Goal: Task Accomplishment & Management: Complete application form

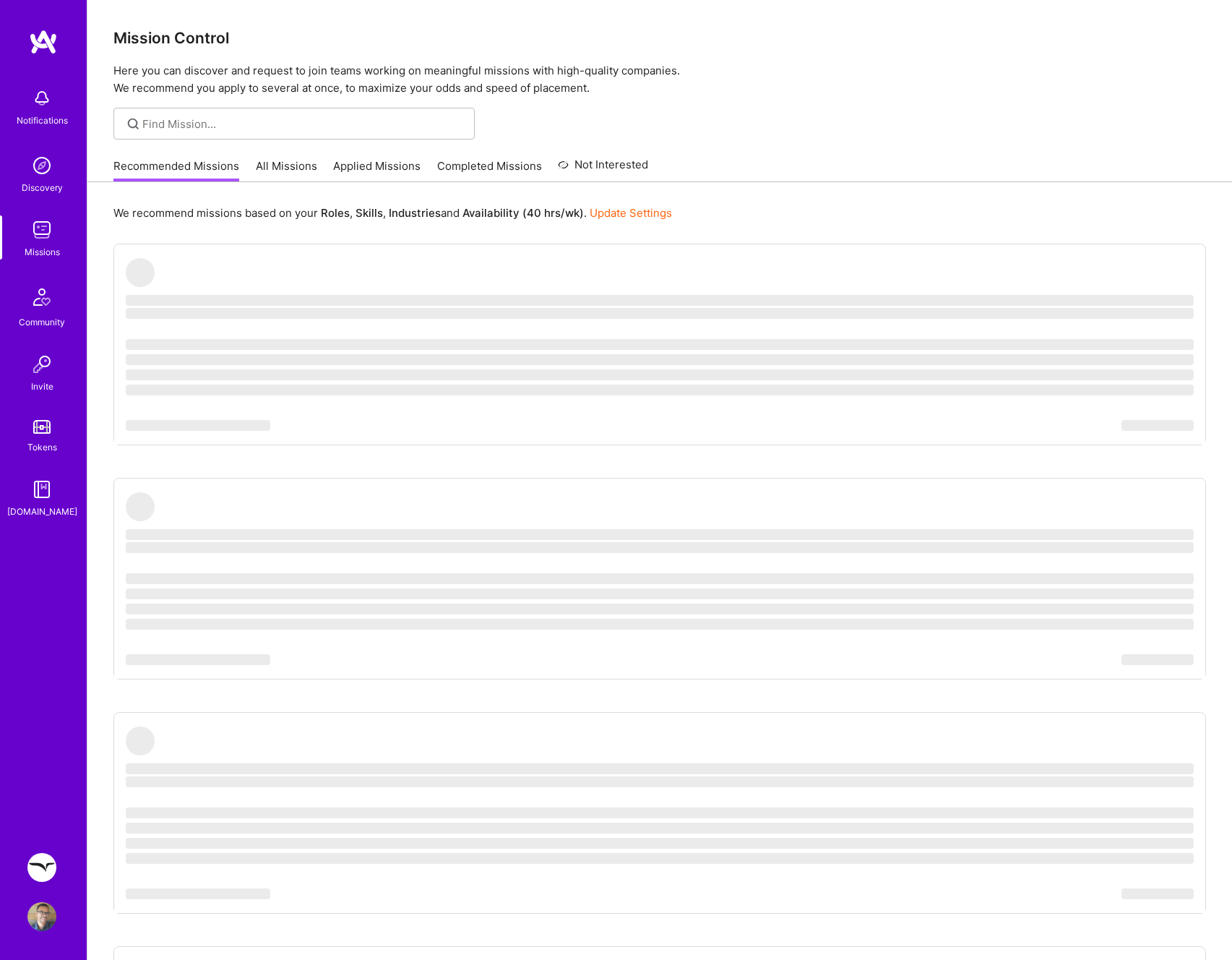
click at [55, 861] on img at bounding box center [41, 867] width 29 height 29
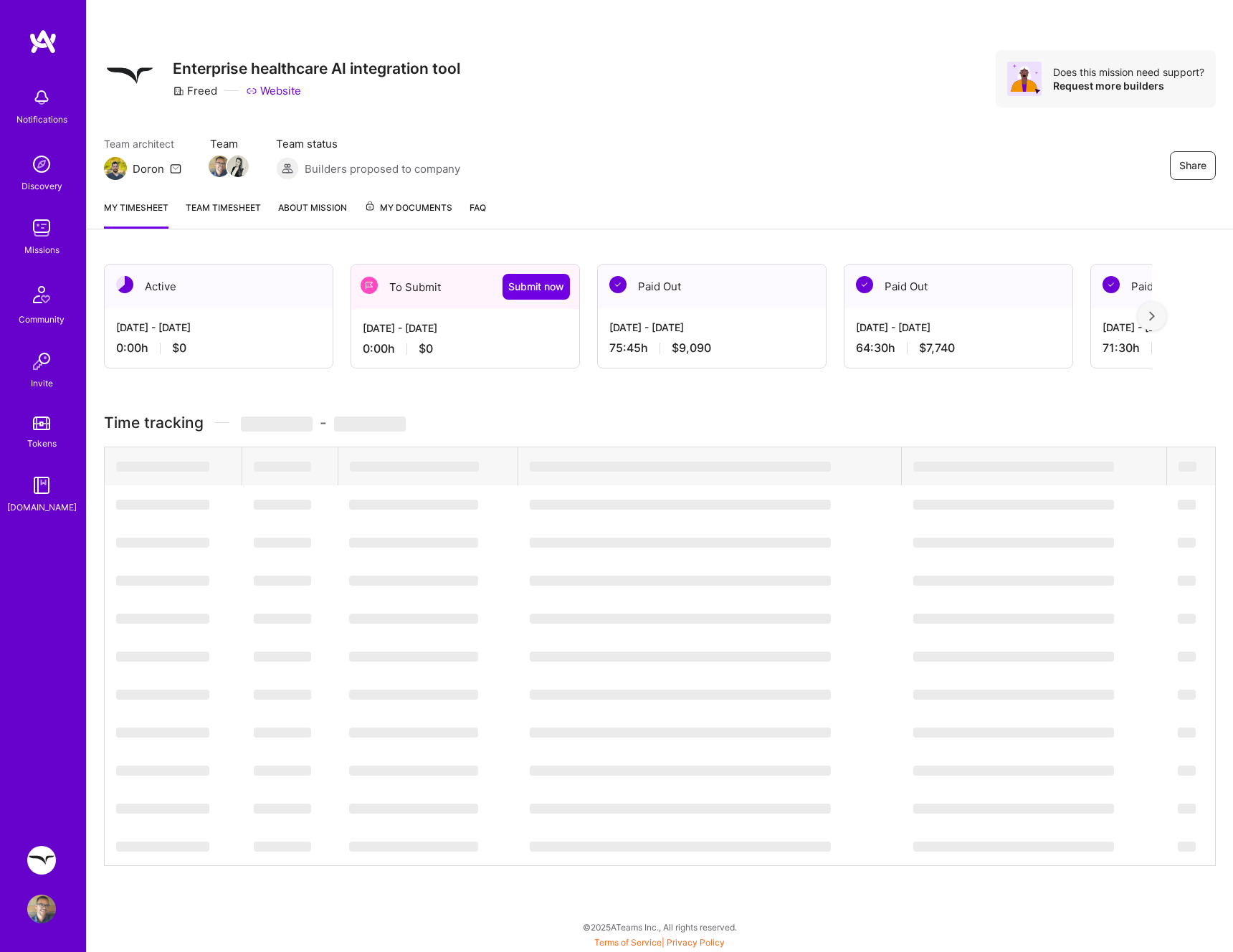
click at [464, 326] on div "[DATE] - [DATE]" at bounding box center [465, 328] width 205 height 15
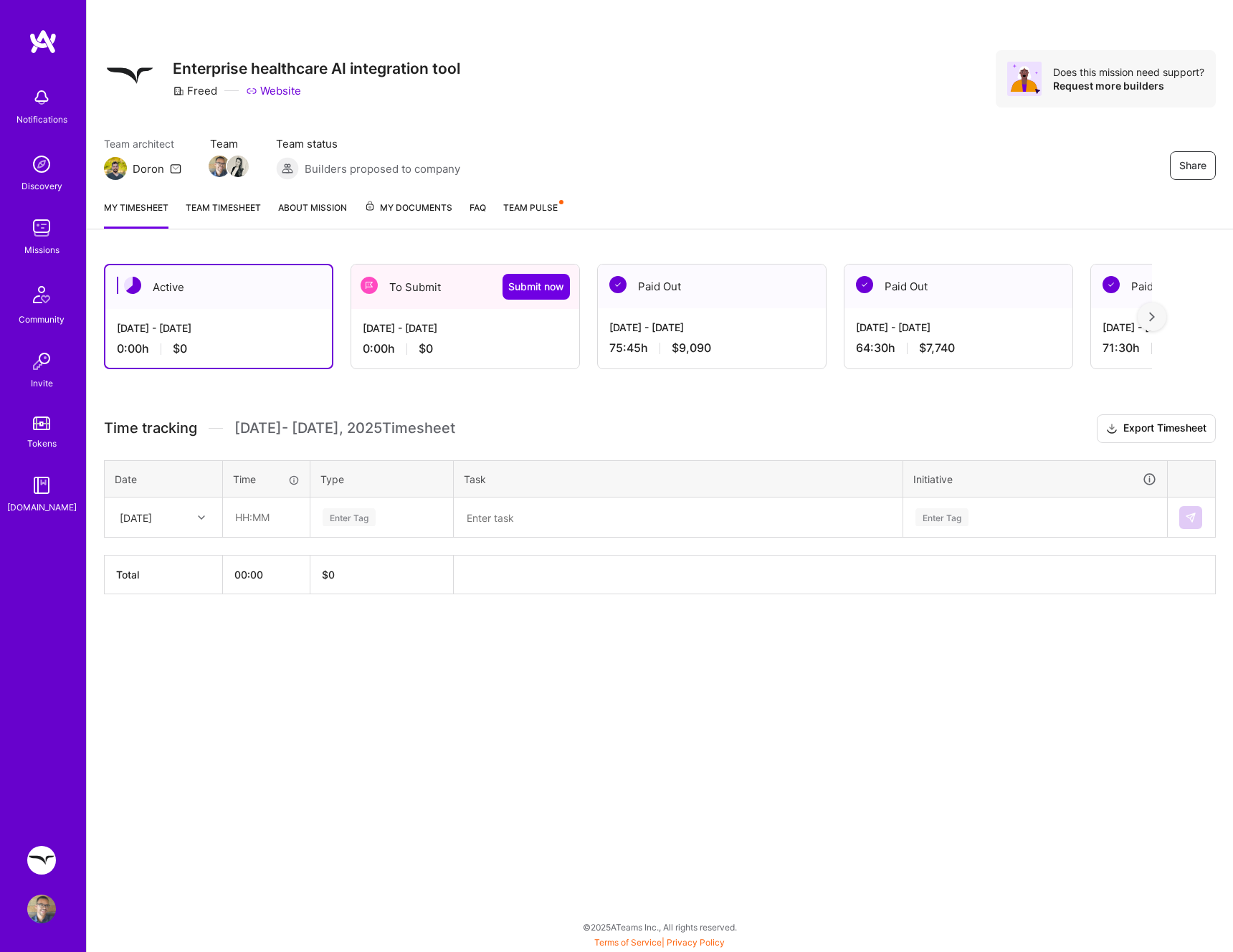
click at [466, 327] on div "[DATE] - [DATE]" at bounding box center [465, 328] width 205 height 15
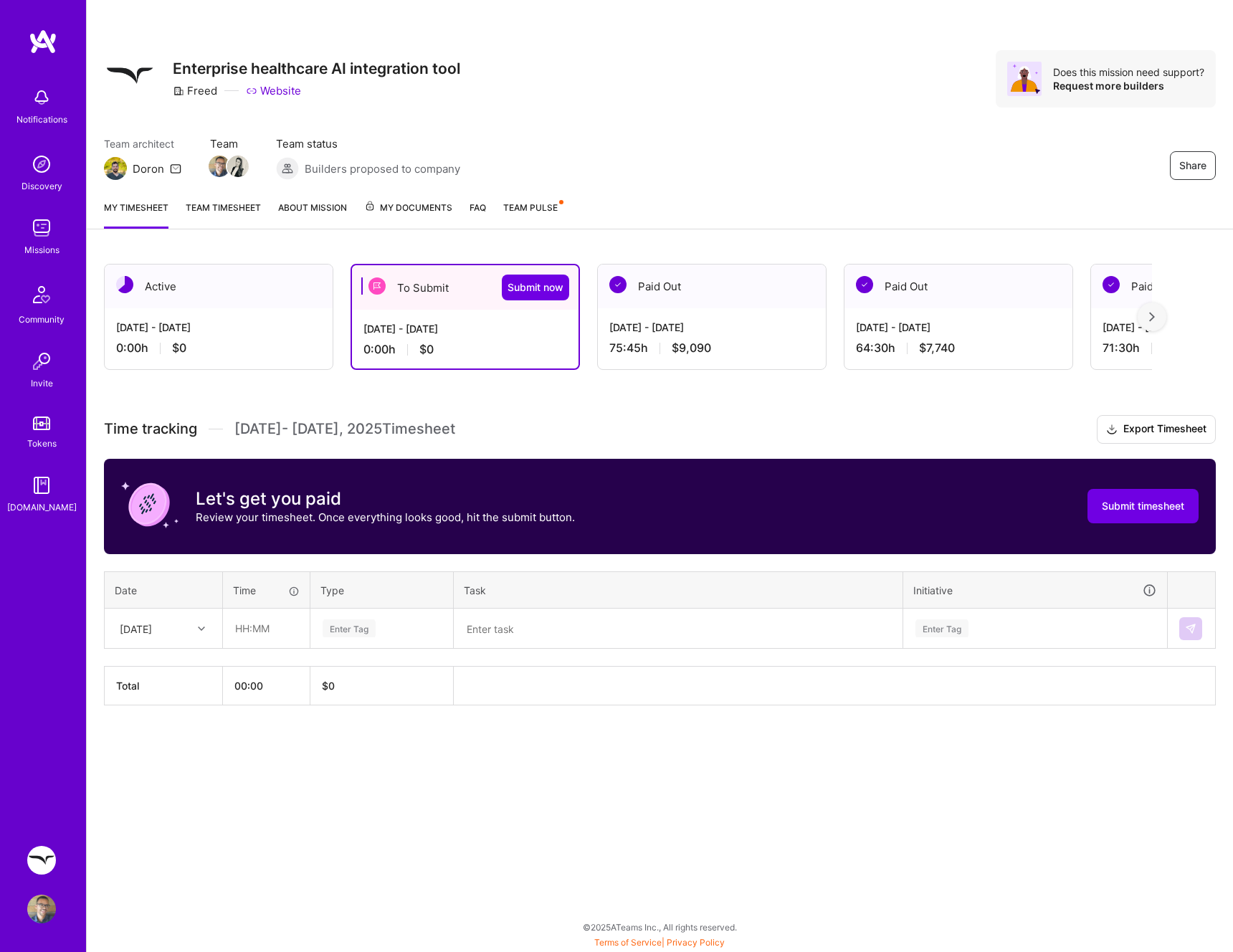
click at [183, 629] on div "Mon, Sep 1" at bounding box center [152, 628] width 79 height 24
click at [170, 804] on div "Wed, Sep 10" at bounding box center [163, 798] width 116 height 26
click at [267, 645] on input "text" at bounding box center [266, 628] width 85 height 38
type input "00:30"
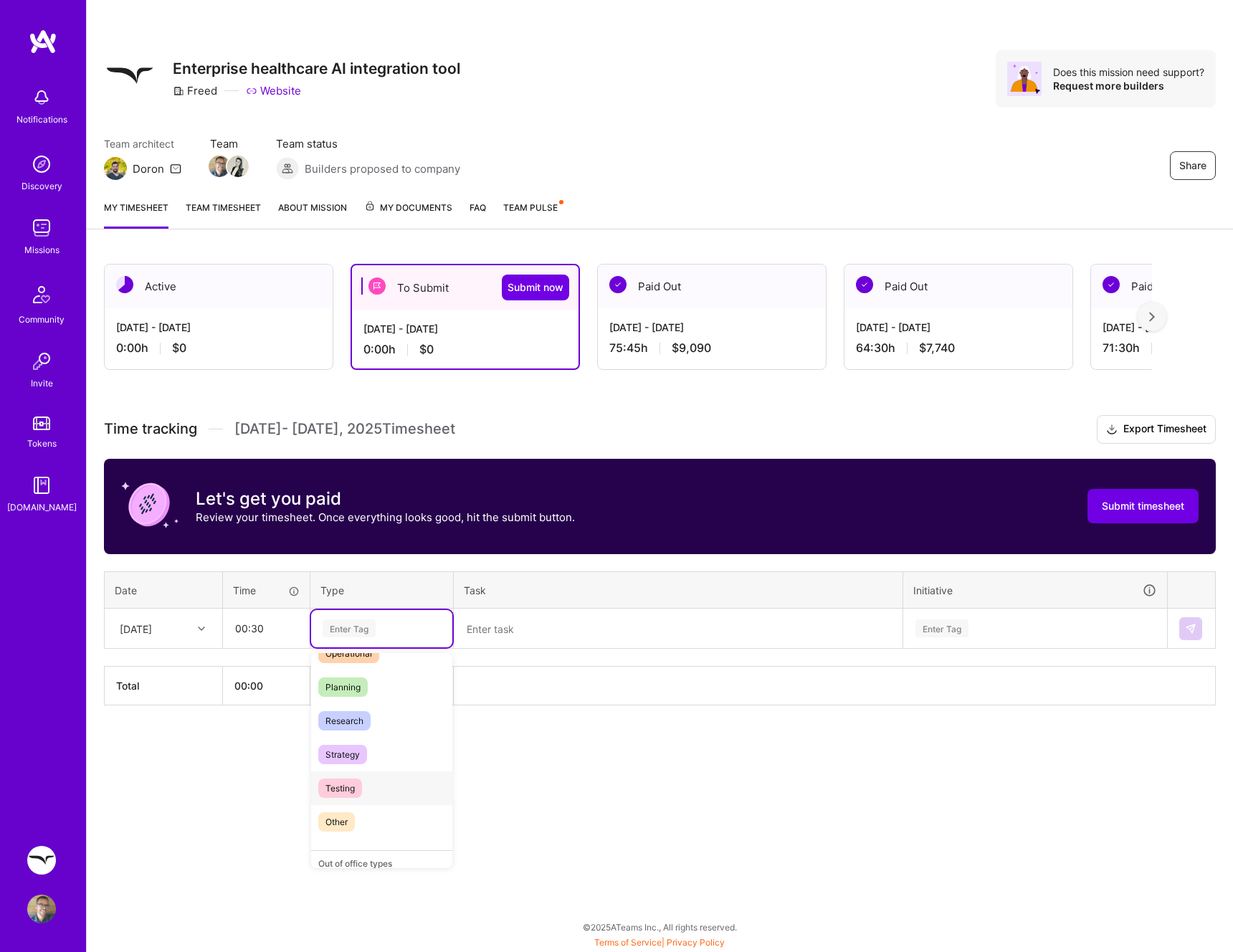
scroll to position [234, 0]
click at [359, 678] on span "Meetings" at bounding box center [343, 676] width 52 height 19
click at [500, 622] on textarea at bounding box center [678, 629] width 446 height 37
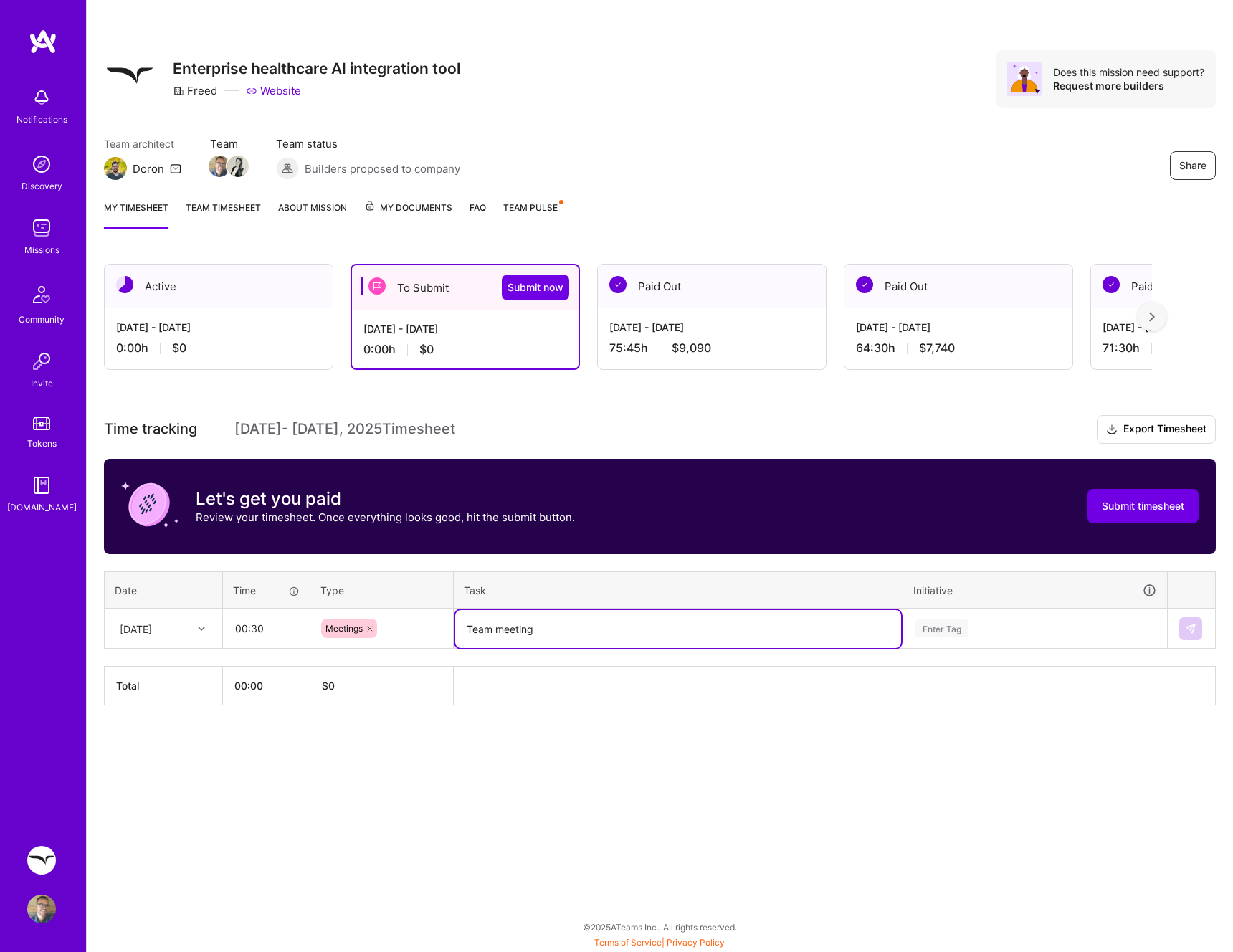
type textarea "Team meeting"
click at [1005, 634] on div "Enter Tag" at bounding box center [1035, 628] width 243 height 18
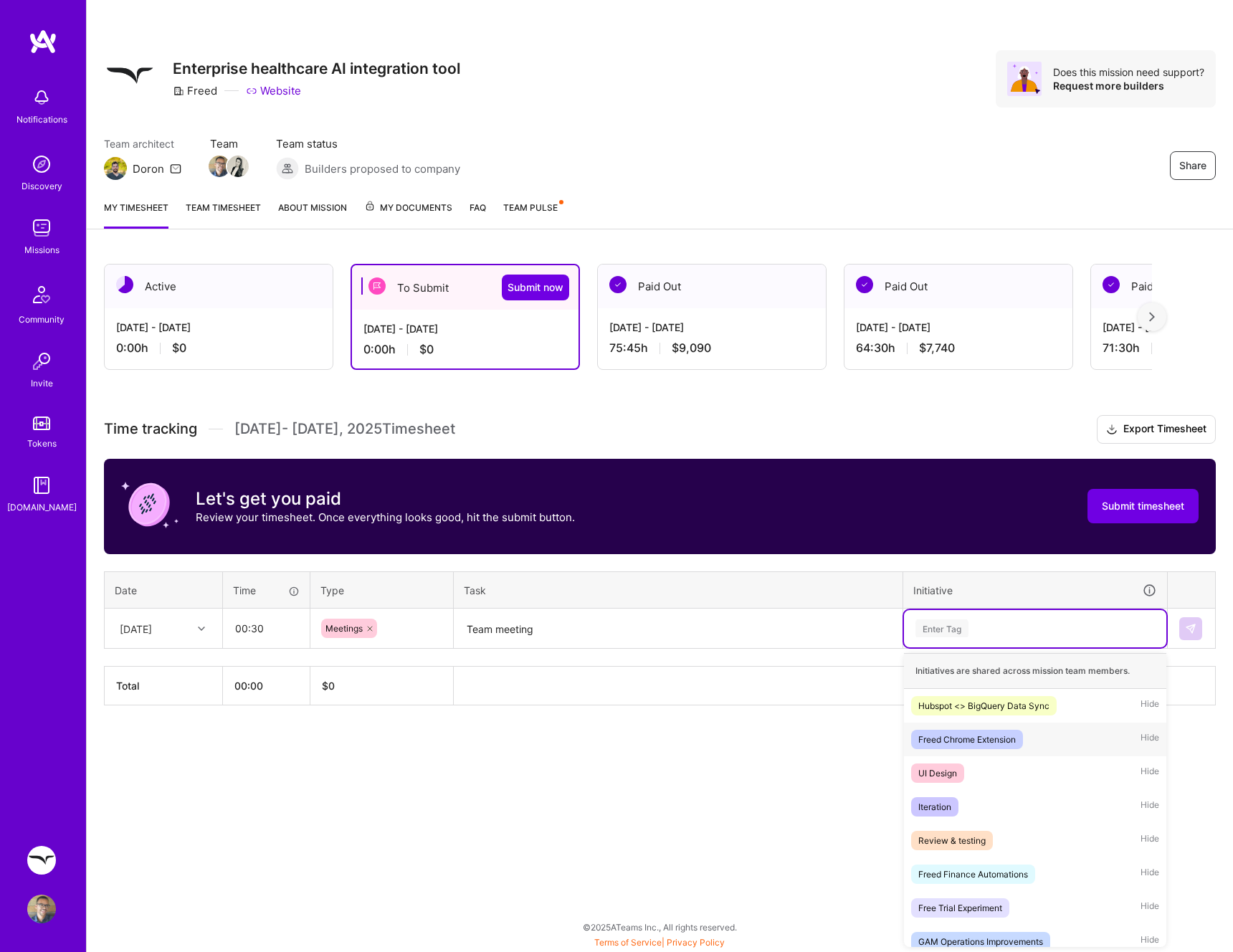
scroll to position [12, 0]
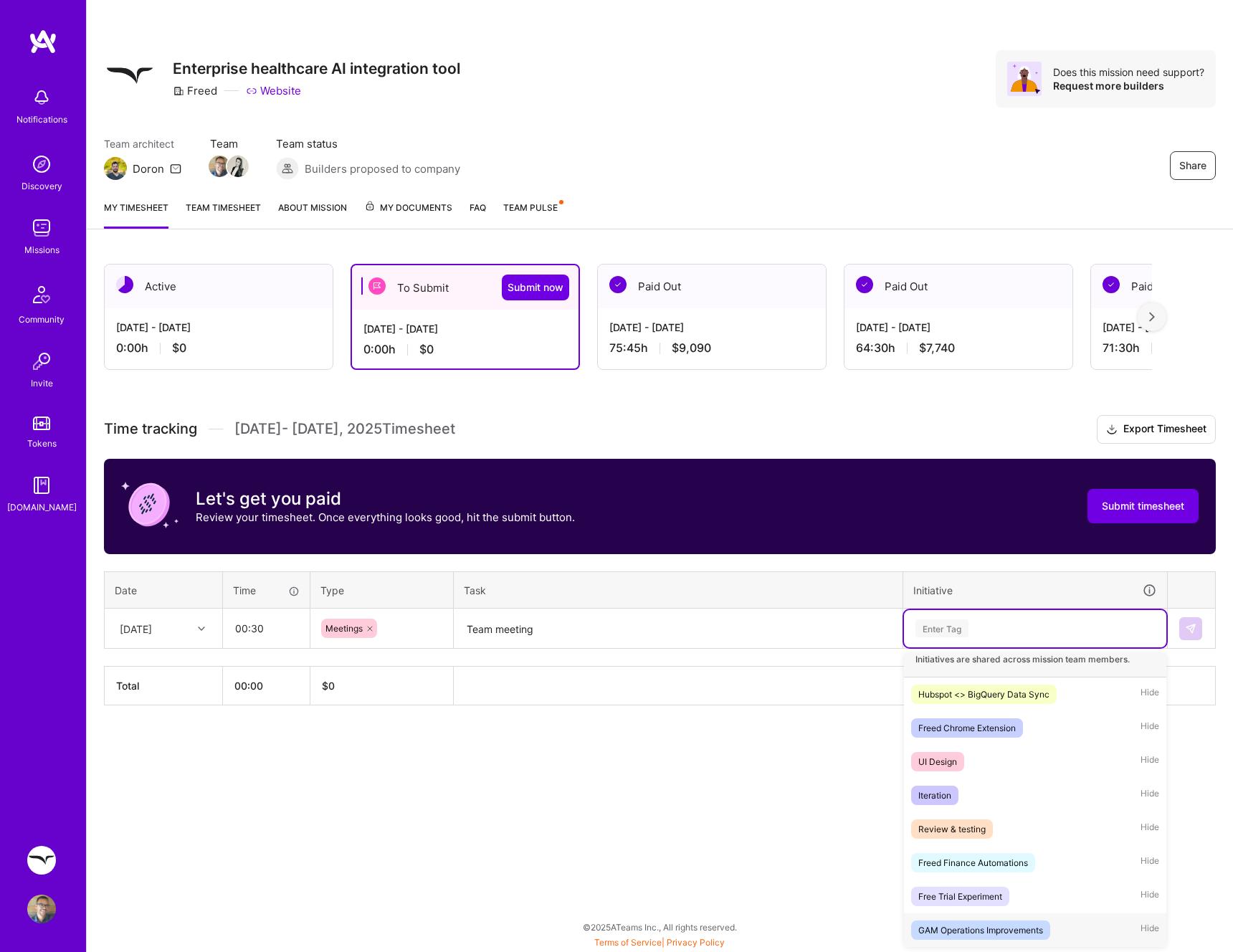
click at [1024, 927] on div "GAM Operations Improvements" at bounding box center [980, 930] width 125 height 15
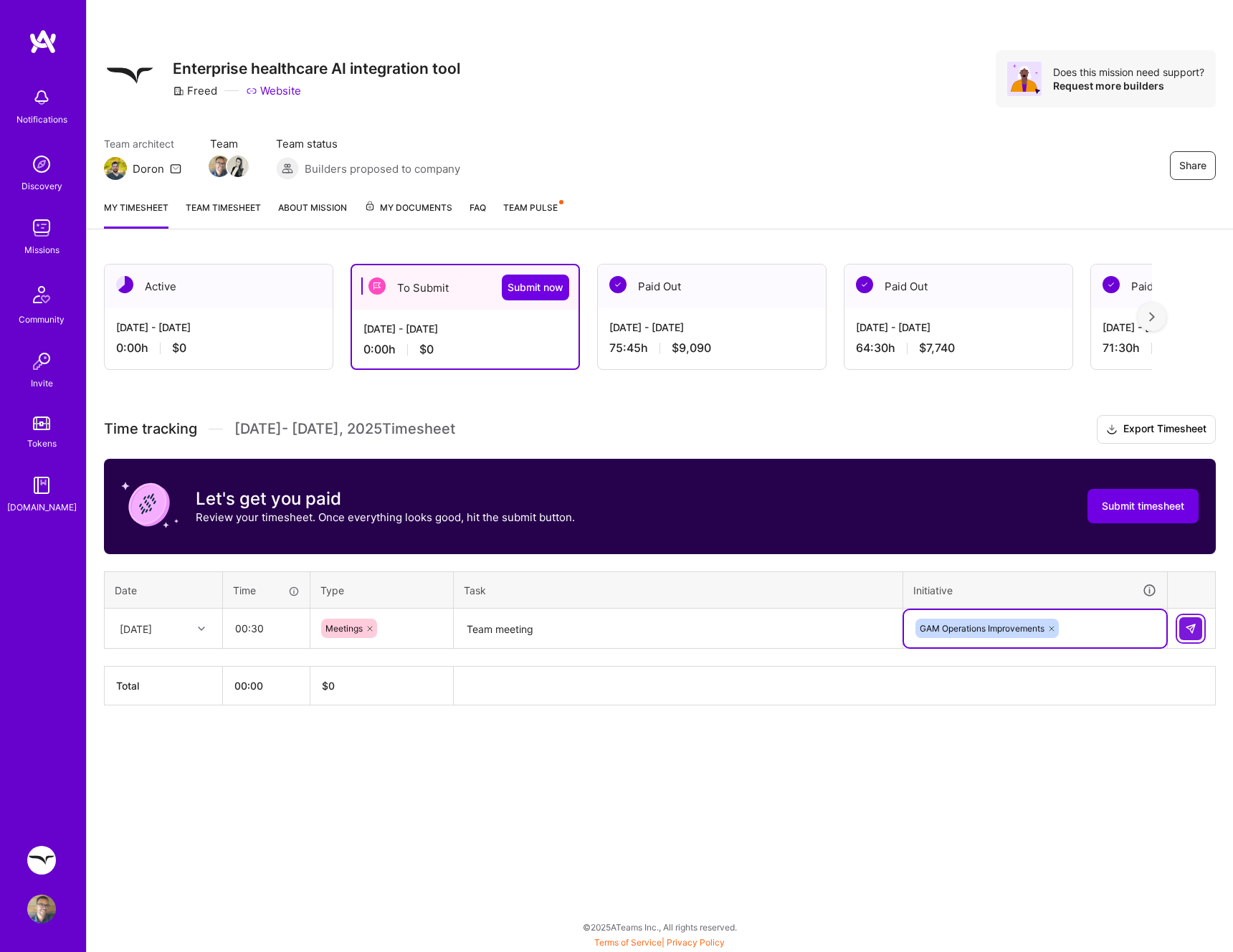
click at [1192, 618] on button at bounding box center [1191, 629] width 23 height 23
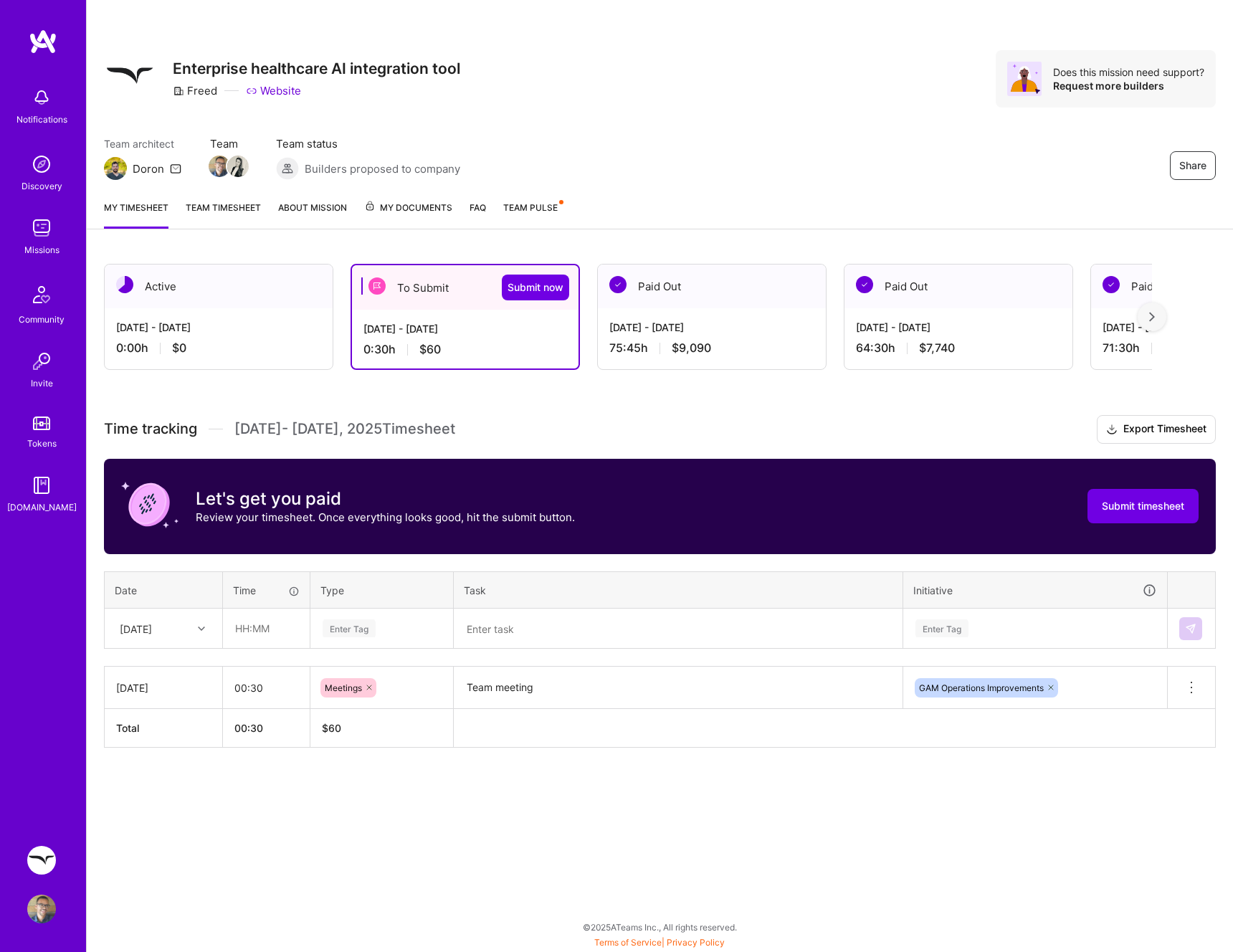
click at [563, 405] on div "Active Sep 16 - Sep 30, 2025 0:00 h $0 To Submit Submit now Sep 1 - Sep 15, 202…" at bounding box center [660, 532] width 1146 height 572
click at [584, 202] on div "My timesheet Team timesheet About Mission My Documents FAQ Team Pulse" at bounding box center [660, 209] width 1146 height 41
click at [548, 129] on div "Share Enterprise healthcare AI integration tool Freed Website Does this mission…" at bounding box center [660, 94] width 1146 height 189
click at [212, 632] on div at bounding box center [203, 629] width 22 height 18
click at [175, 665] on div "Mon, Sep 1" at bounding box center [163, 669] width 116 height 26
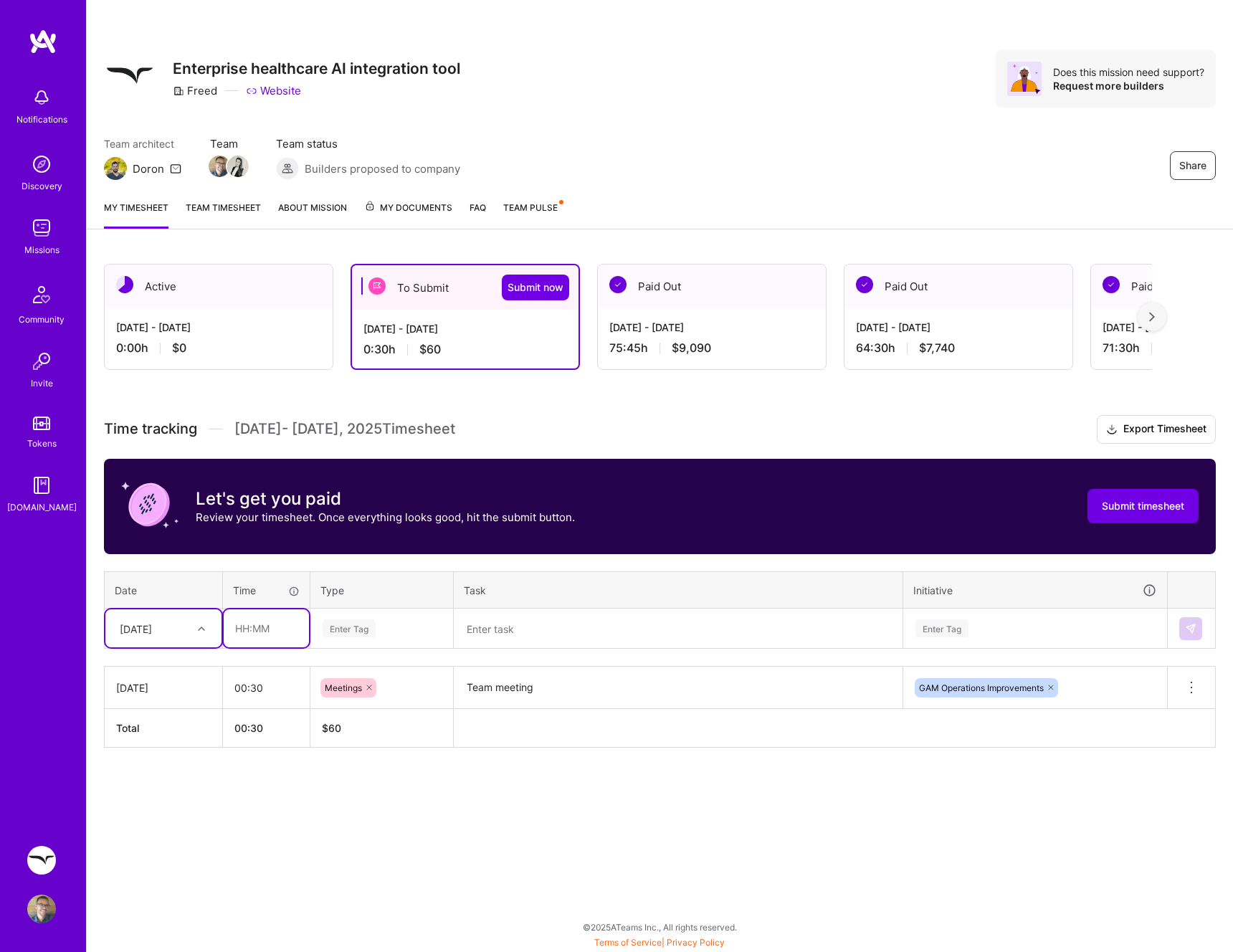
click at [284, 630] on input "text" at bounding box center [266, 628] width 85 height 38
click at [199, 626] on icon at bounding box center [201, 629] width 7 height 7
click at [176, 666] on div "Tue, Sep 2" at bounding box center [163, 669] width 116 height 26
click at [266, 635] on input "text" at bounding box center [266, 628] width 85 height 38
click at [193, 629] on div at bounding box center [203, 629] width 22 height 18
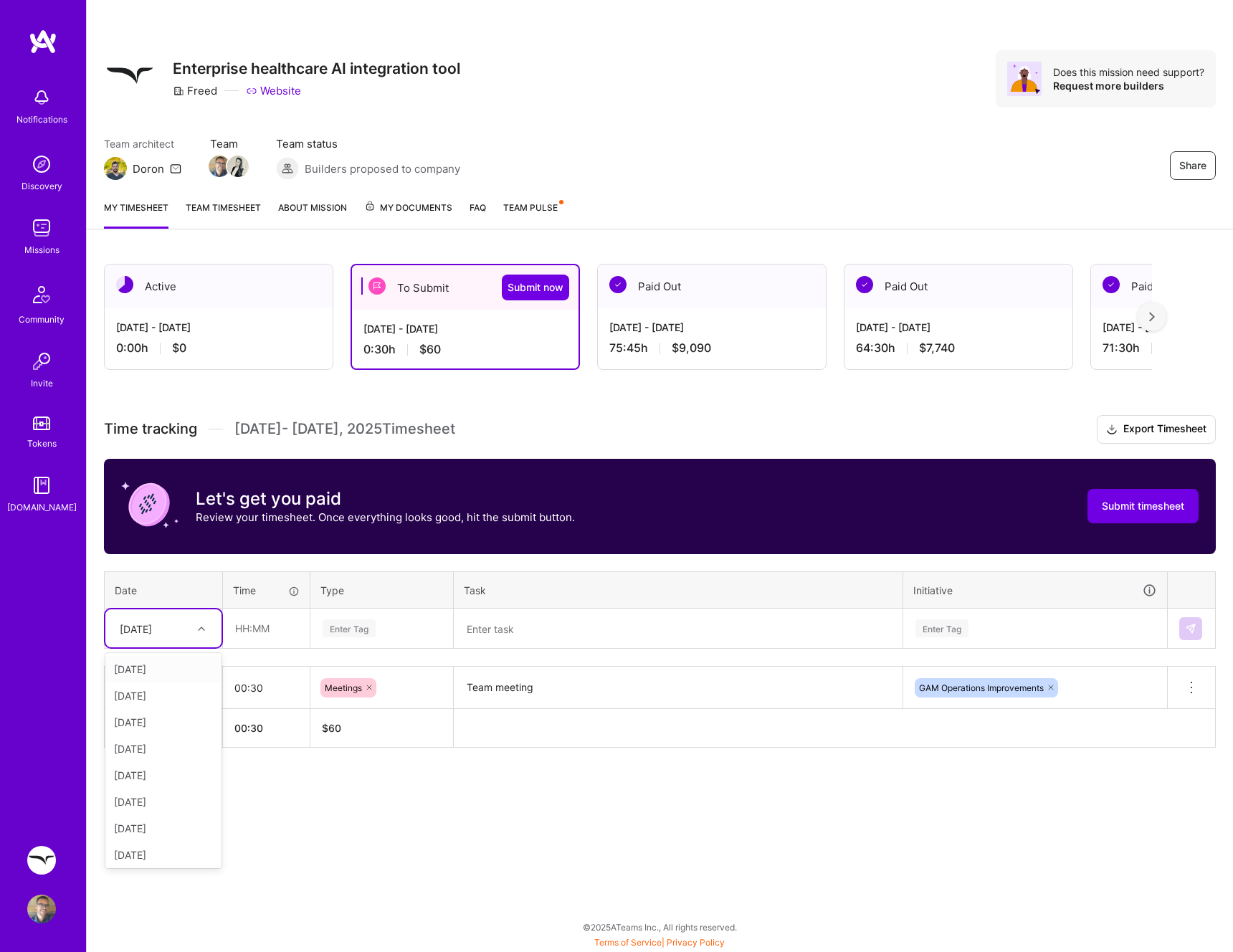
click at [169, 662] on div "Mon, Sep 1" at bounding box center [163, 669] width 116 height 26
click at [242, 633] on input "text" at bounding box center [266, 628] width 85 height 38
type input "07:00"
click at [367, 624] on div "Enter Tag" at bounding box center [349, 628] width 53 height 22
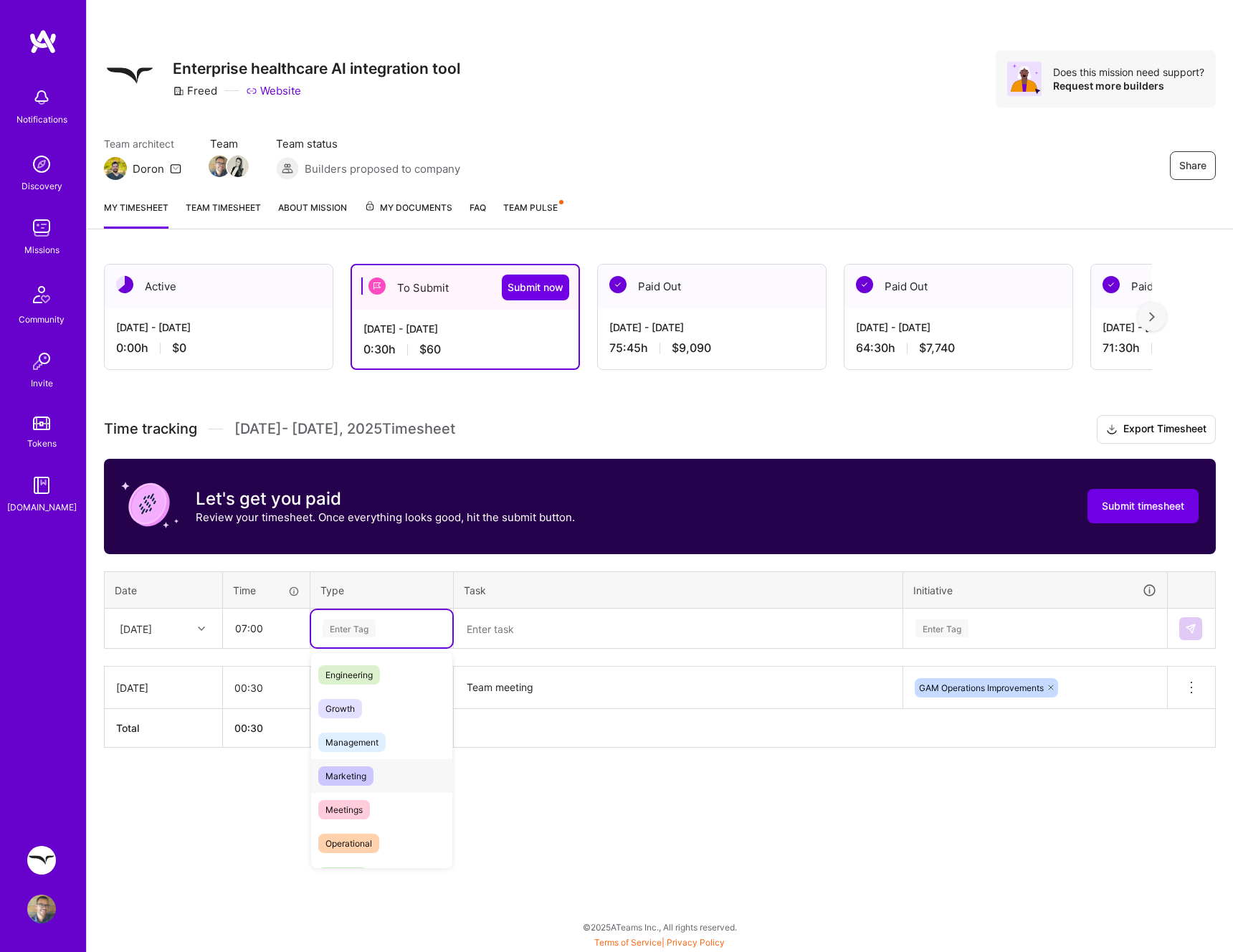
scroll to position [79, 0]
click at [364, 690] on span "Engineering" at bounding box center [349, 697] width 62 height 19
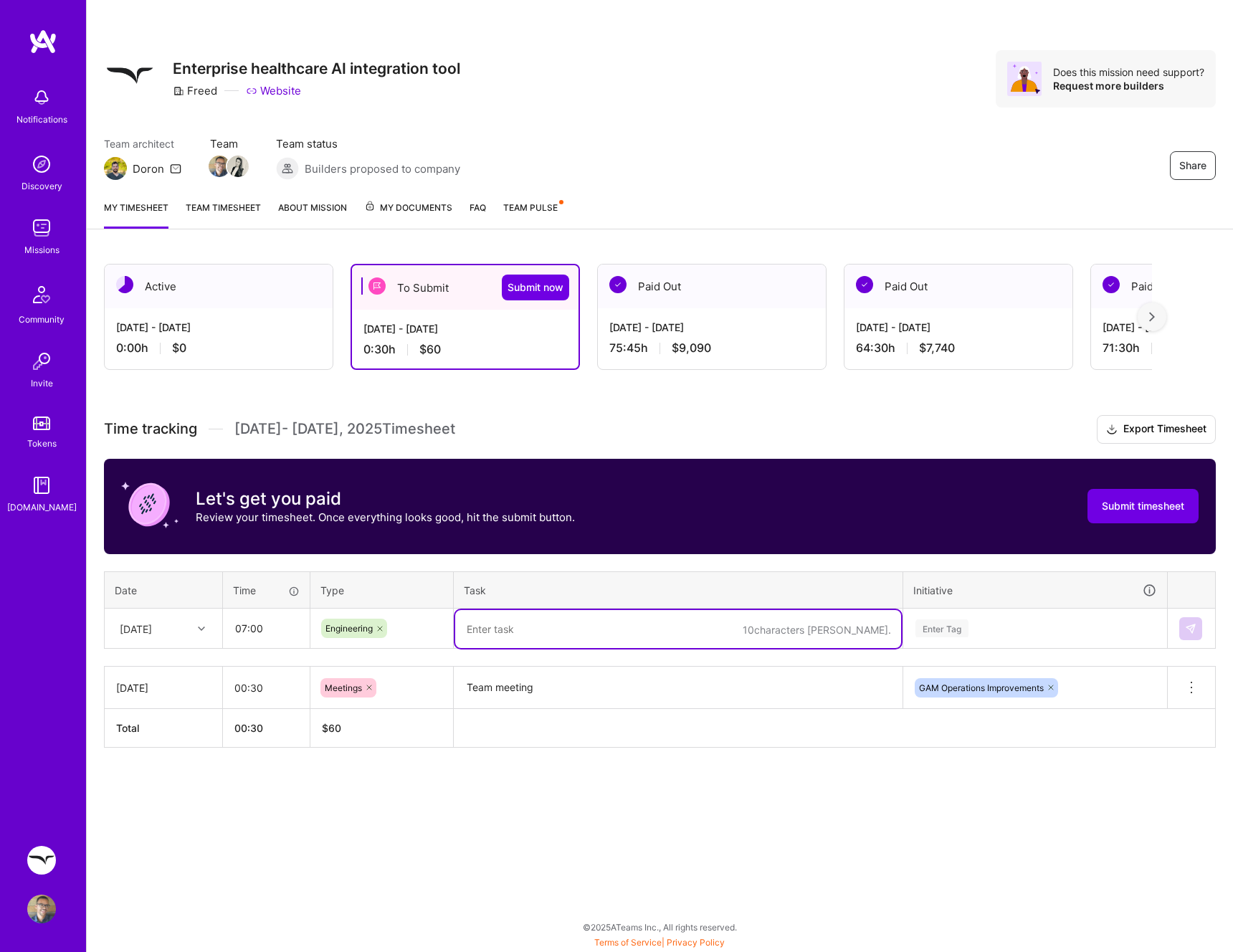
click at [474, 629] on textarea at bounding box center [678, 629] width 446 height 38
type textarea "Try workarounds for pave data API null values"
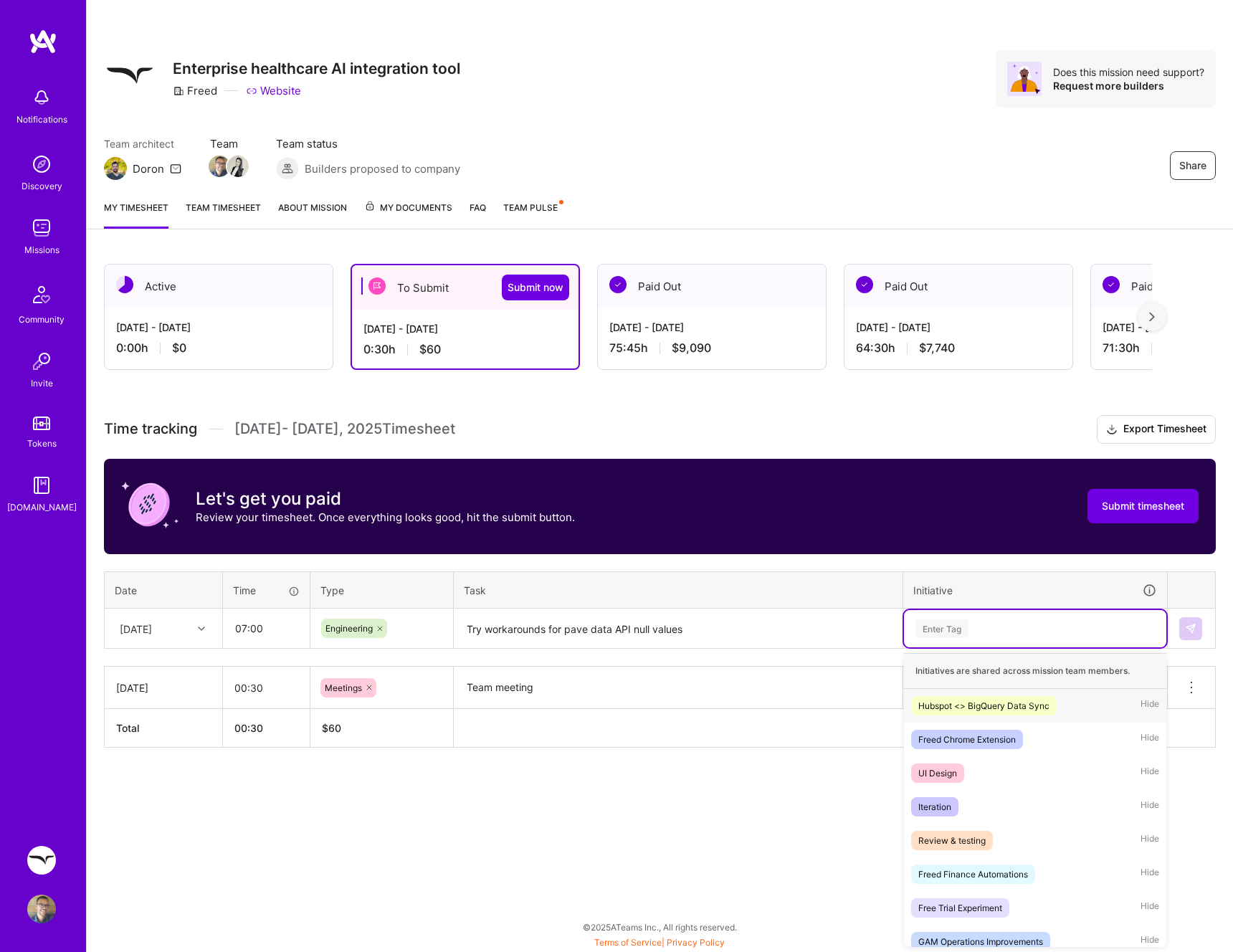
click at [1011, 623] on div "Enter Tag" at bounding box center [1035, 628] width 243 height 18
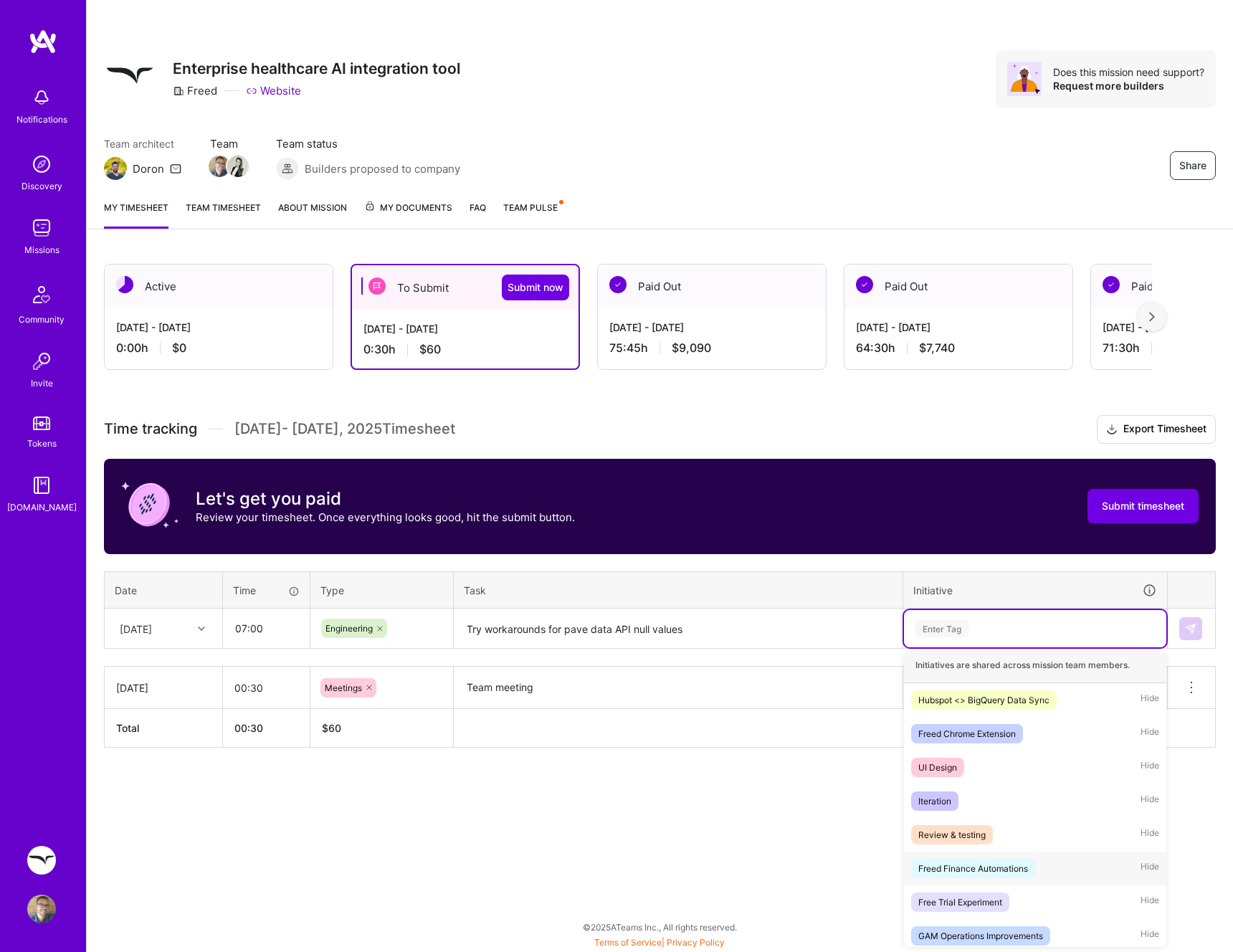
click at [1007, 863] on div "Freed Finance Automations" at bounding box center [973, 869] width 109 height 15
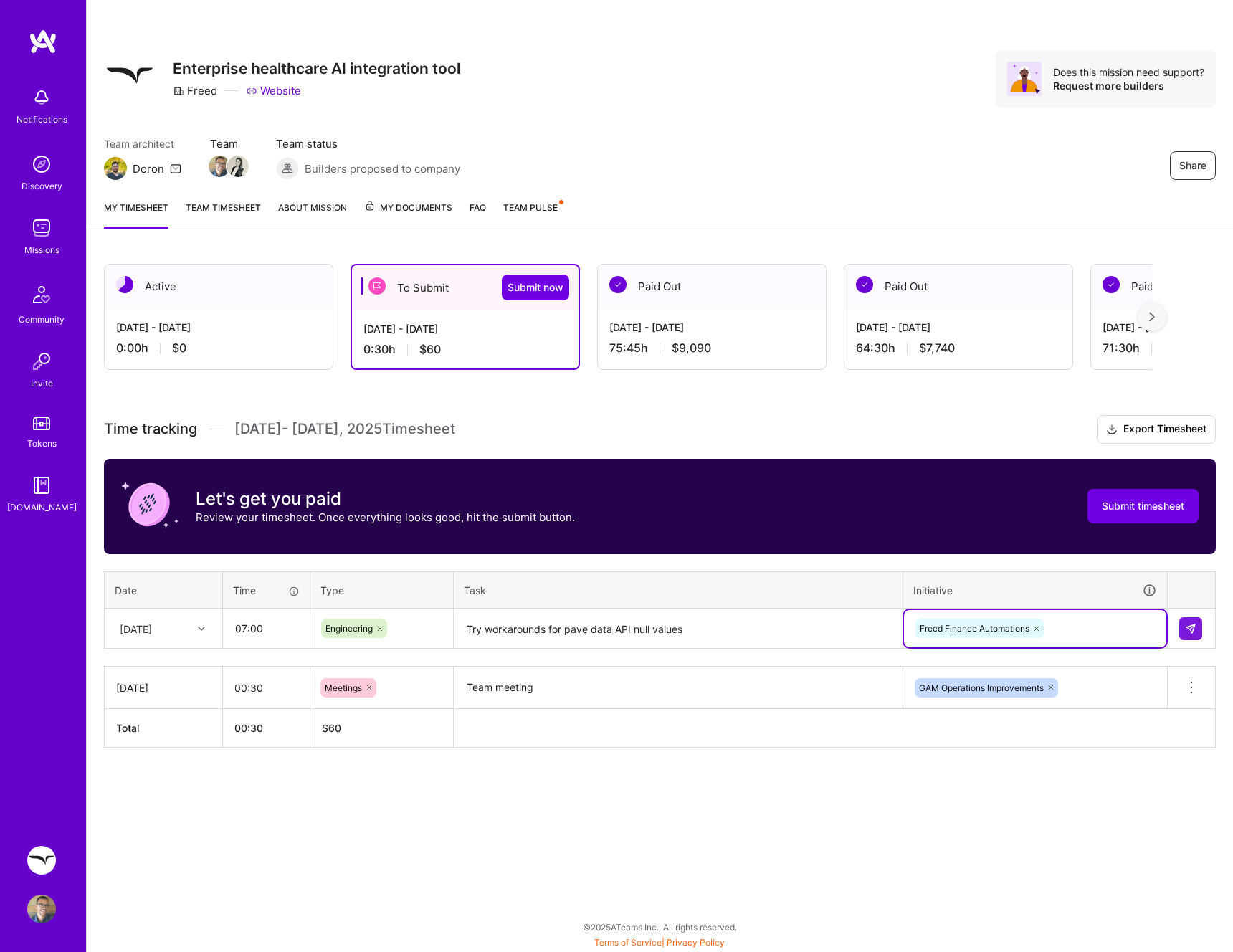
click at [702, 629] on textarea "Try workarounds for pave data API null values" at bounding box center [678, 629] width 446 height 38
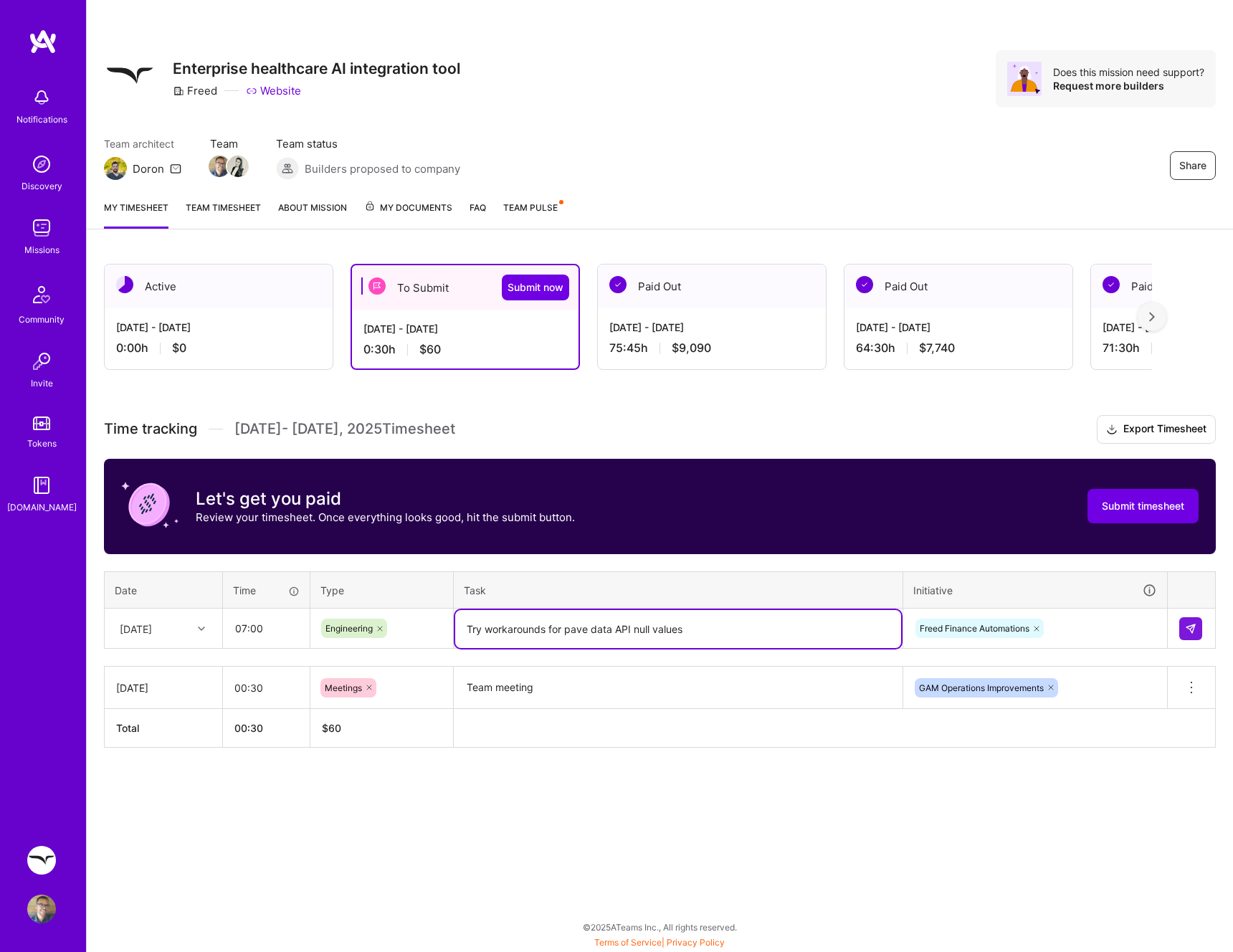
click at [702, 629] on textarea "Try workarounds for pave data API null values" at bounding box center [678, 629] width 446 height 38
click at [1184, 627] on img at bounding box center [1190, 629] width 12 height 12
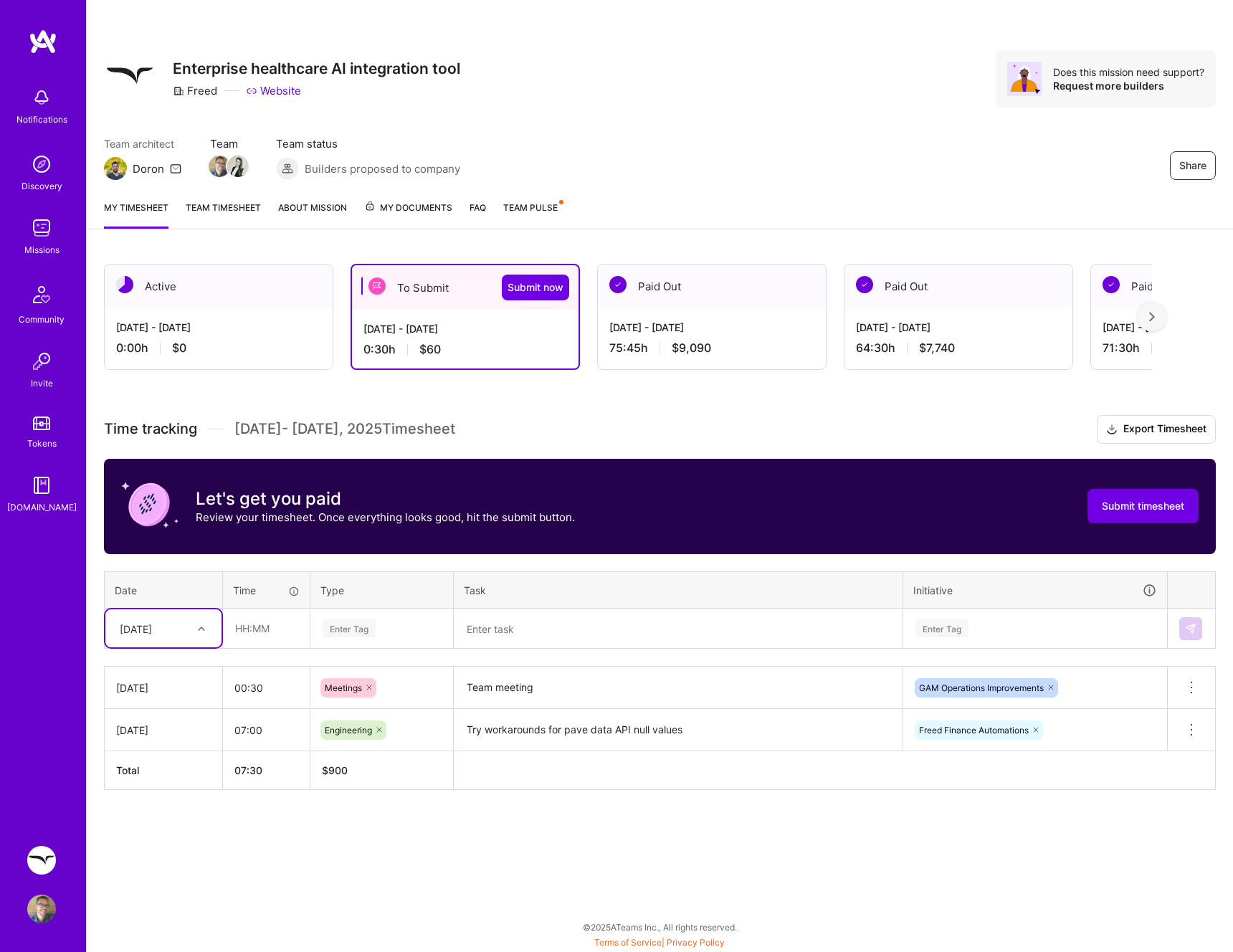
click at [152, 632] on div "Mon, Sep 1" at bounding box center [136, 629] width 32 height 15
click at [165, 662] on div "Tue, Sep 2" at bounding box center [163, 669] width 116 height 26
click at [253, 626] on input "text" at bounding box center [266, 628] width 85 height 38
type input "03:00"
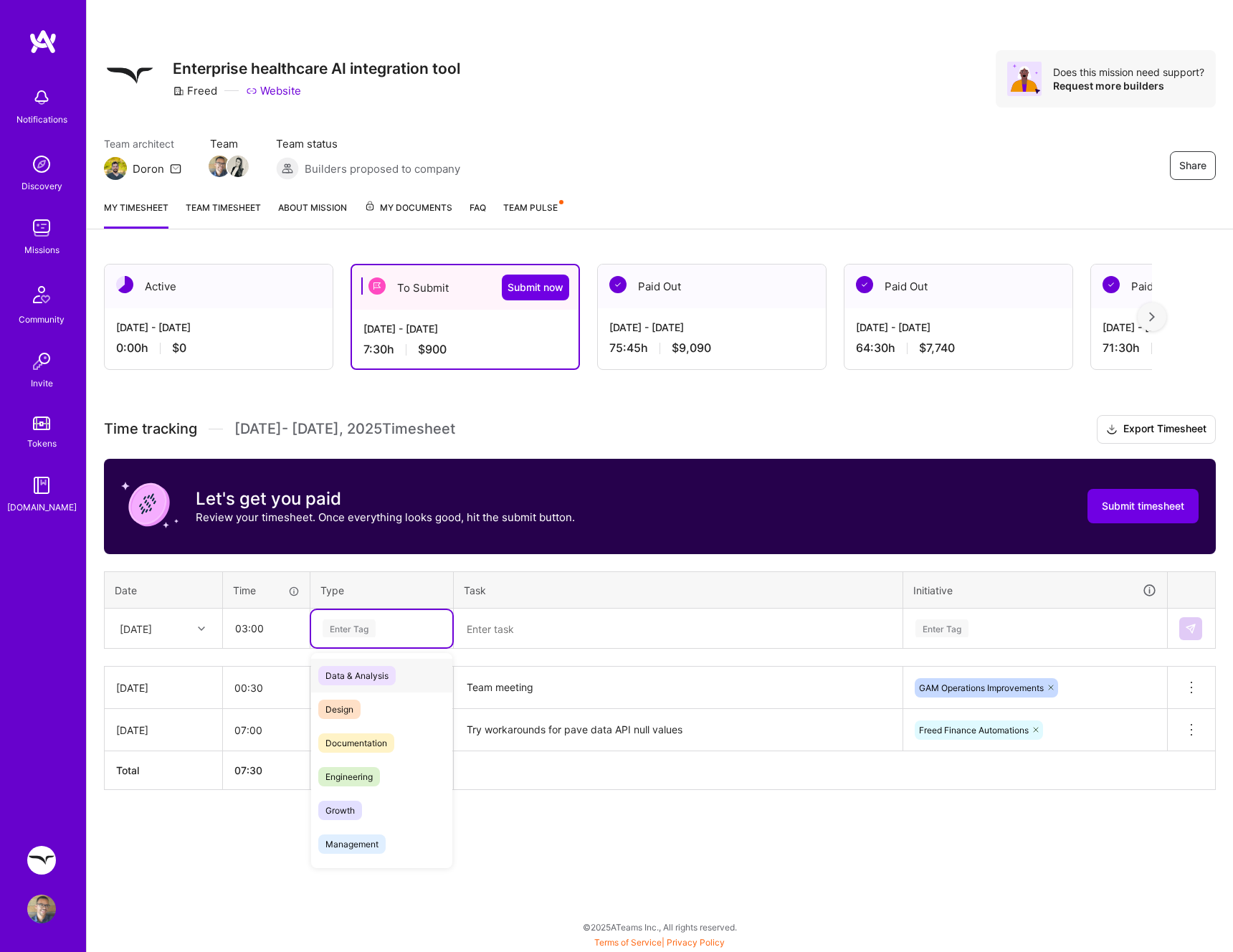
click at [373, 629] on div "Enter Tag" at bounding box center [349, 628] width 53 height 22
click at [357, 780] on span "Engineering" at bounding box center [349, 776] width 62 height 19
click at [518, 640] on textarea at bounding box center [678, 629] width 446 height 38
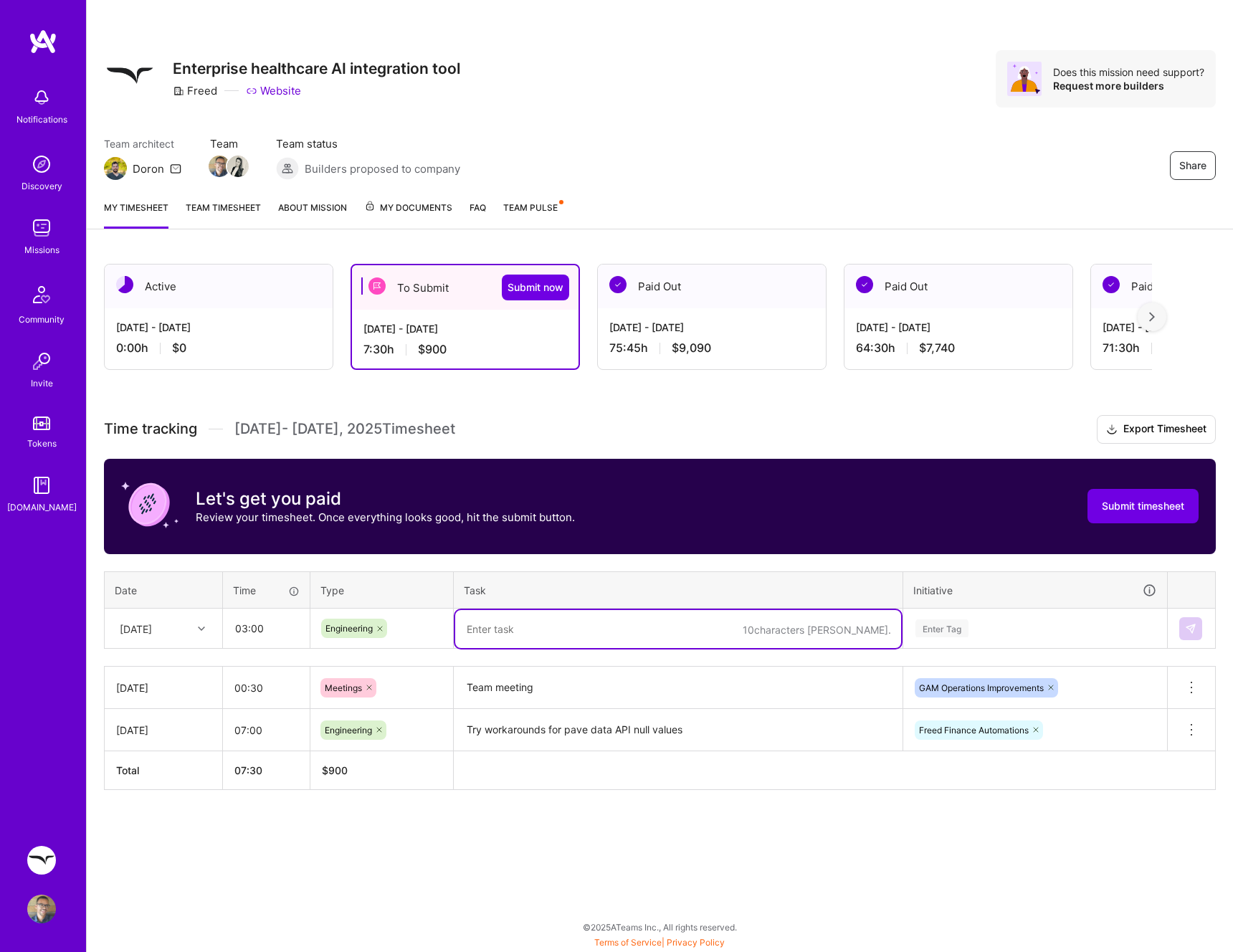
paste textarea "Try workarounds for pave data API null values"
type textarea "Try workarounds for pave data API null values"
click at [995, 624] on div "Enter Tag" at bounding box center [1035, 628] width 243 height 18
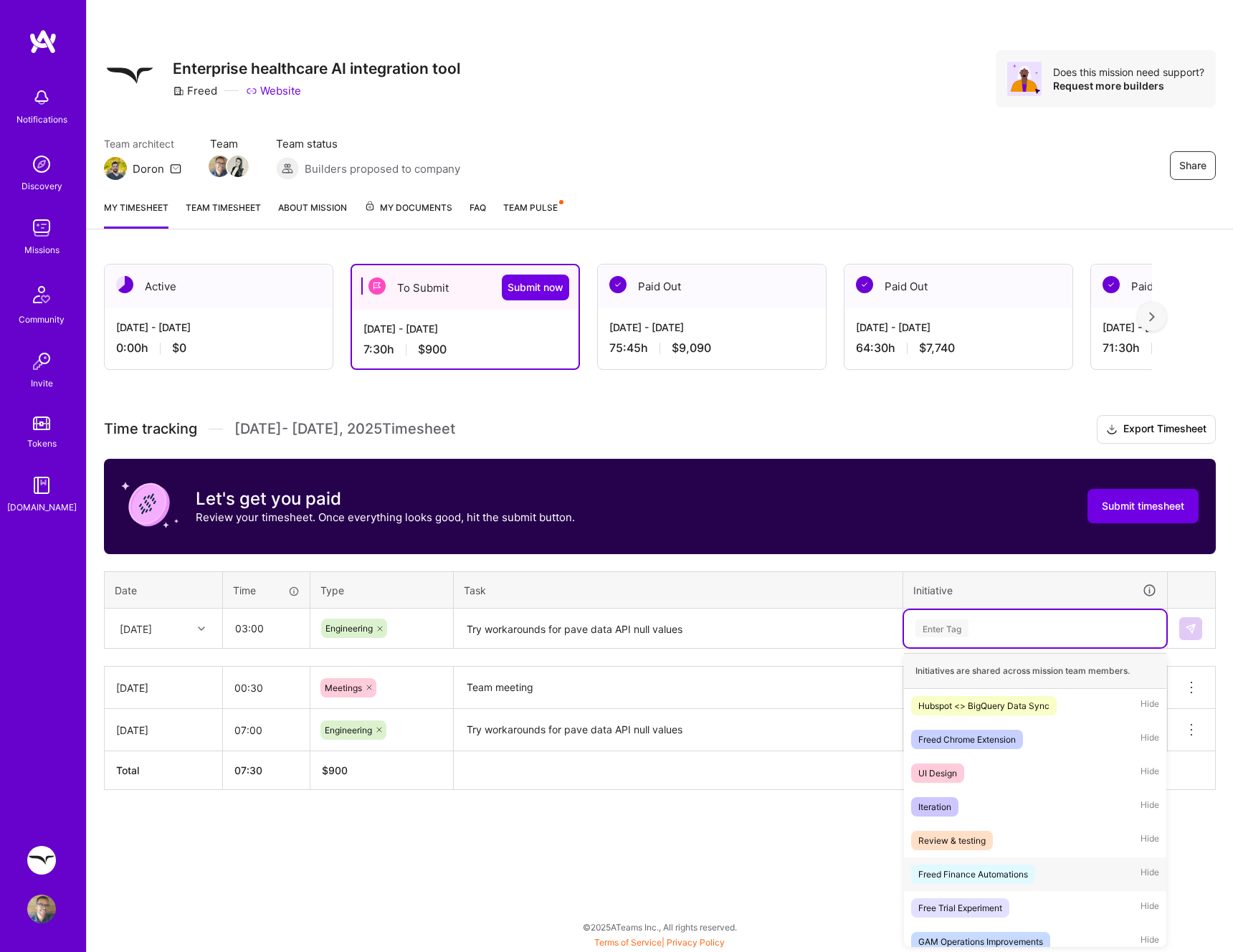
click at [997, 872] on div "Freed Finance Automations" at bounding box center [973, 874] width 109 height 15
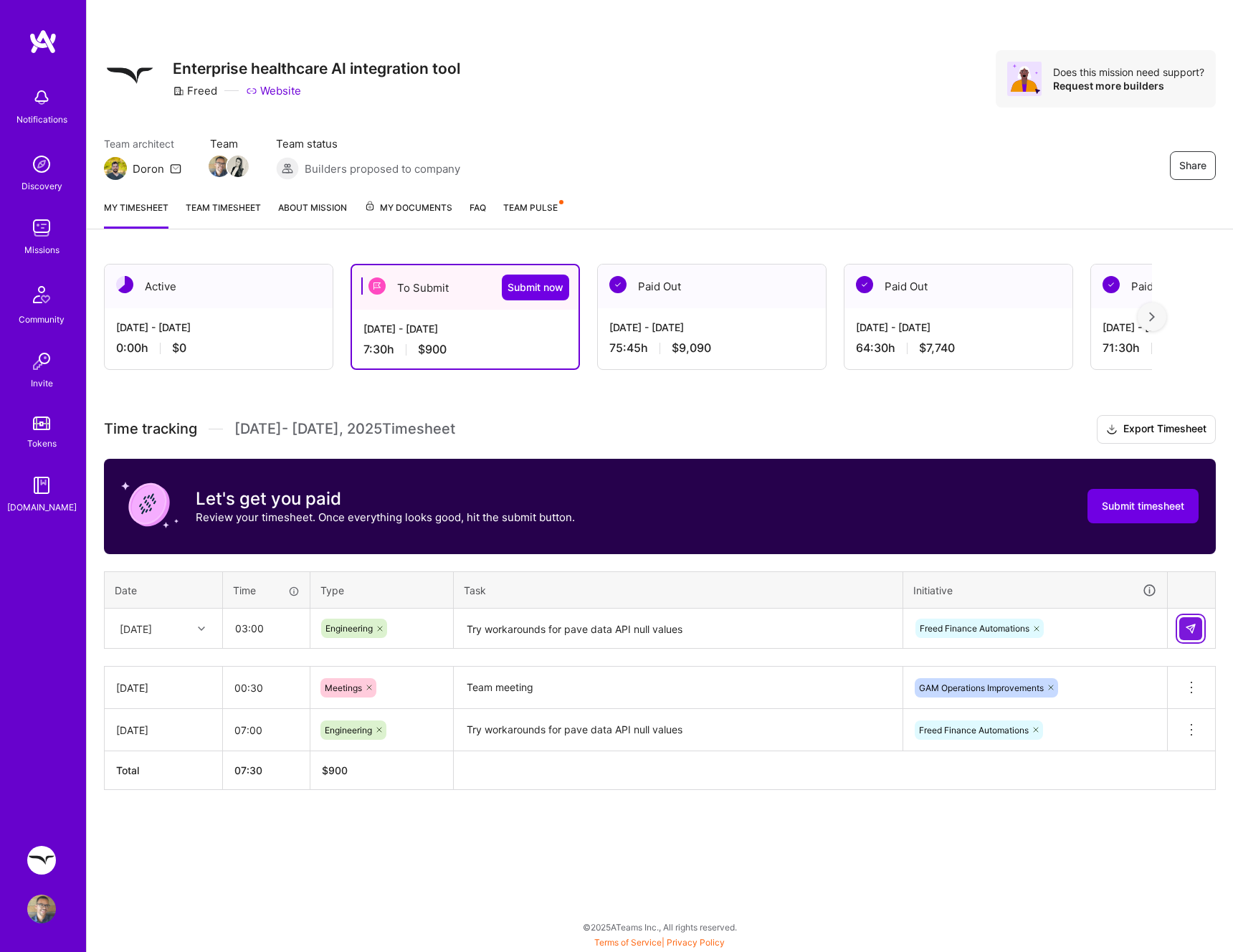
click at [1192, 625] on img at bounding box center [1190, 629] width 12 height 12
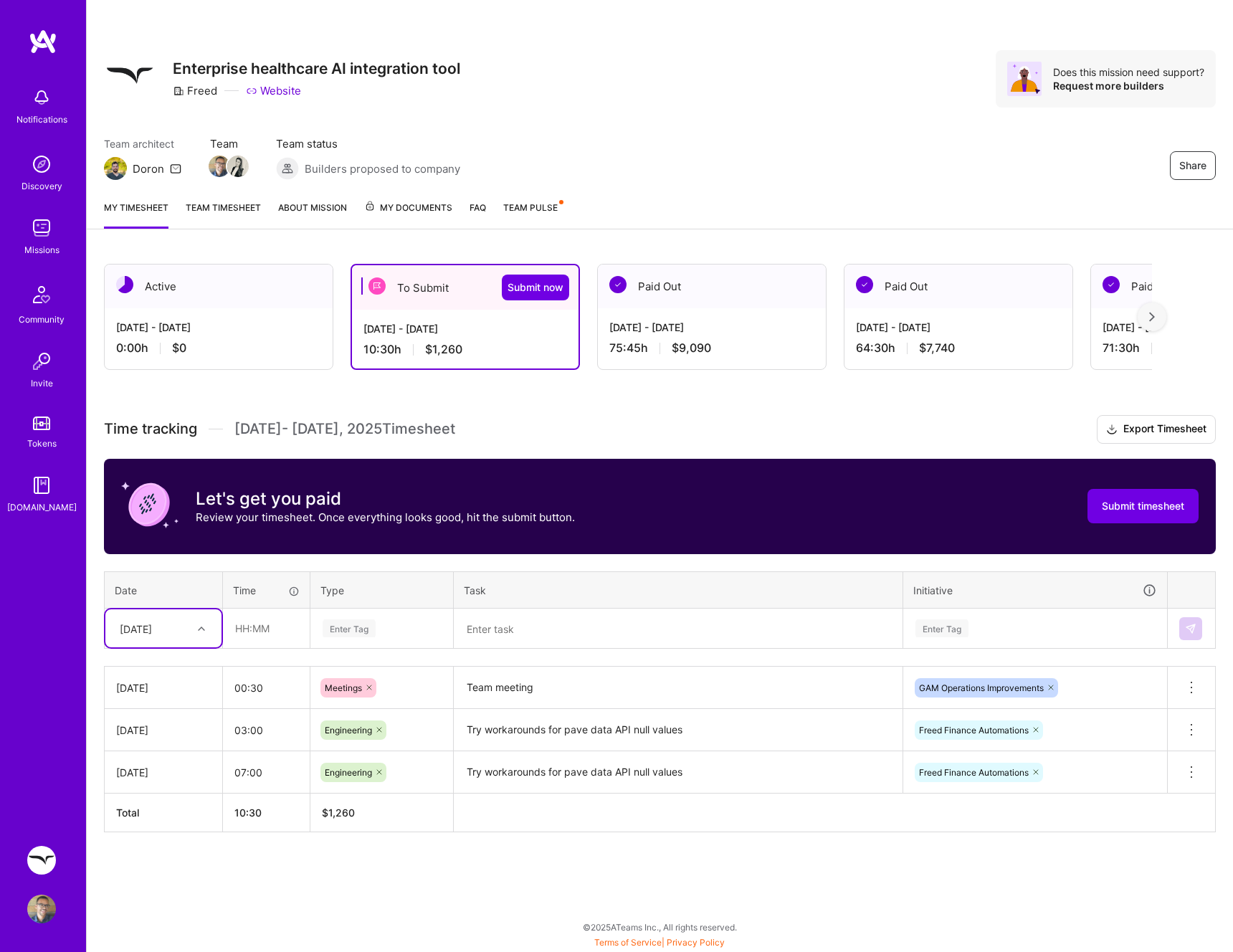
click at [319, 626] on div "Enter Tag" at bounding box center [381, 629] width 141 height 37
click at [224, 625] on input "text" at bounding box center [266, 628] width 85 height 38
click at [209, 630] on div at bounding box center [203, 629] width 22 height 18
click at [193, 692] on div "Wed, Sep 3" at bounding box center [163, 696] width 116 height 26
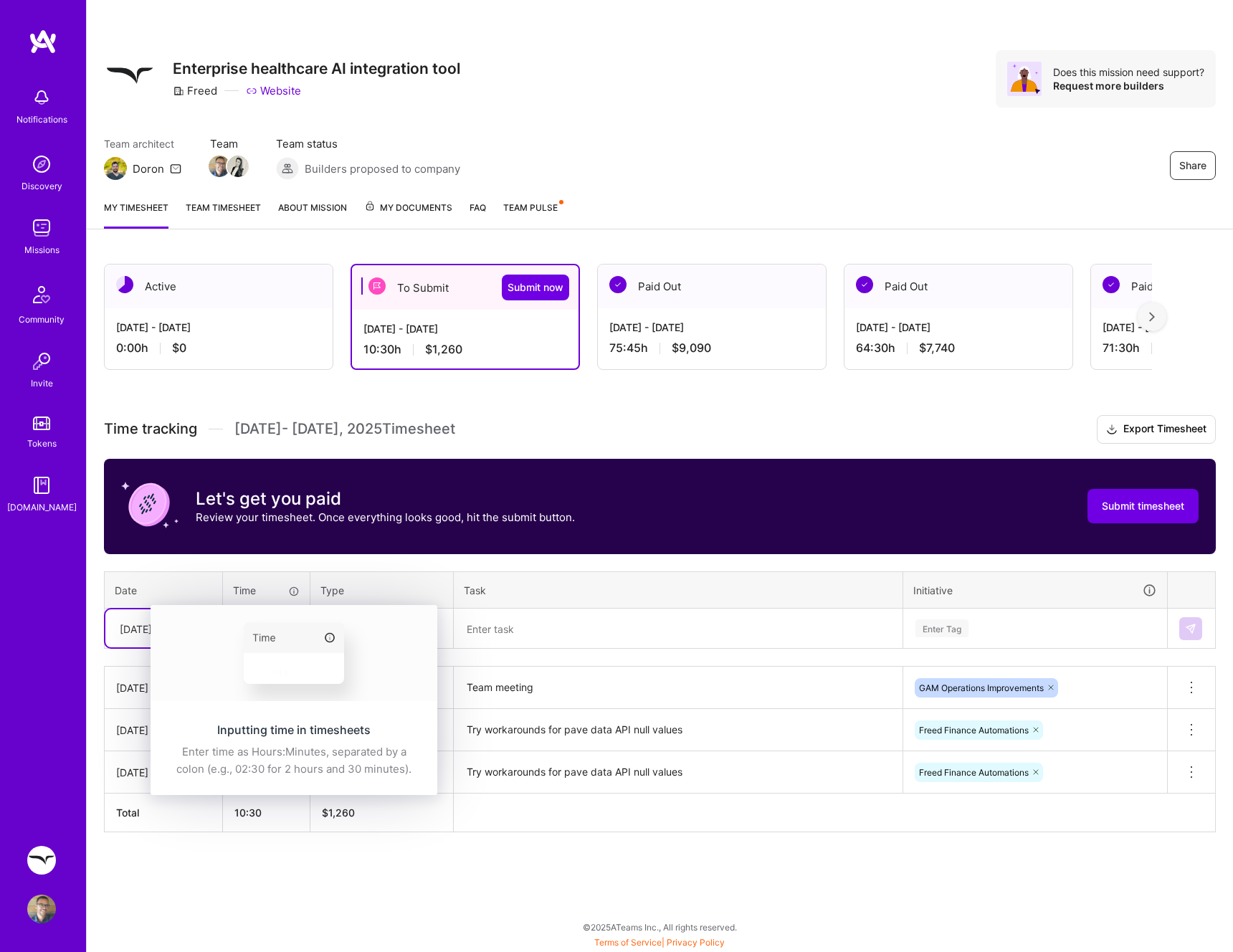
click at [249, 618] on img at bounding box center [293, 652] width 286 height 96
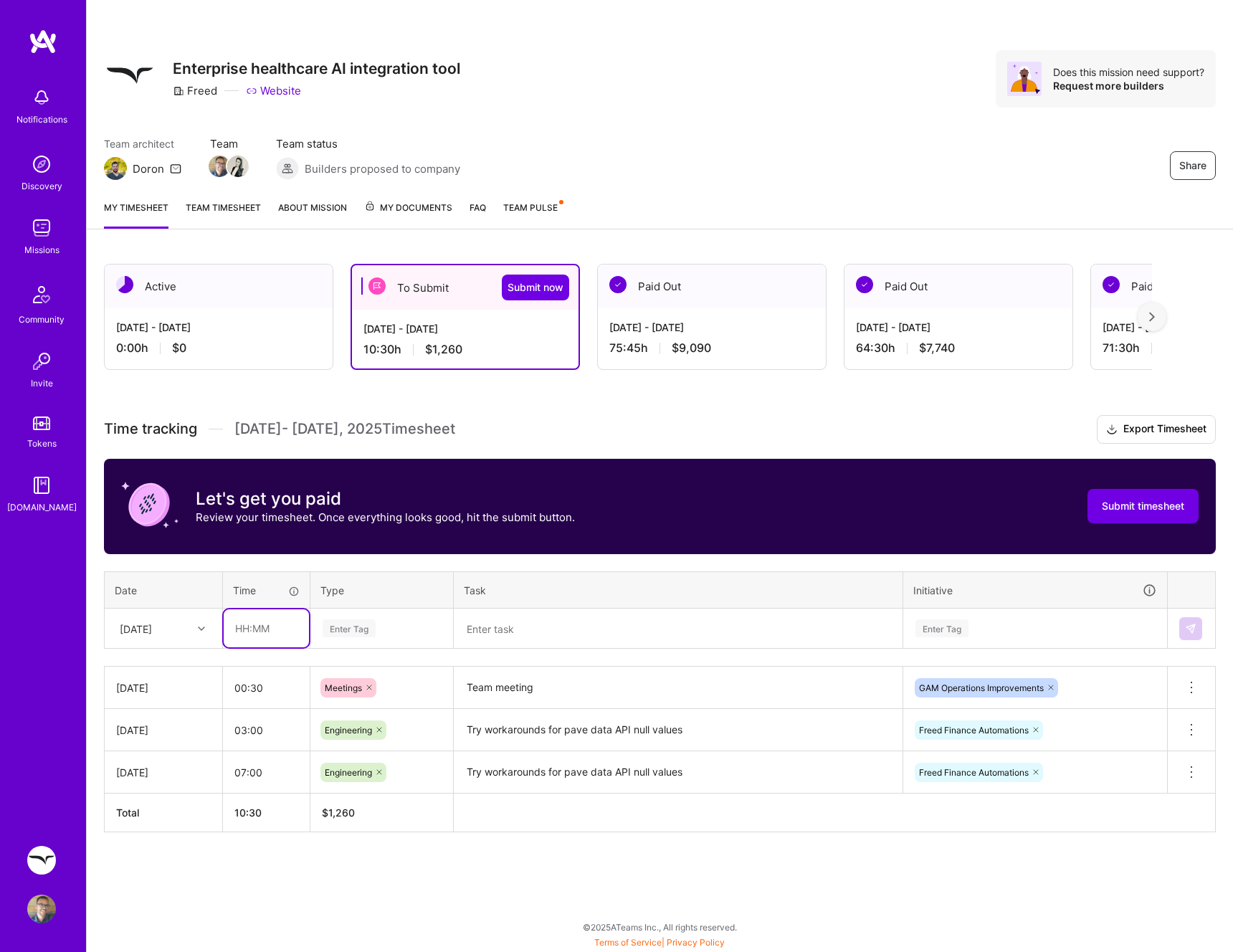
click at [284, 639] on input "text" at bounding box center [266, 628] width 85 height 38
type input "06:30"
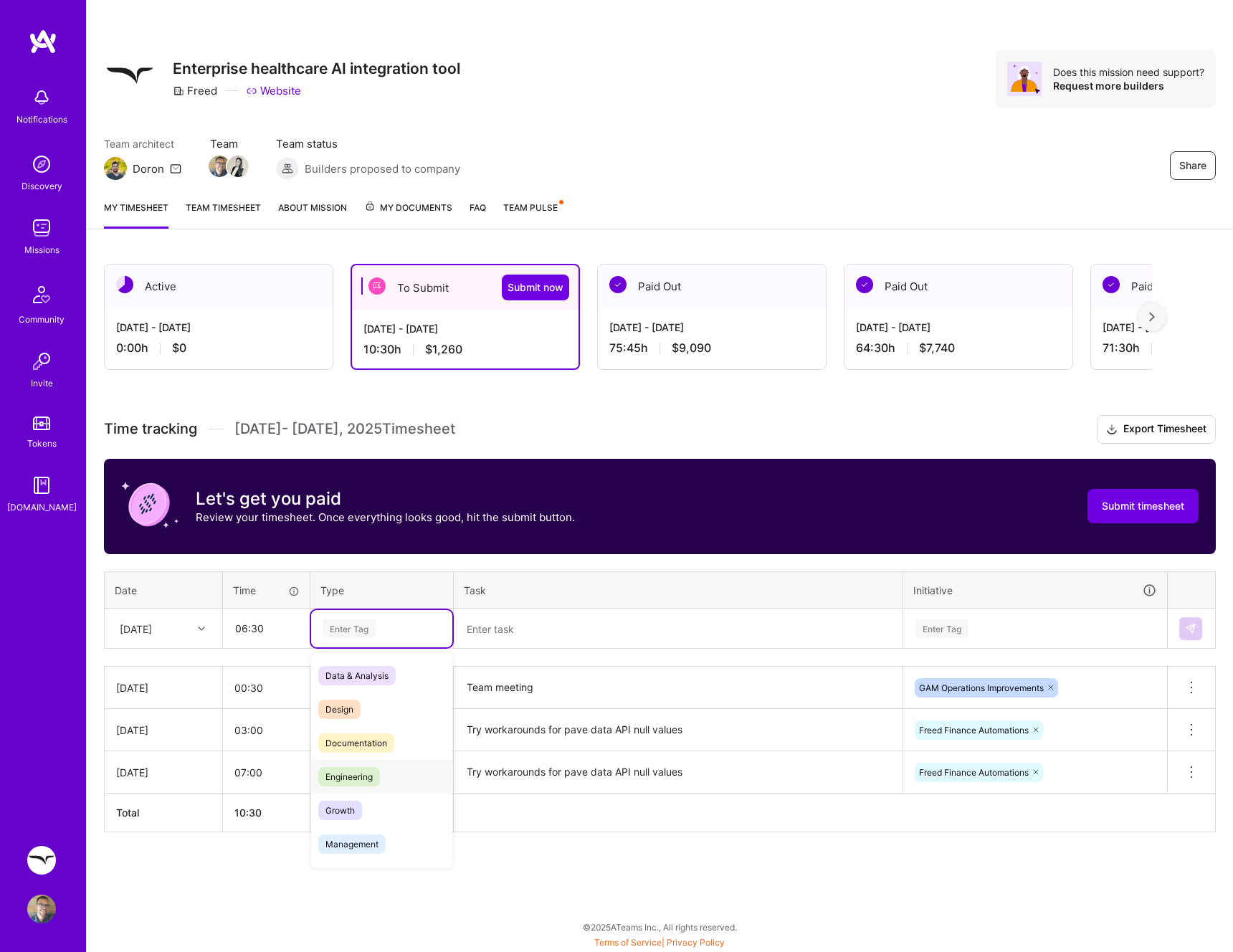
drag, startPoint x: 320, startPoint y: 767, endPoint x: 351, endPoint y: 733, distance: 46.0
click at [320, 767] on div "Engineering" at bounding box center [381, 776] width 141 height 34
click at [483, 650] on div "Time tracking Sep 1 - Sep 15 , 2025 Timesheet Export Timesheet Let's get you pa…" at bounding box center [659, 624] width 1111 height 417
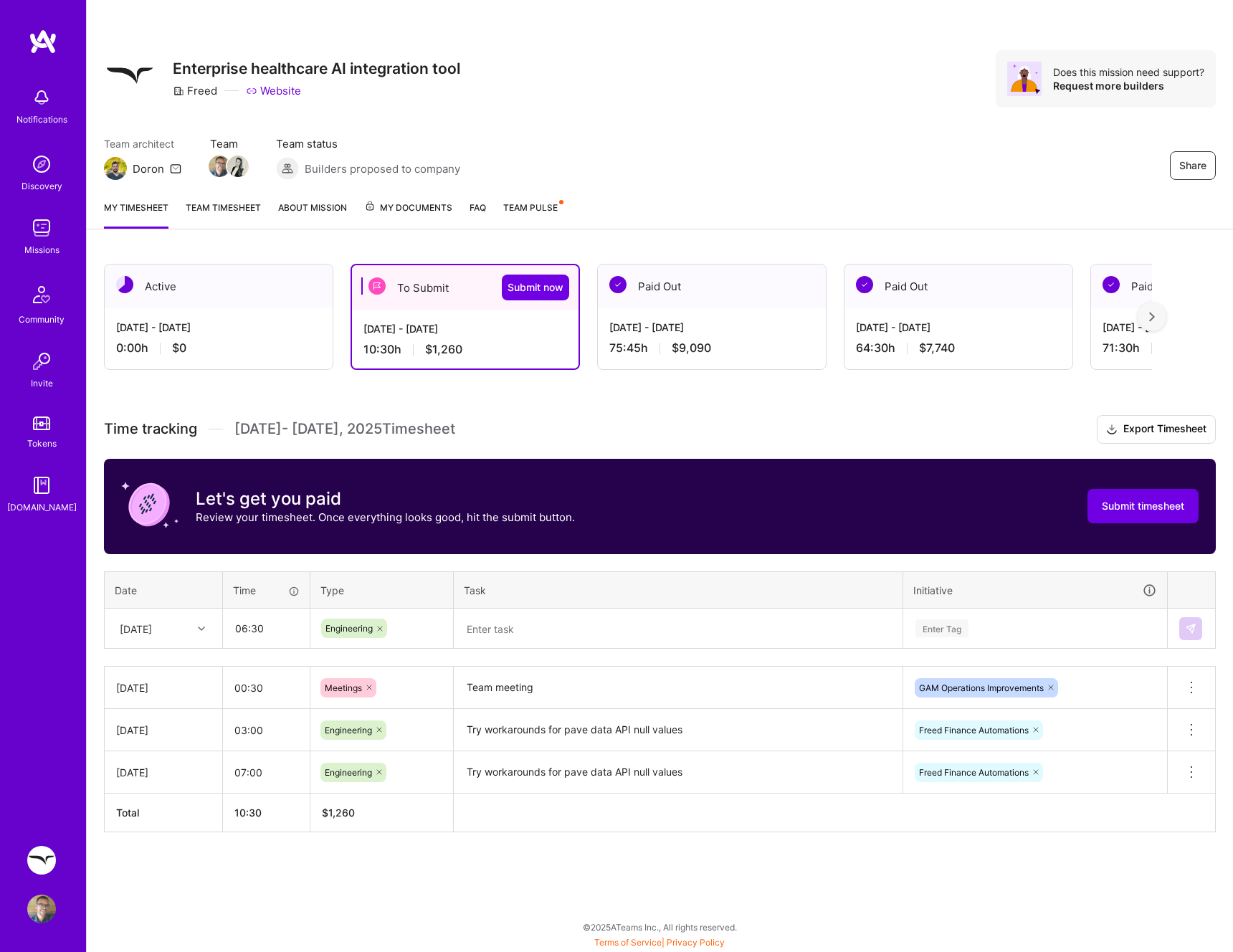
click at [491, 639] on textarea at bounding box center [678, 629] width 446 height 38
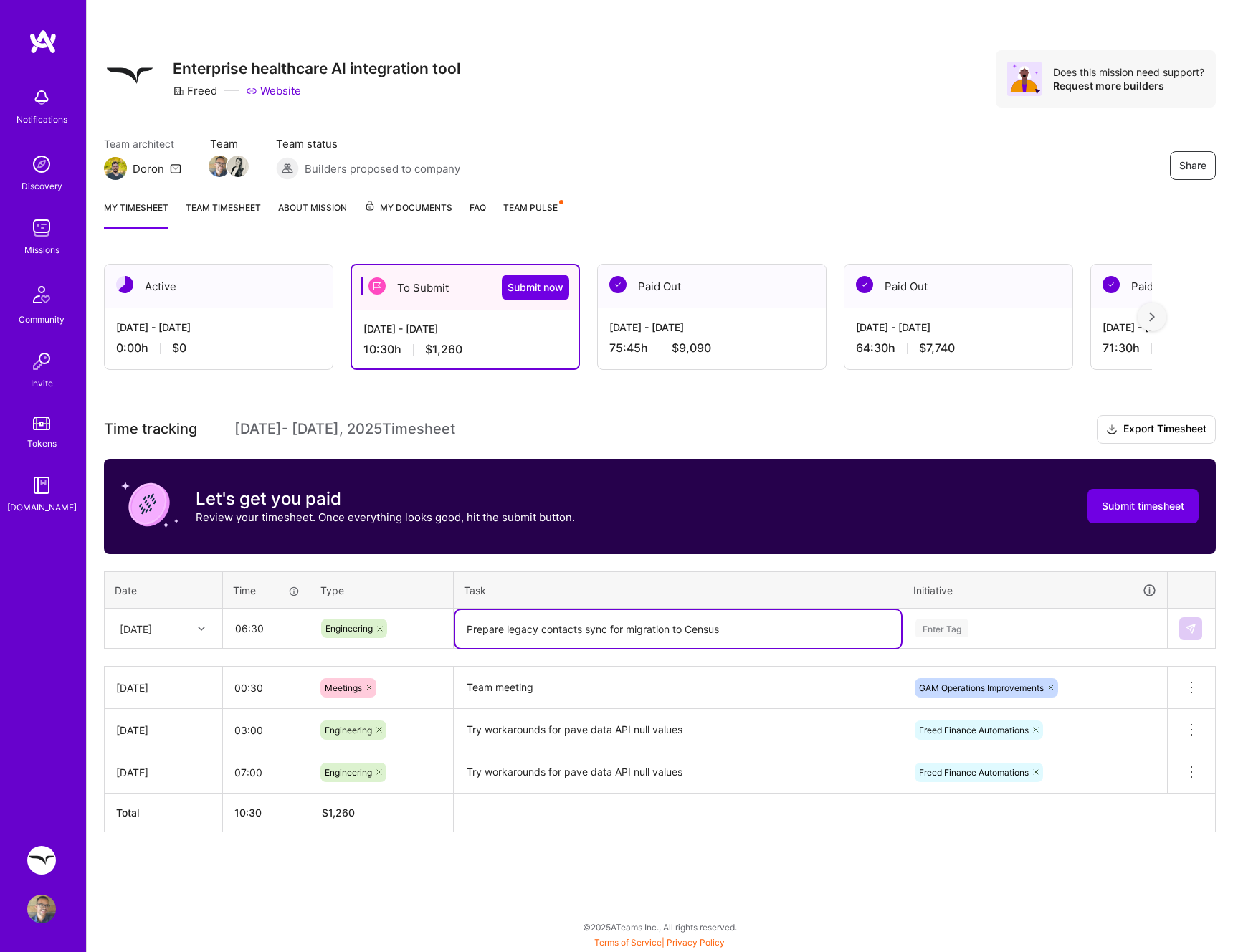
type textarea "Prepare legacy contacts sync for migration to Census"
click at [1027, 635] on div "Enter Tag" at bounding box center [1035, 628] width 243 height 18
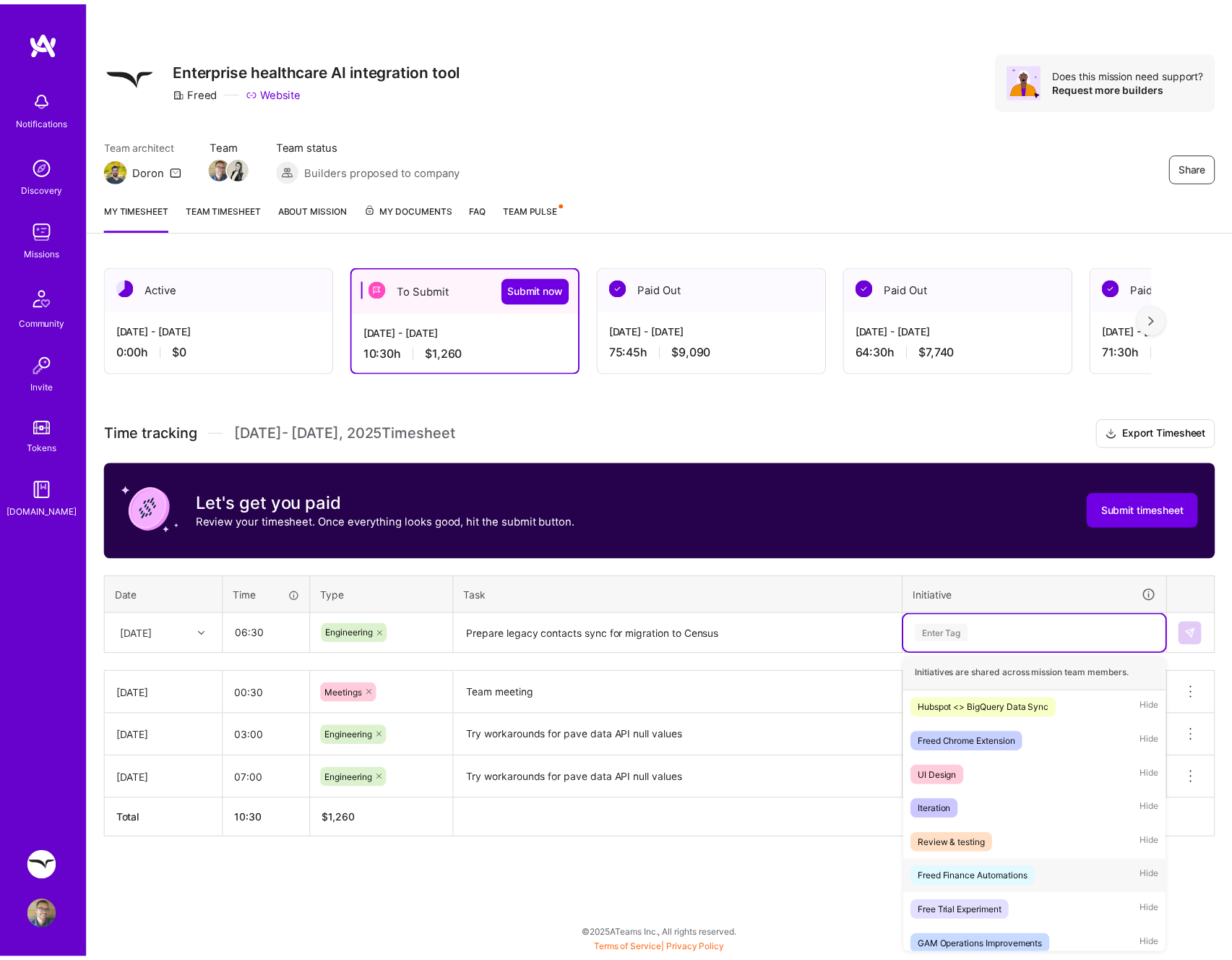
scroll to position [12, 0]
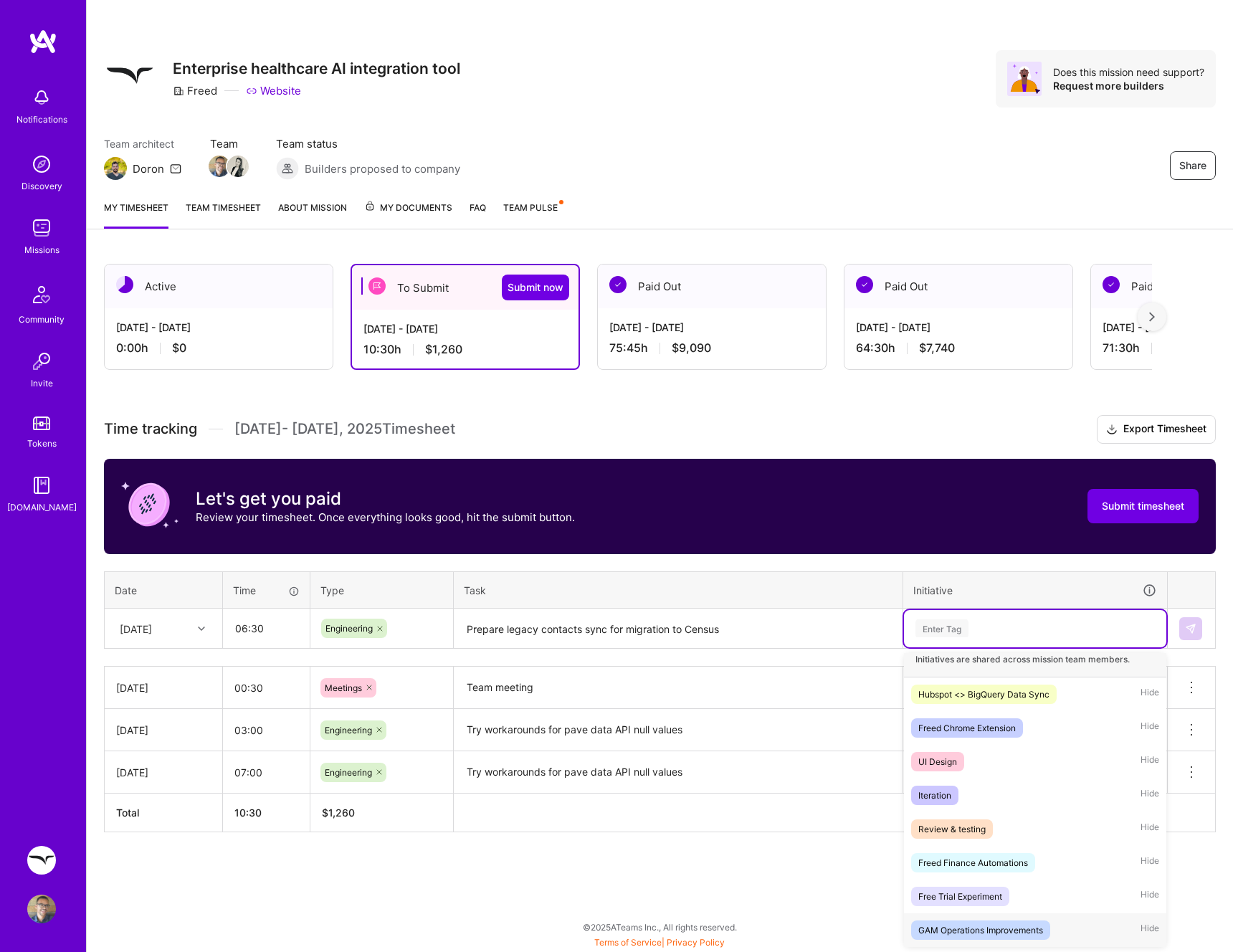
click at [1030, 921] on span "GAM Operations Improvements" at bounding box center [980, 930] width 139 height 19
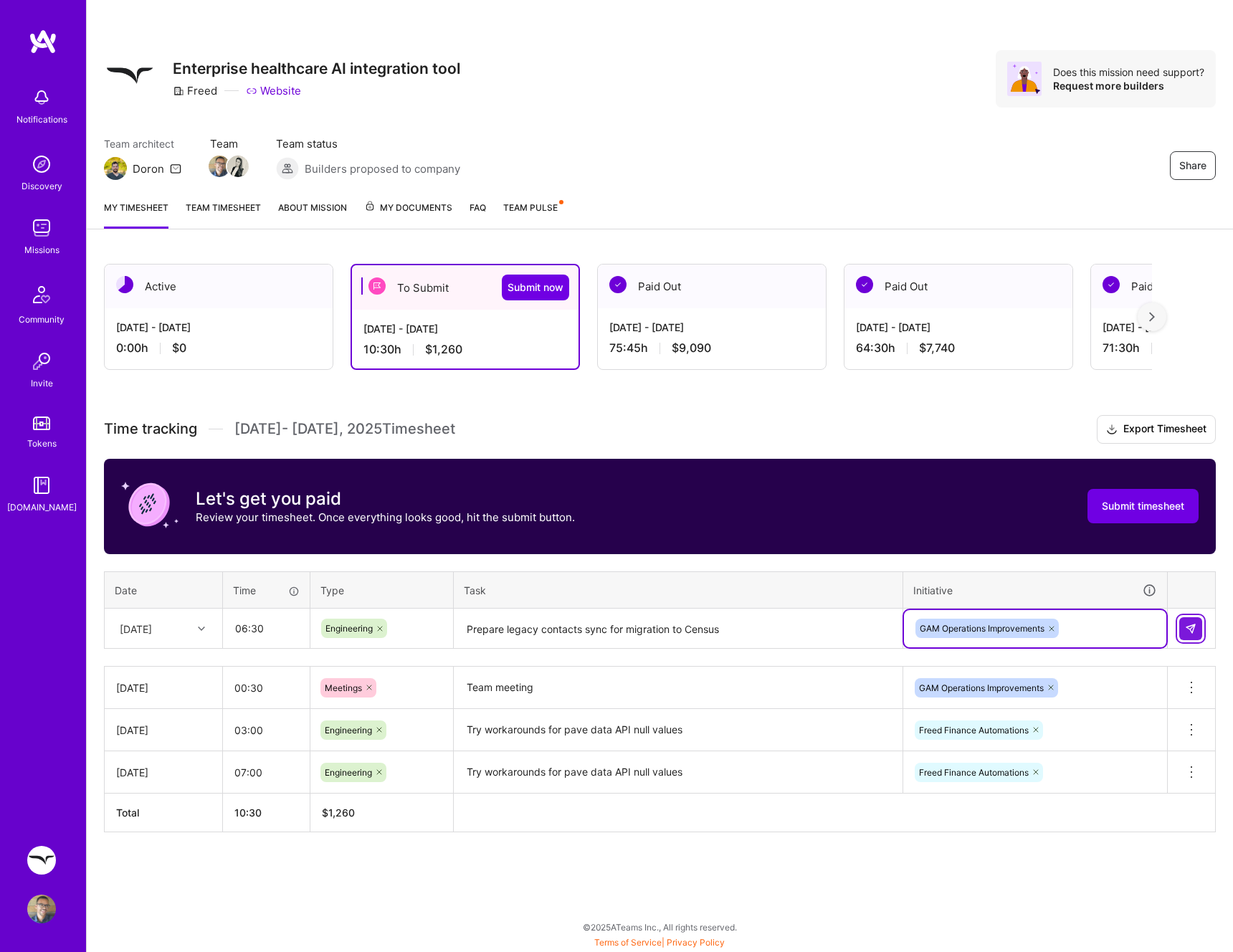
click at [1194, 623] on img at bounding box center [1190, 629] width 12 height 12
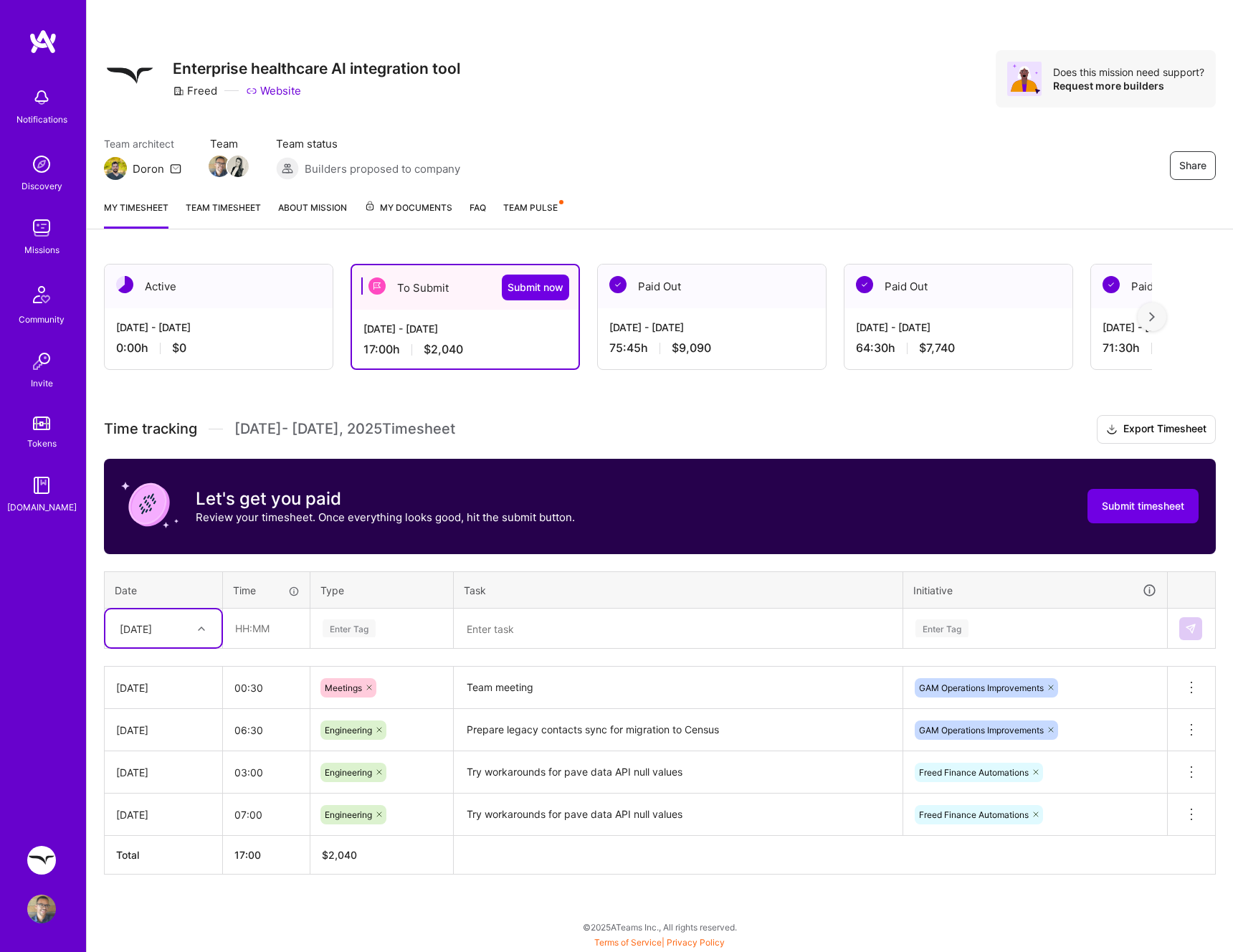
click at [185, 630] on div "Wed, Sep 3" at bounding box center [152, 628] width 79 height 24
click at [163, 721] on div "Thu, Sep 4" at bounding box center [163, 722] width 116 height 26
click at [268, 626] on input "text" at bounding box center [266, 628] width 85 height 38
type input "04:30"
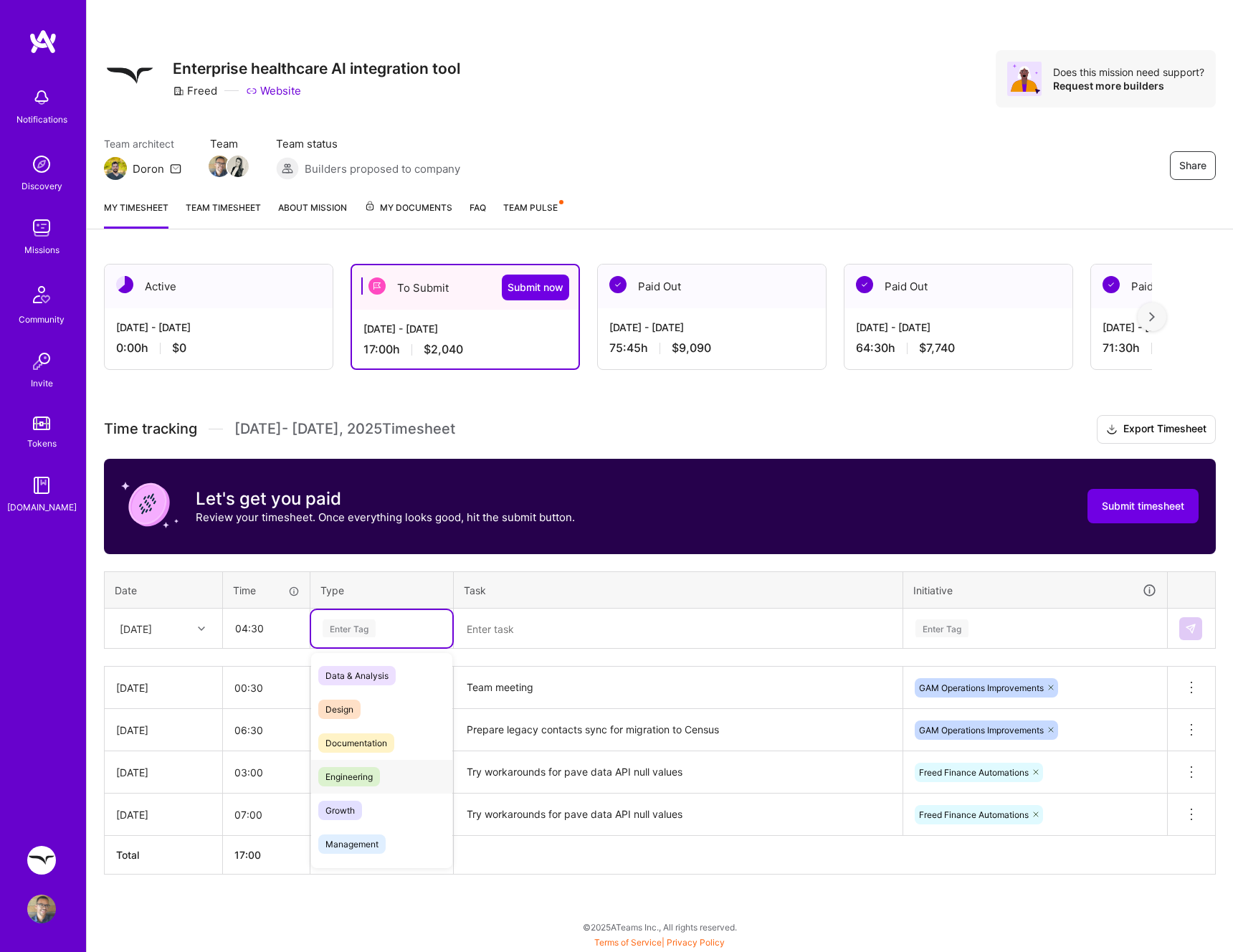
click at [353, 769] on span "Engineering" at bounding box center [349, 776] width 62 height 19
click at [511, 635] on textarea at bounding box center [678, 629] width 446 height 38
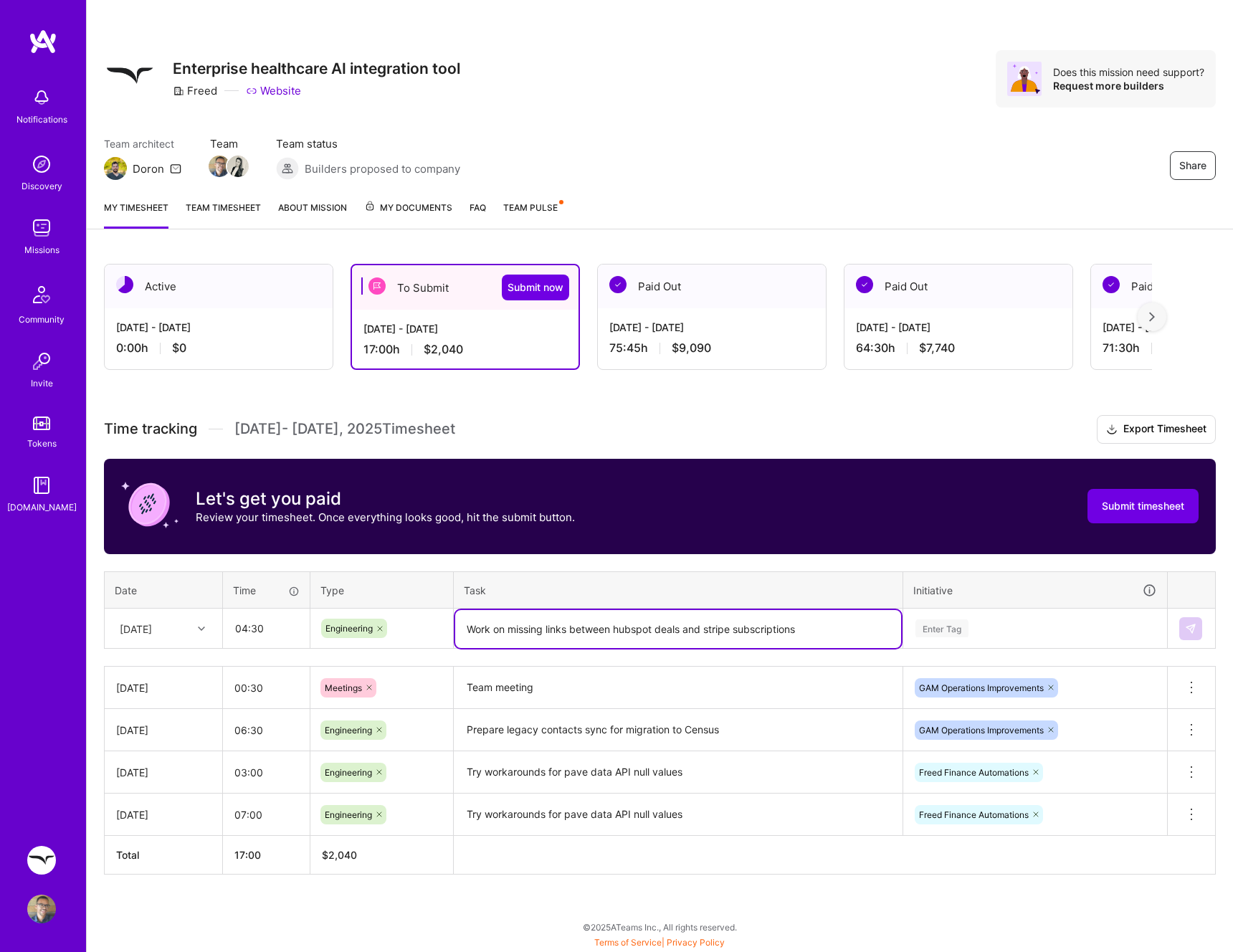
type textarea "Work on missing links between hubspot deals and stripe subscriptions"
click at [1035, 634] on div "Enter Tag" at bounding box center [1035, 628] width 243 height 18
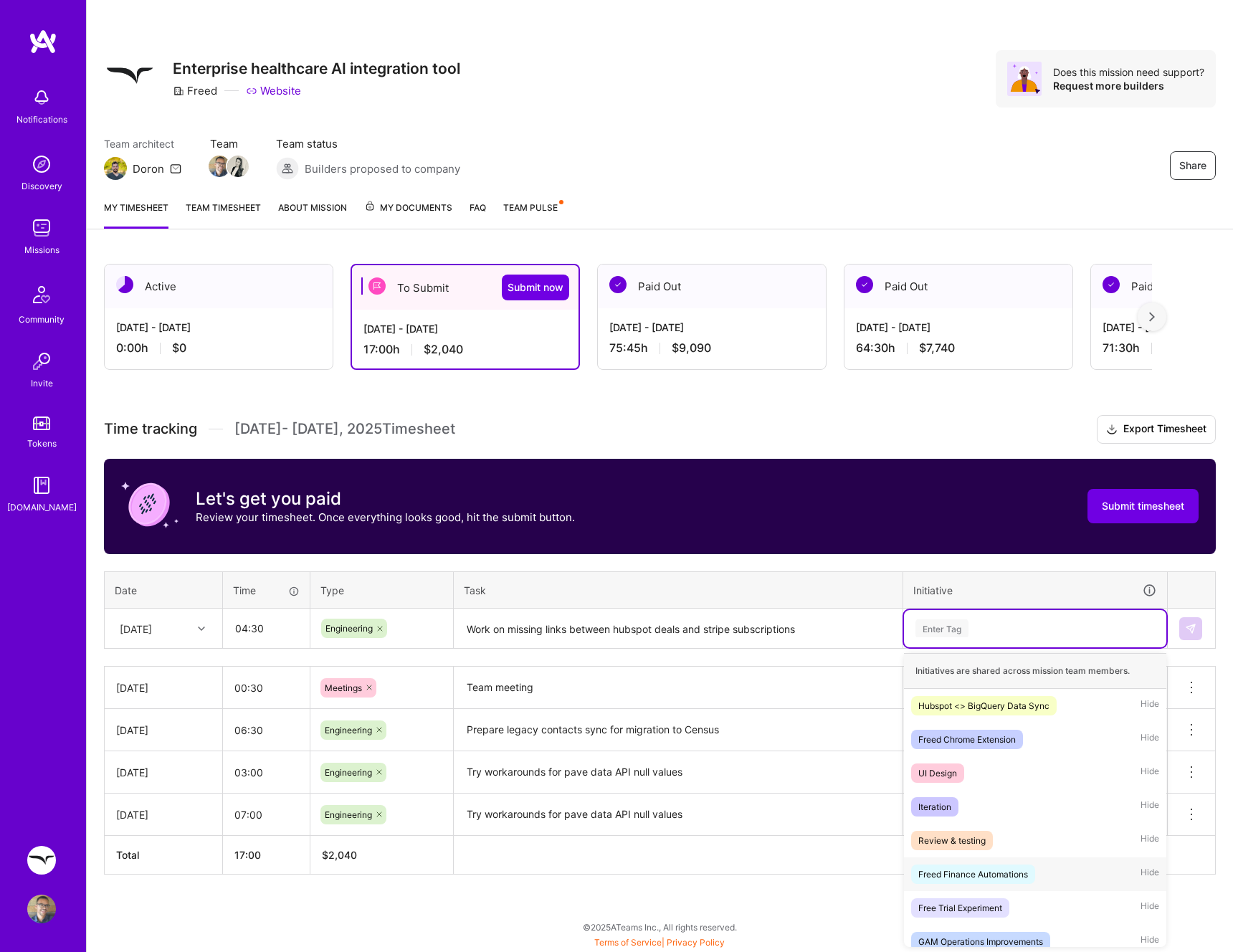
click at [1011, 877] on div "Freed Finance Automations" at bounding box center [973, 874] width 109 height 15
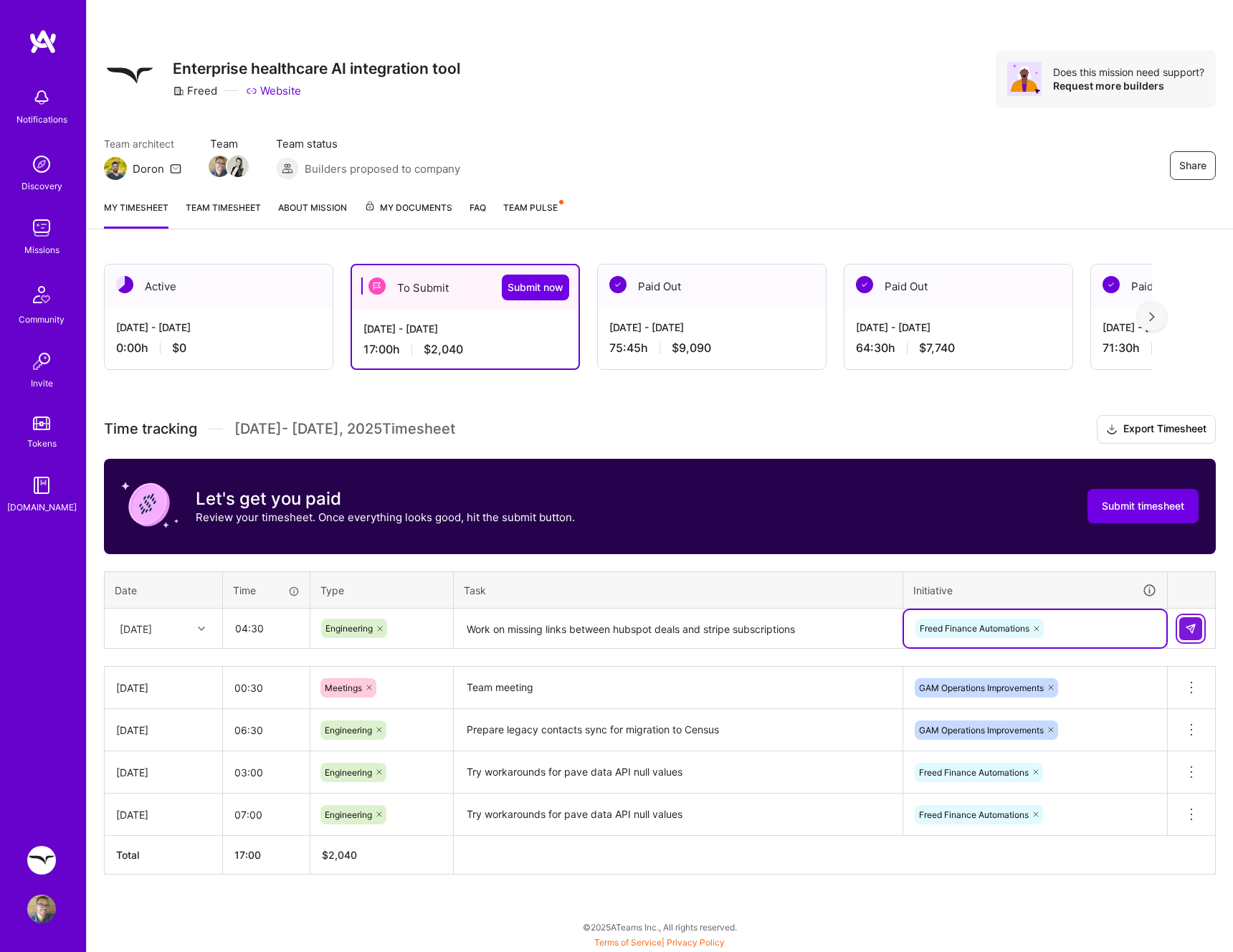
click at [1184, 638] on button at bounding box center [1191, 629] width 23 height 23
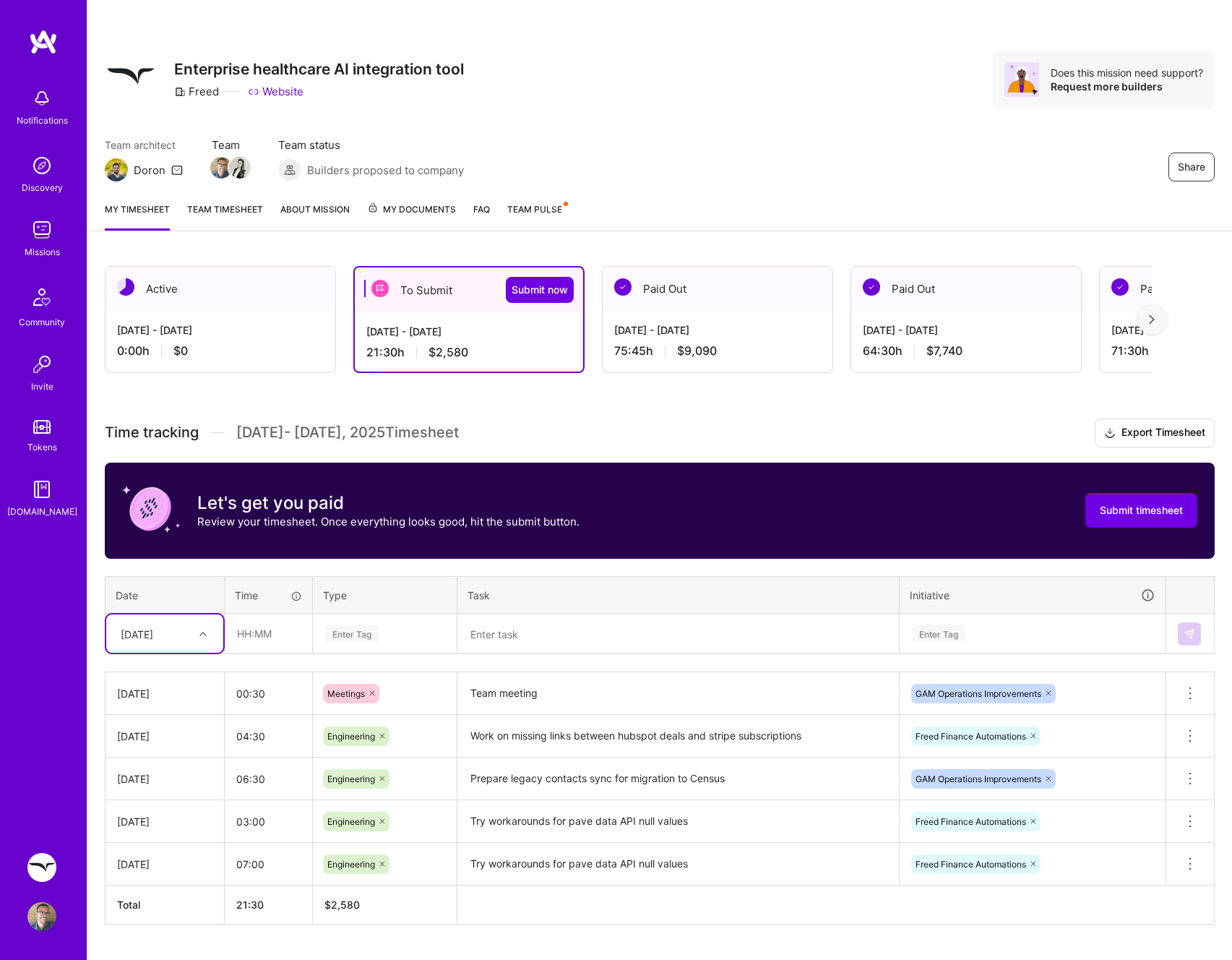
click at [206, 635] on icon at bounding box center [203, 634] width 7 height 7
click at [168, 747] on div "Fri, Sep 5" at bounding box center [165, 755] width 117 height 26
click at [294, 629] on input "text" at bounding box center [268, 633] width 86 height 38
type input "05:45"
click at [397, 638] on div "Enter Tag" at bounding box center [384, 633] width 122 height 18
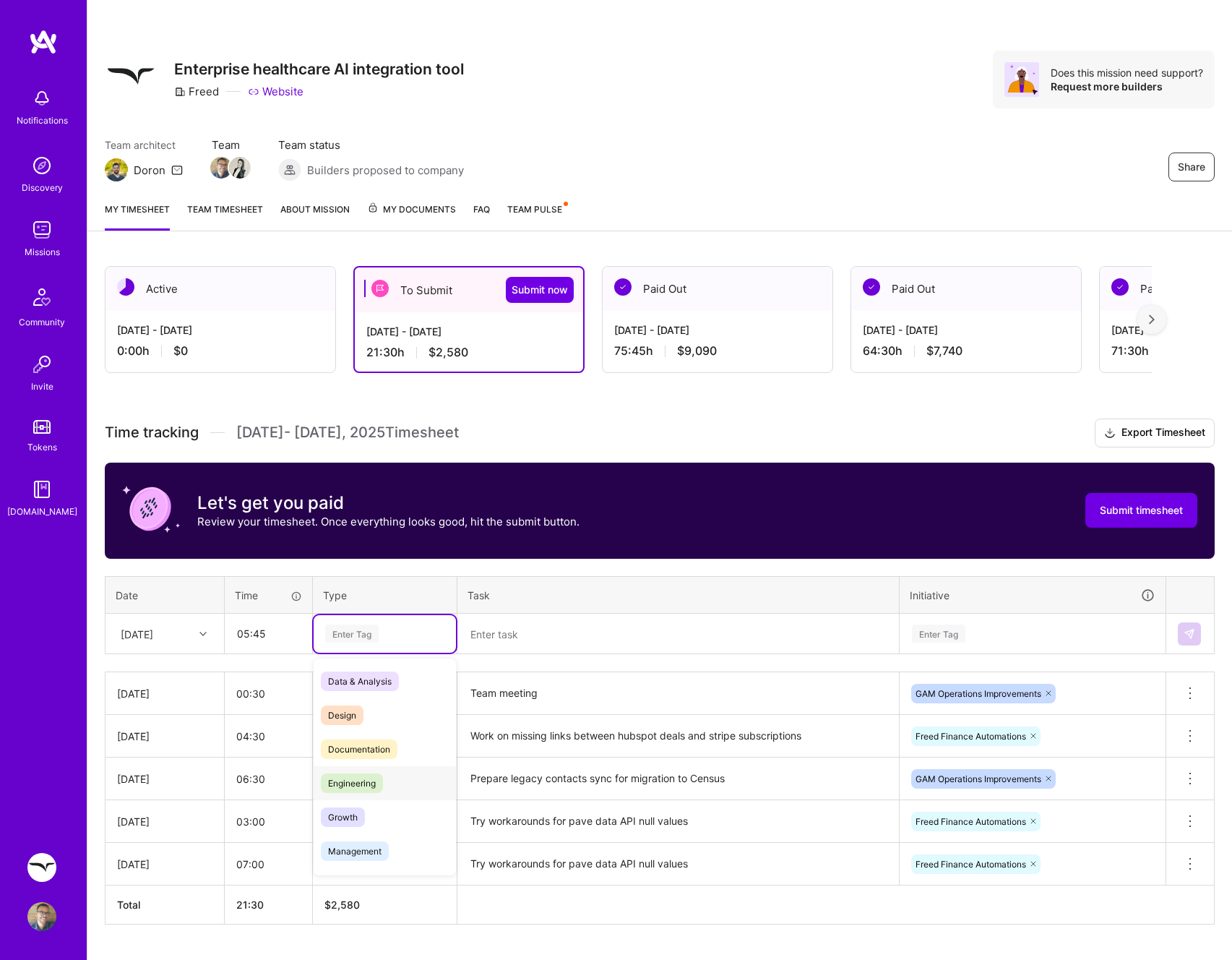
click at [374, 782] on span "Engineering" at bounding box center [352, 783] width 62 height 19
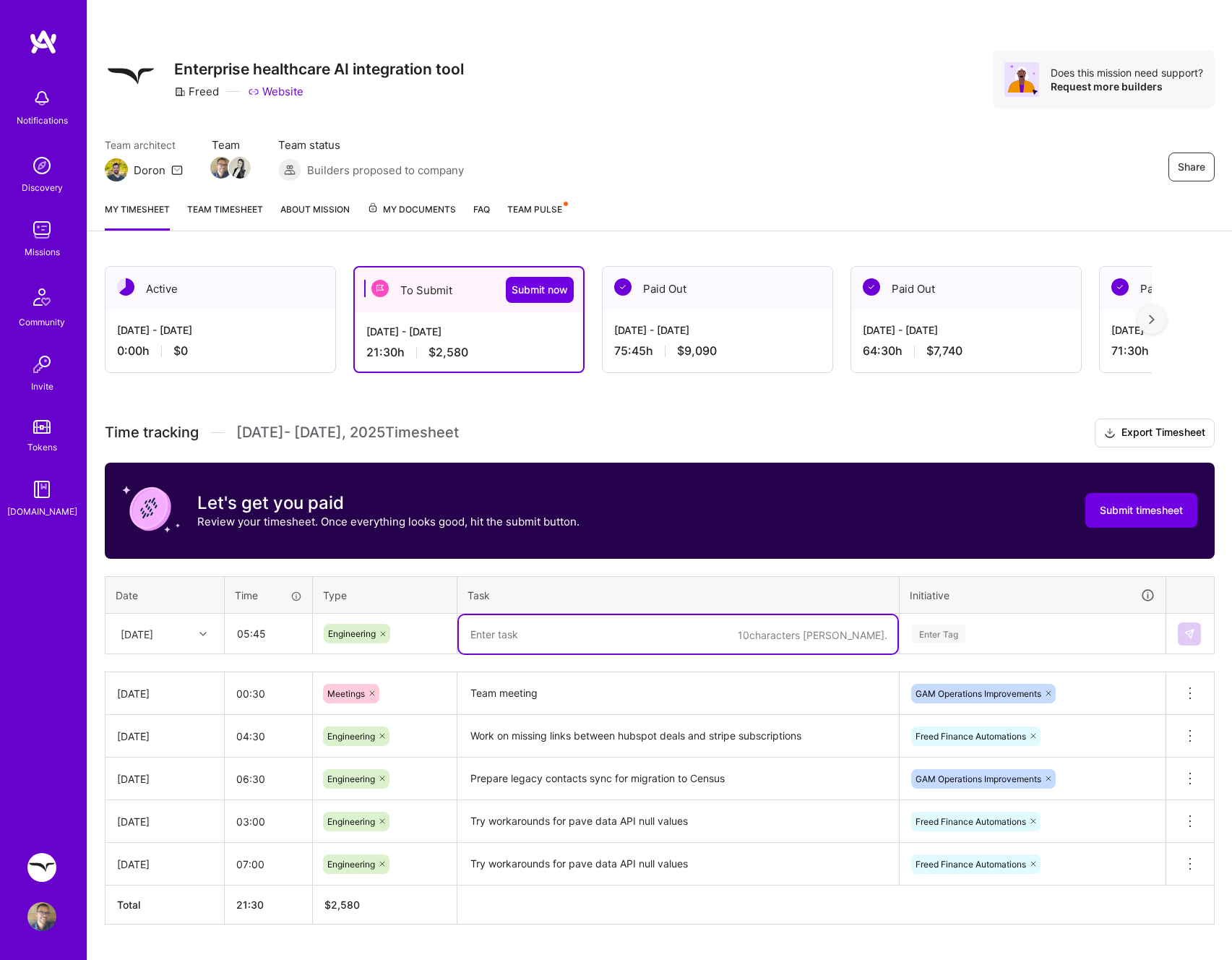
click at [589, 644] on textarea at bounding box center [678, 634] width 439 height 38
paste textarea "Work on missing links between hubspot deals and stripe subscriptions"
type textarea "Work on missing links between hubspot deals and stripe subscriptions"
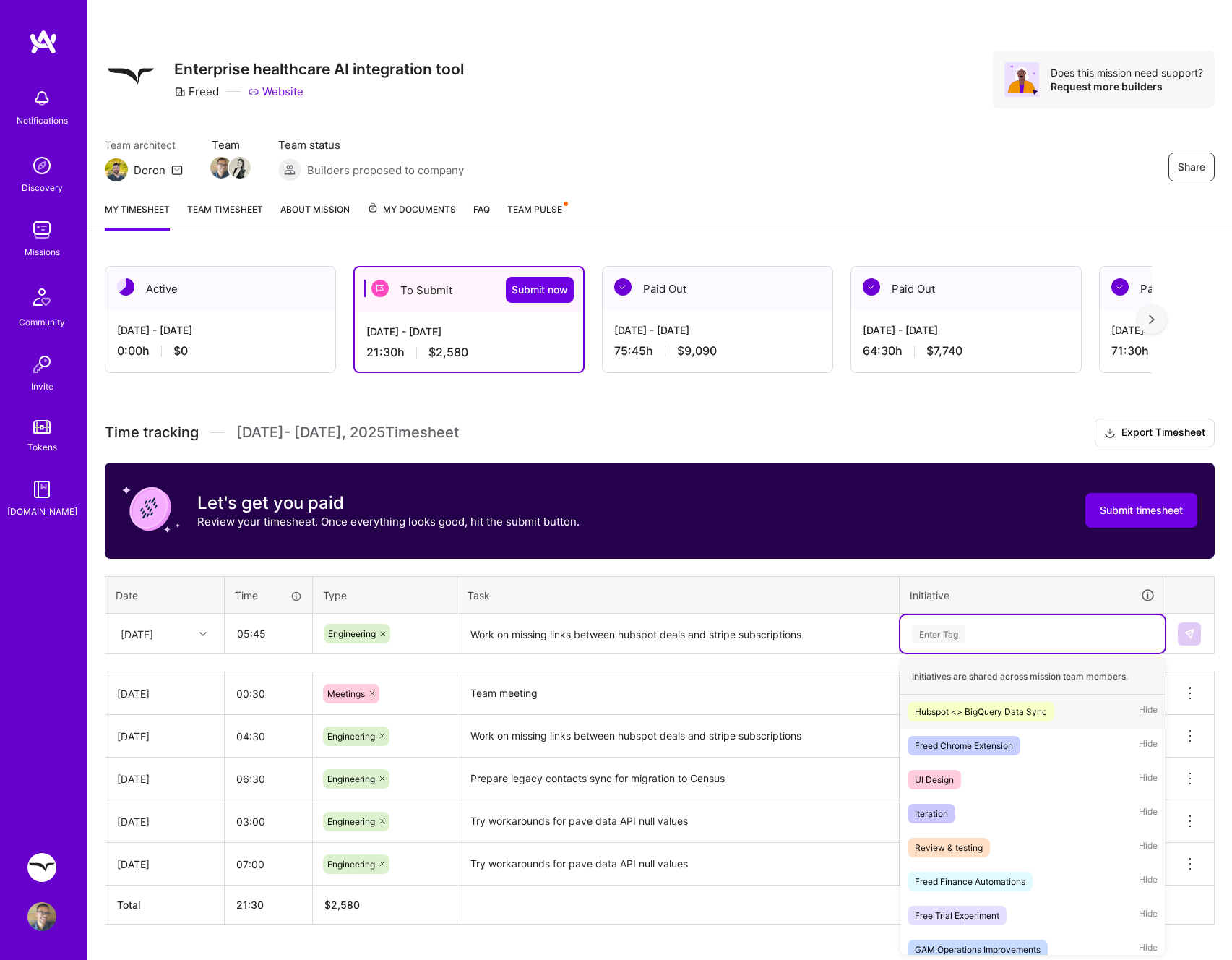
click at [1015, 626] on div "Enter Tag" at bounding box center [1032, 633] width 245 height 18
click at [999, 871] on span "Freed Finance Automations" at bounding box center [970, 881] width 125 height 19
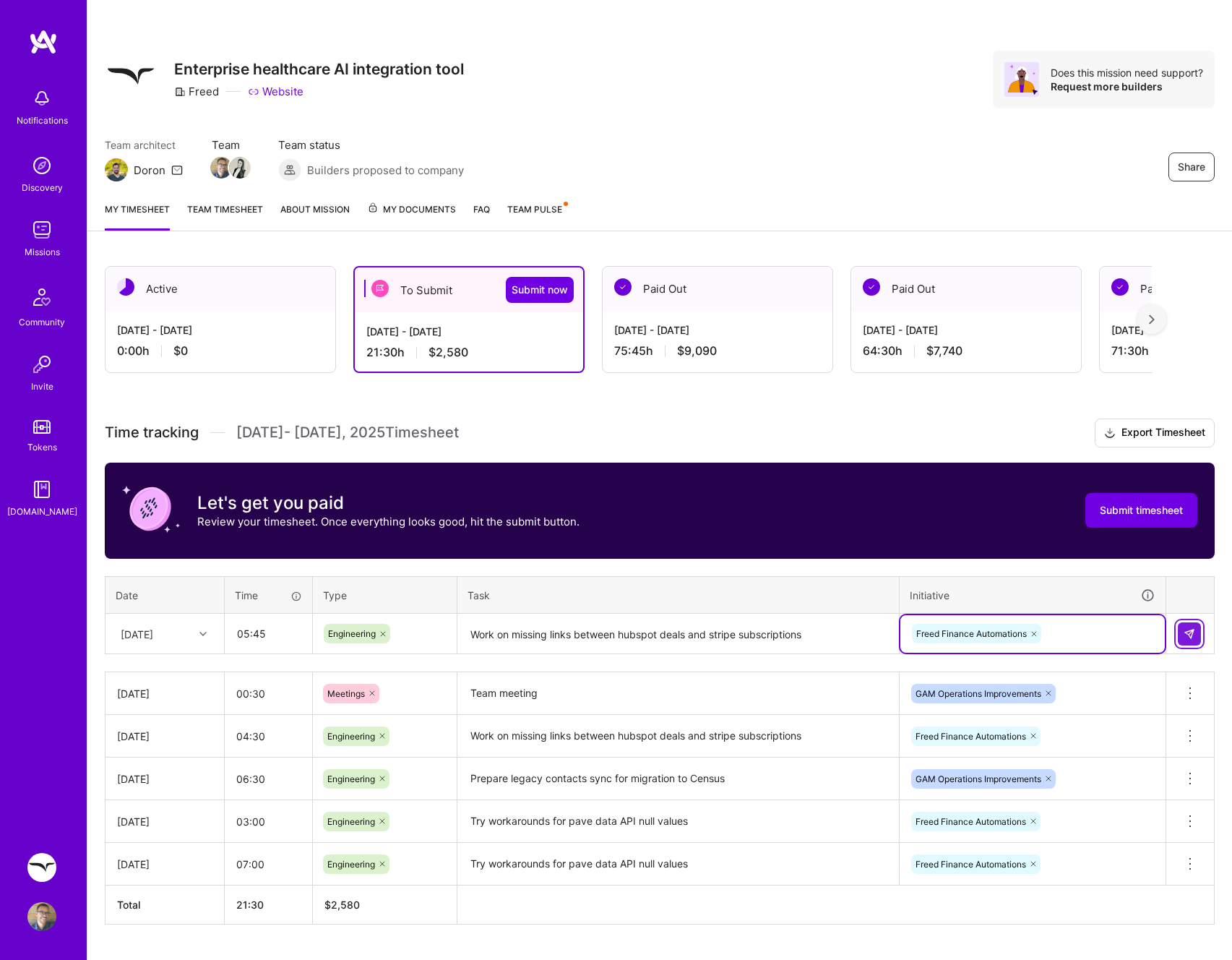
click at [1187, 633] on img at bounding box center [1189, 634] width 12 height 12
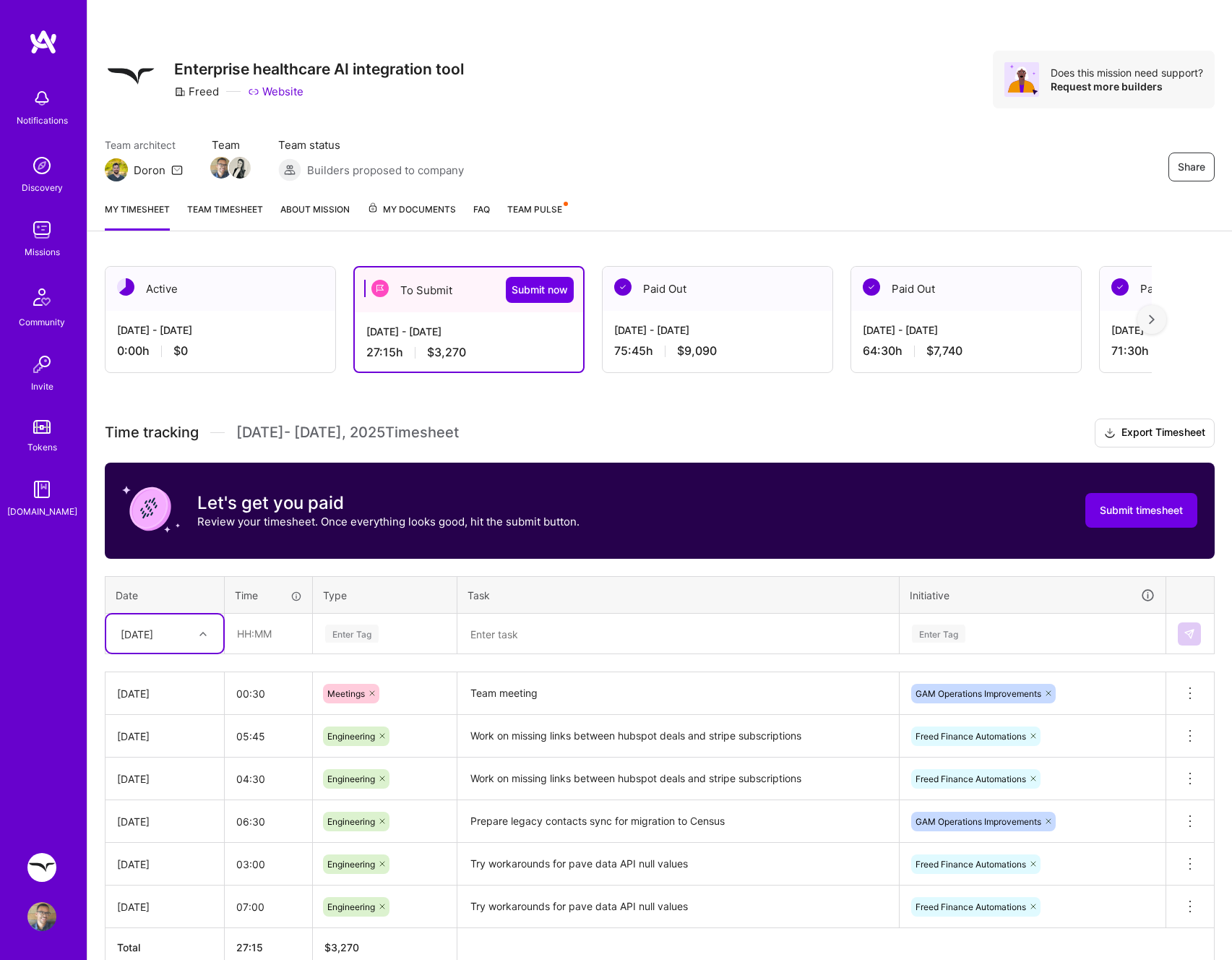
click at [200, 631] on icon at bounding box center [203, 634] width 7 height 7
click at [167, 830] on div "Mon, Sep 8" at bounding box center [165, 835] width 117 height 26
click at [271, 642] on input "text" at bounding box center [268, 633] width 86 height 38
type input "04:15"
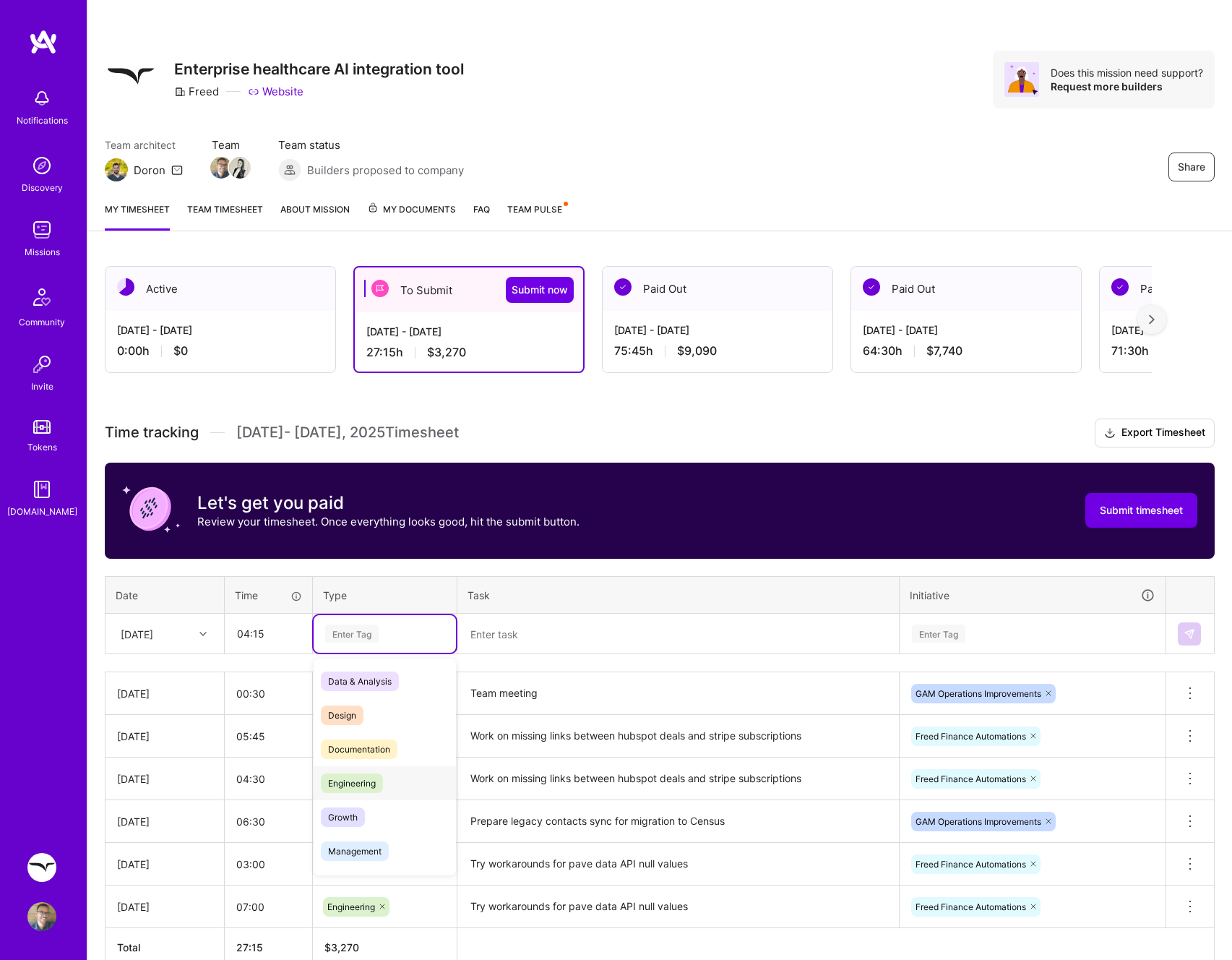
click at [378, 781] on span "Engineering" at bounding box center [352, 783] width 62 height 19
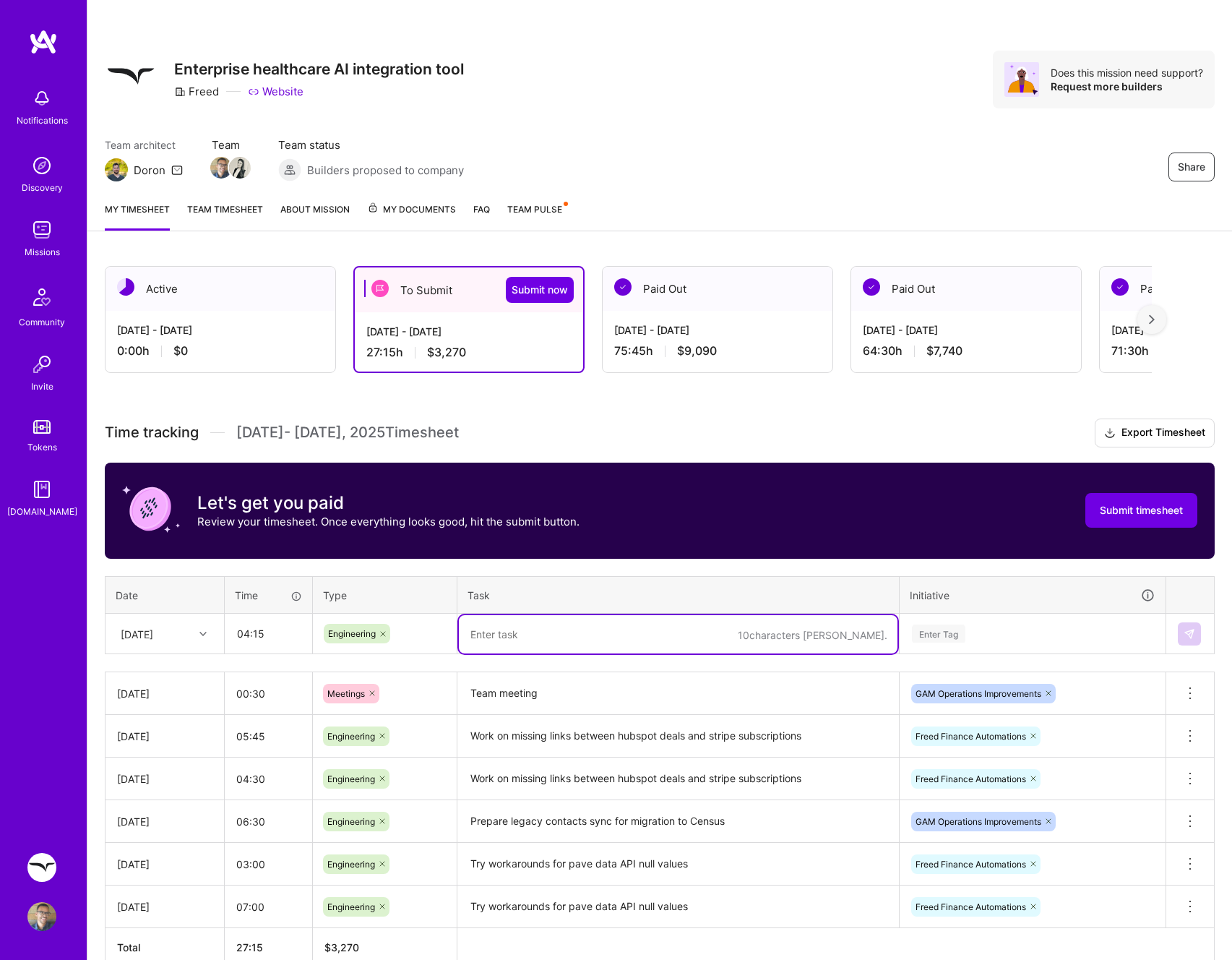
click at [600, 650] on textarea at bounding box center [678, 634] width 439 height 38
click at [1019, 642] on div "Enter Tag" at bounding box center [1032, 633] width 245 height 18
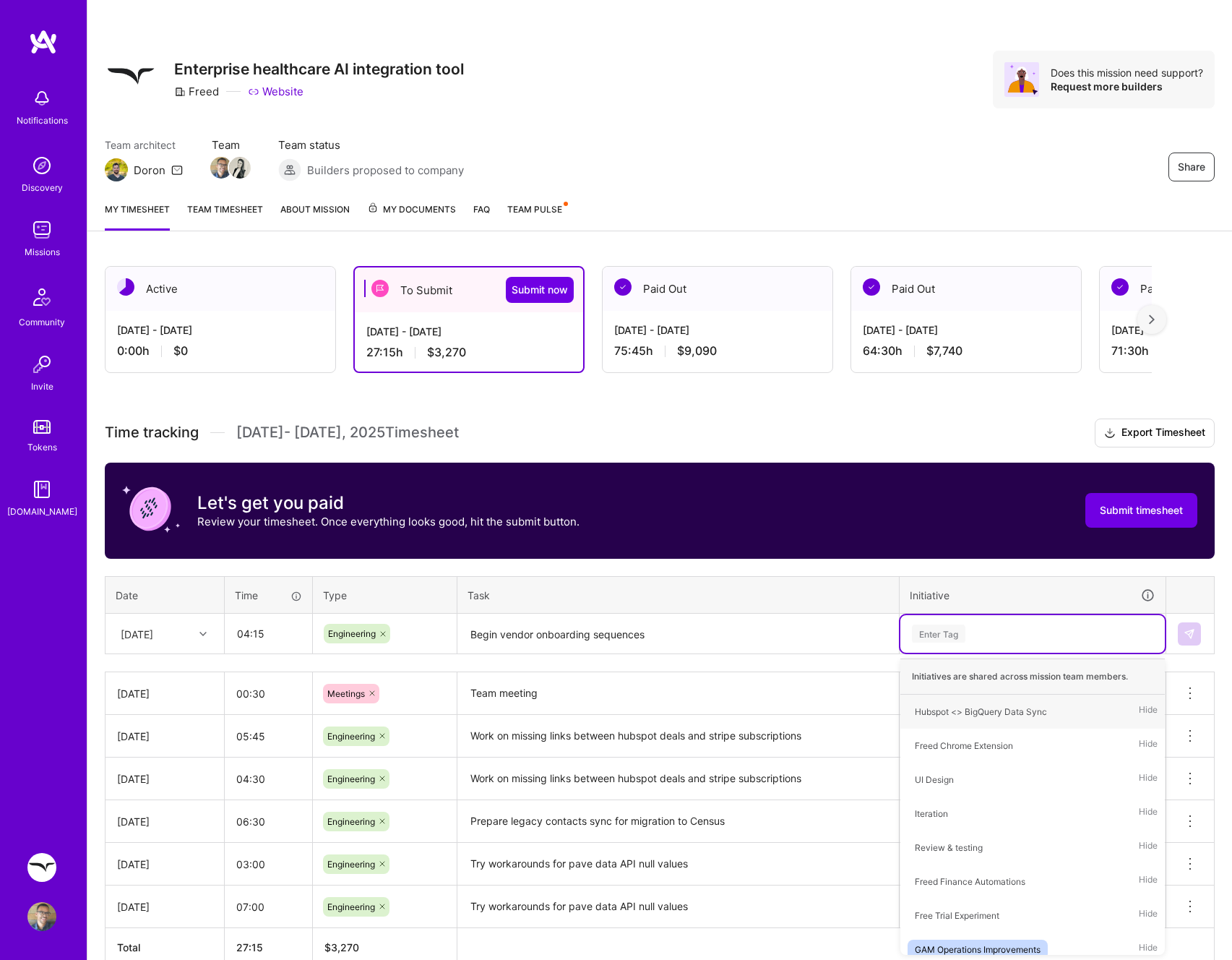
click at [765, 635] on textarea "Begin vendor onboarding sequences" at bounding box center [678, 634] width 439 height 38
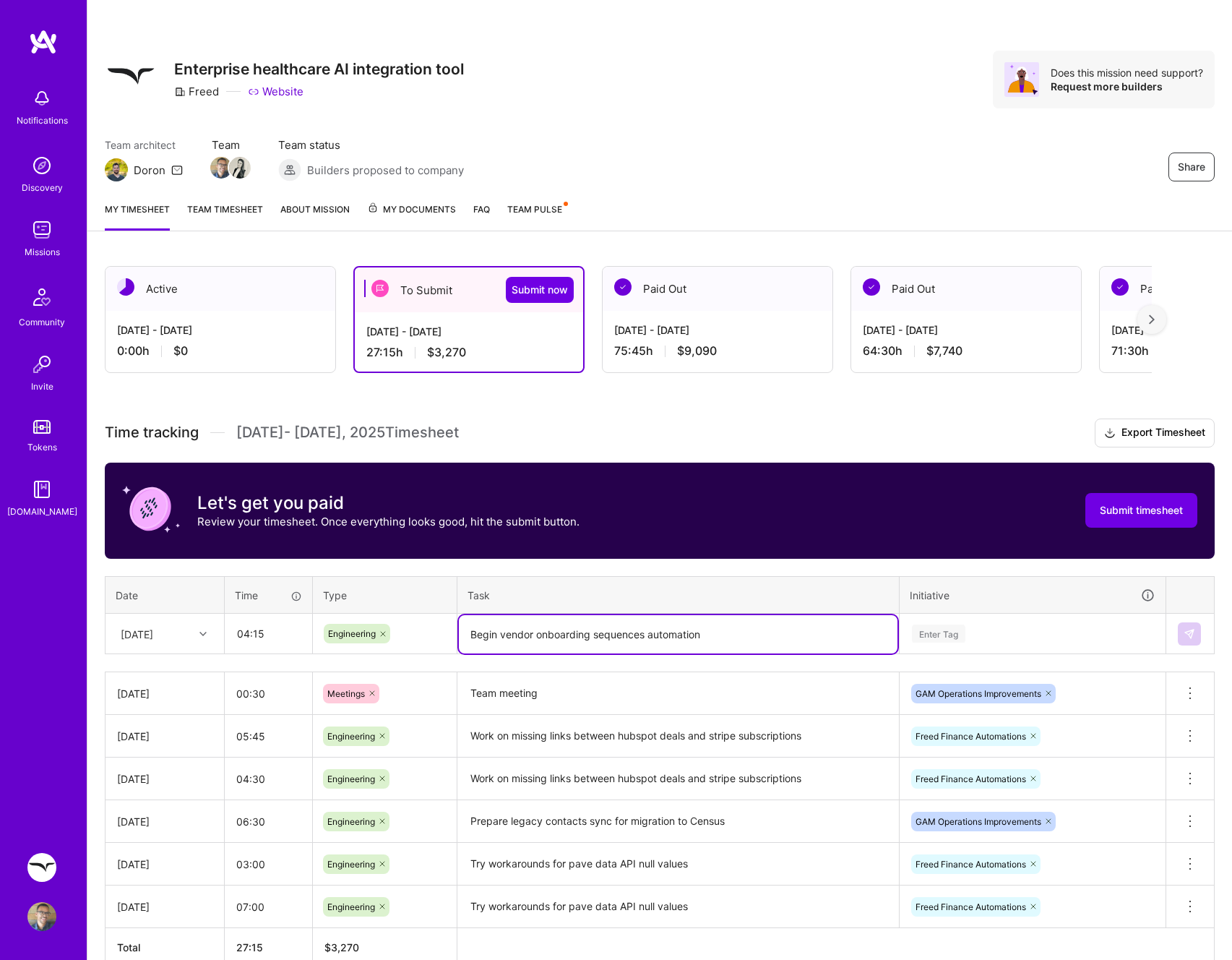
type textarea "Begin vendor onboarding sequences automation"
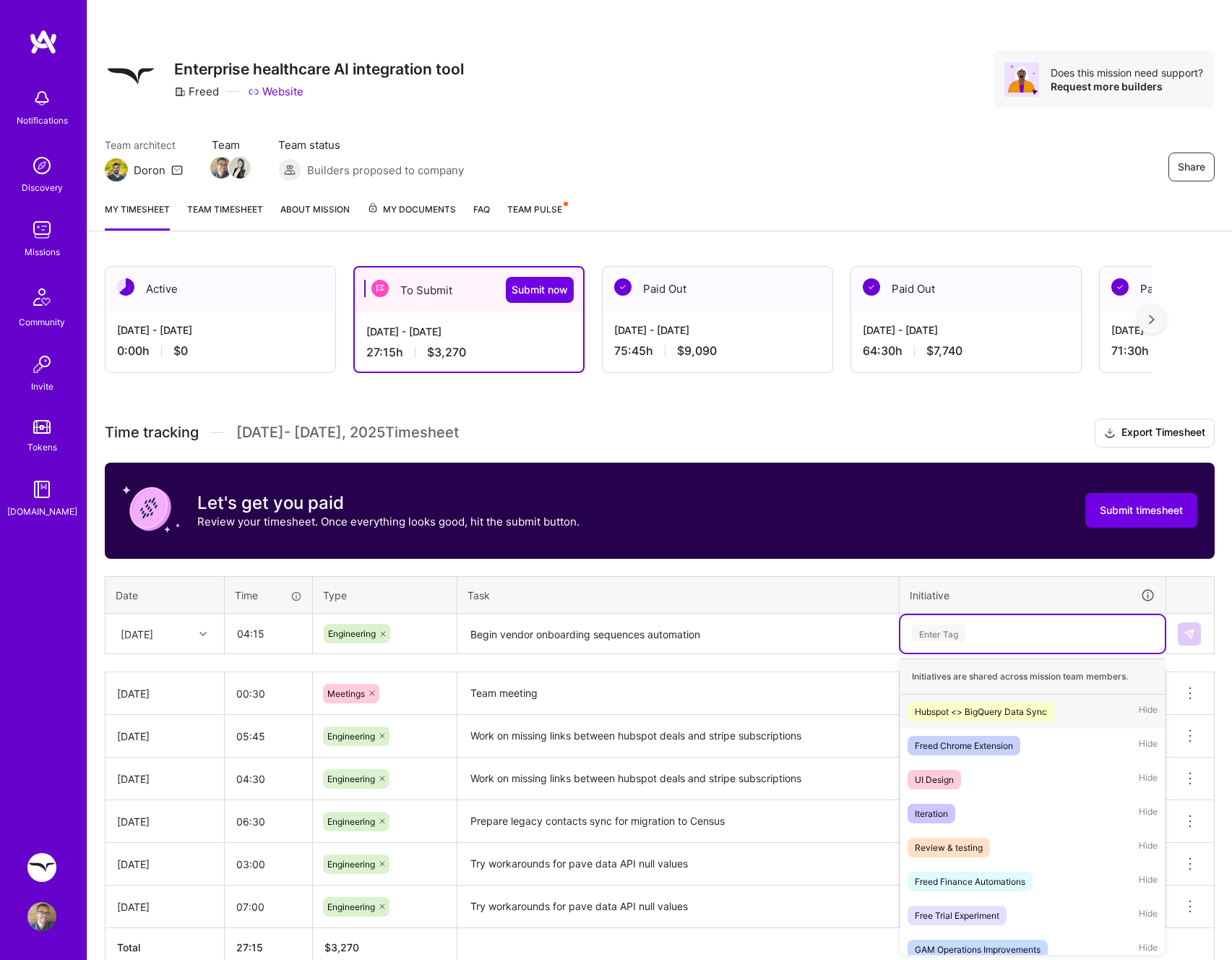
click at [979, 621] on div "Enter Tag" at bounding box center [1032, 634] width 265 height 37
click at [992, 874] on div "Freed Finance Automations" at bounding box center [970, 882] width 110 height 16
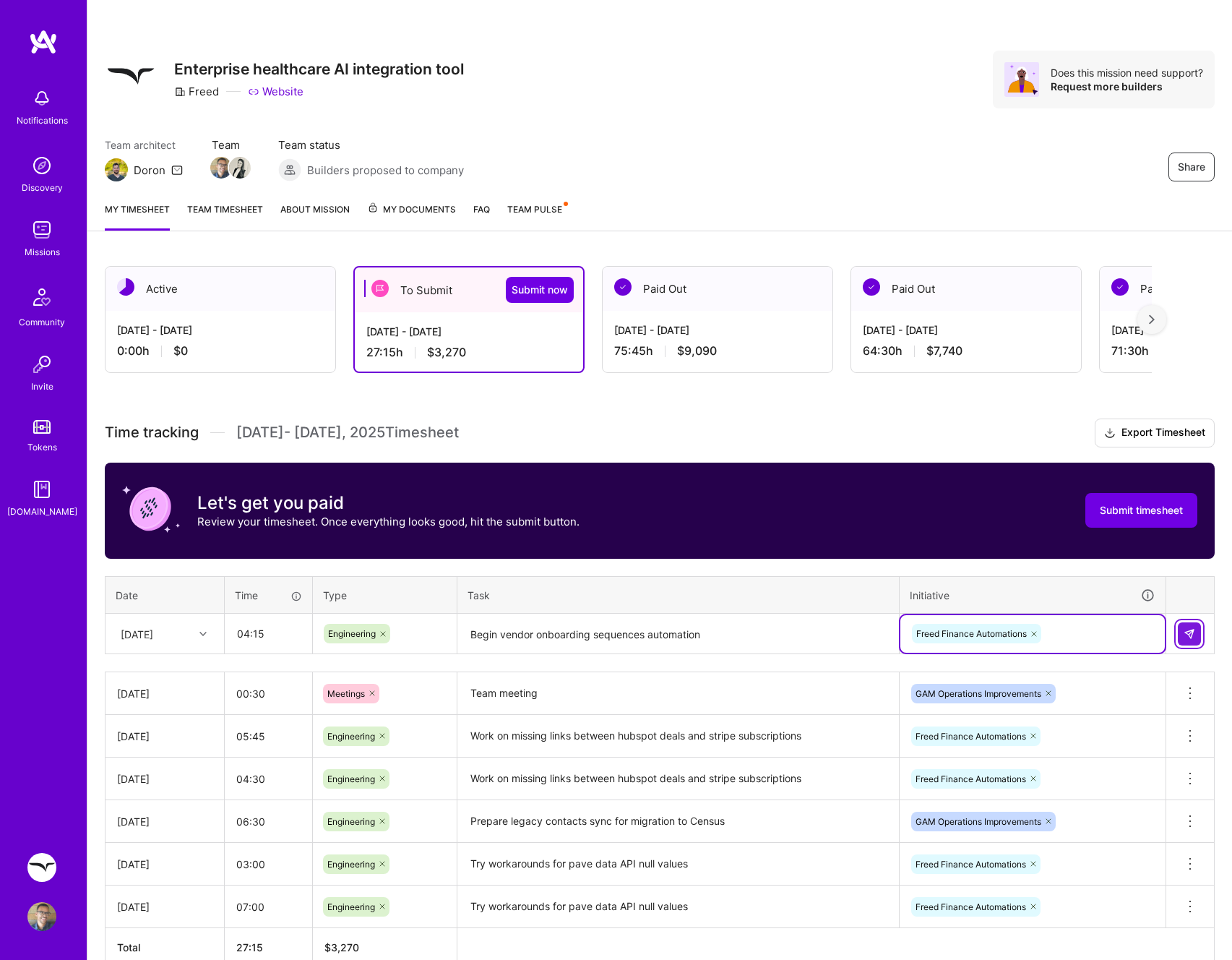
click at [1193, 631] on img at bounding box center [1189, 634] width 12 height 12
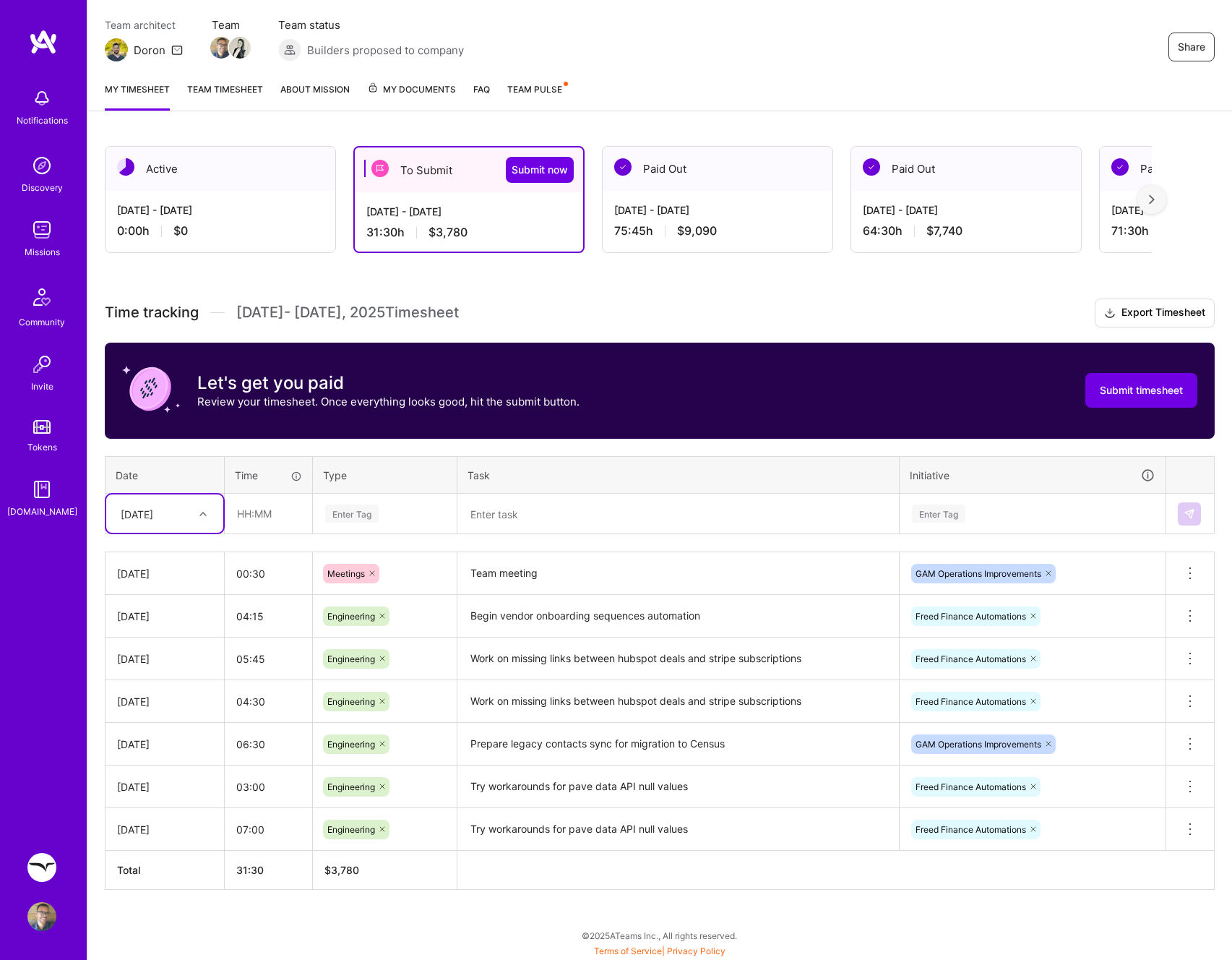
scroll to position [120, 0]
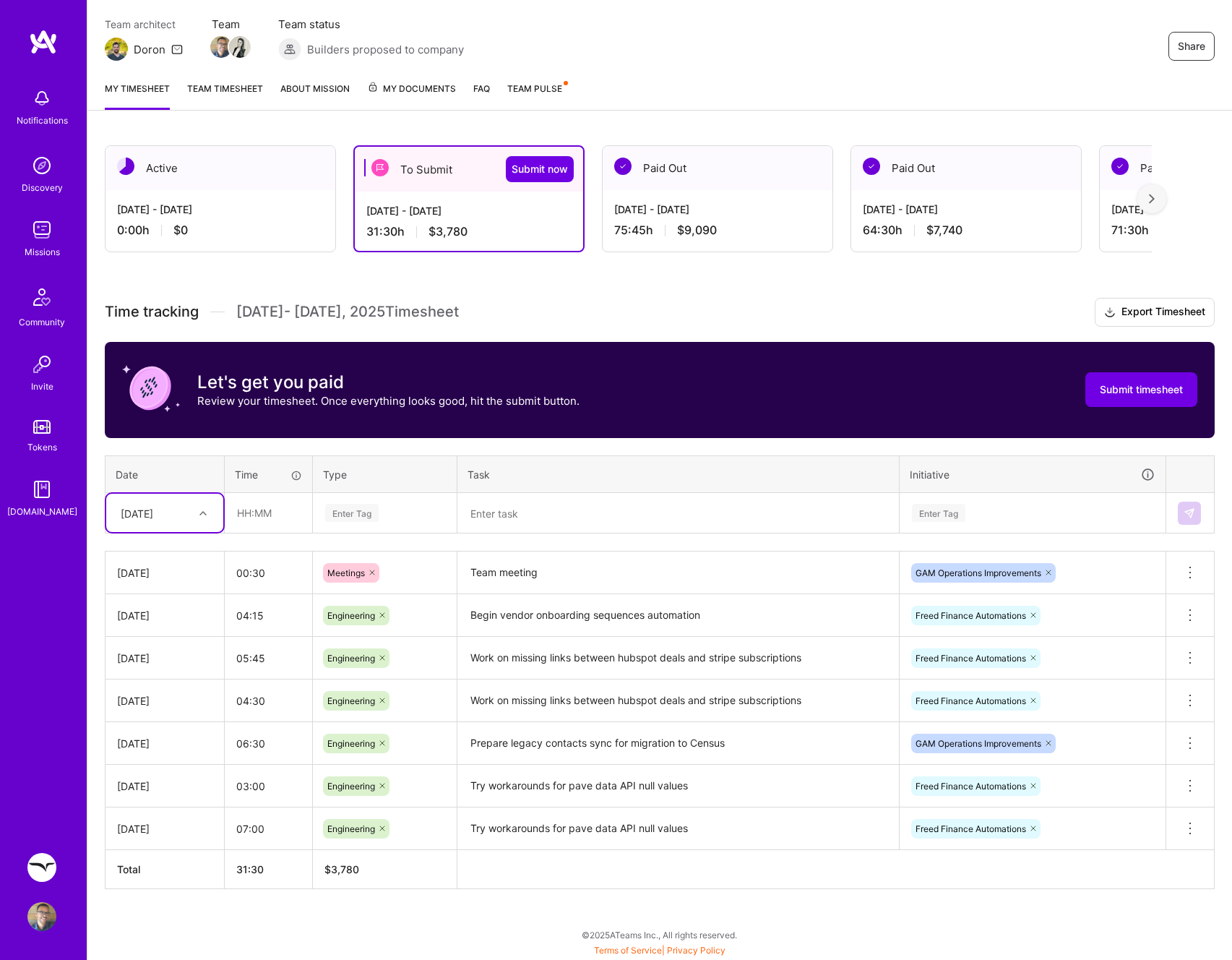
click at [181, 515] on div "Mon, Sep 8" at bounding box center [153, 513] width 80 height 24
click at [200, 514] on icon at bounding box center [203, 513] width 7 height 7
click at [203, 511] on icon at bounding box center [203, 513] width 7 height 7
click at [164, 736] on div "Tue, Sep 9" at bounding box center [165, 741] width 117 height 26
click at [281, 518] on input "text" at bounding box center [268, 513] width 86 height 38
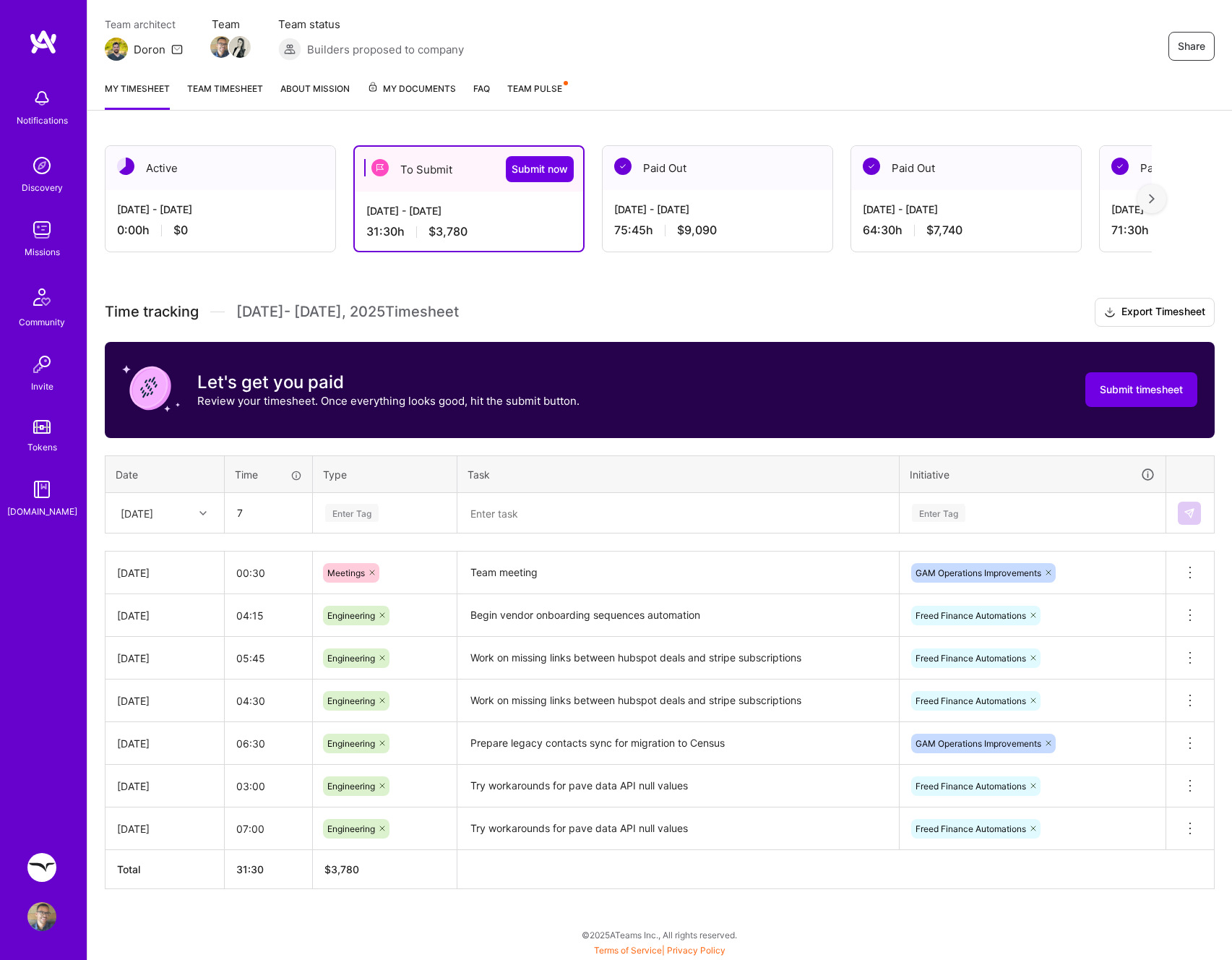
type input "07:00"
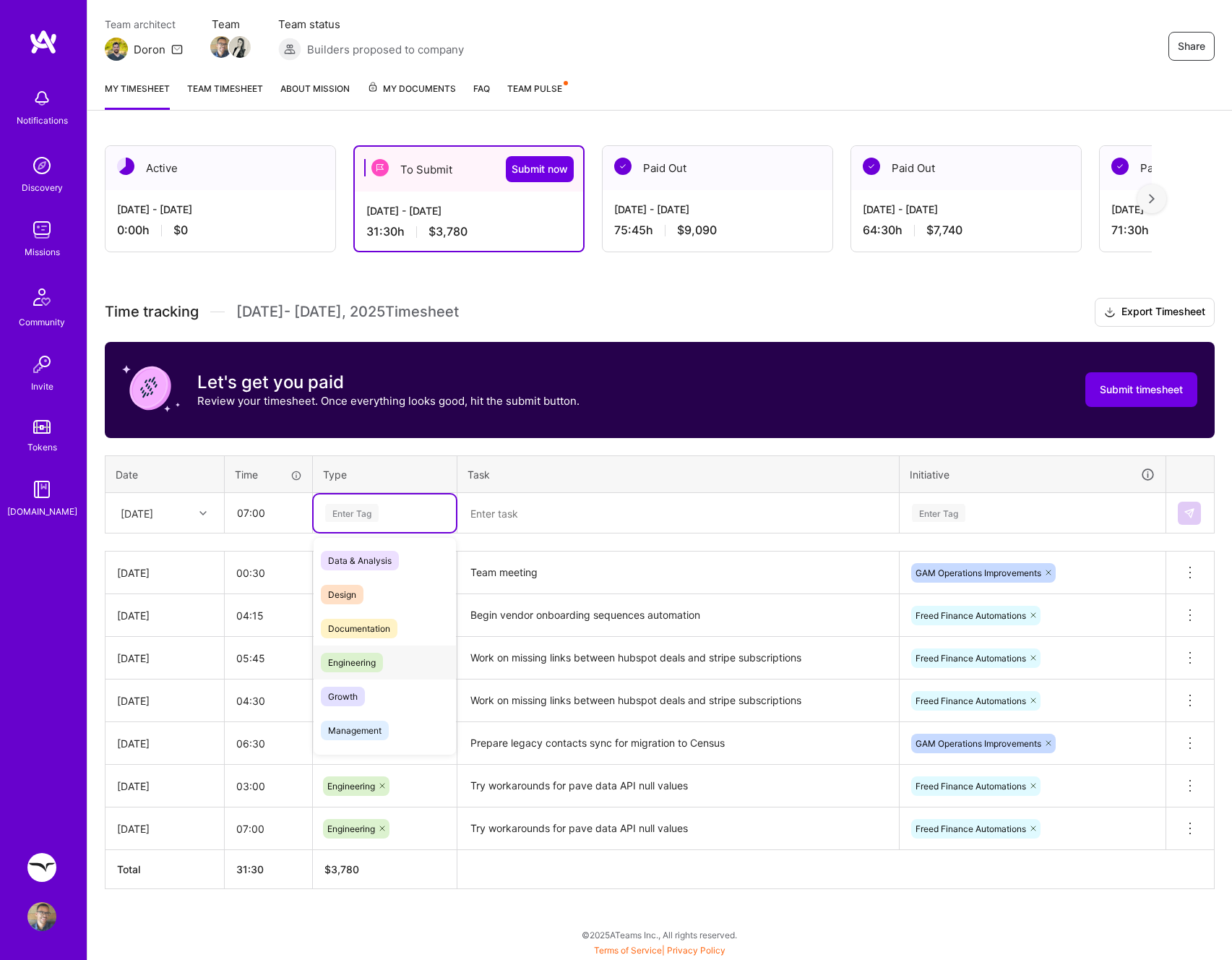
click at [338, 665] on span "Engineering" at bounding box center [352, 662] width 62 height 19
click at [541, 532] on td at bounding box center [678, 513] width 442 height 40
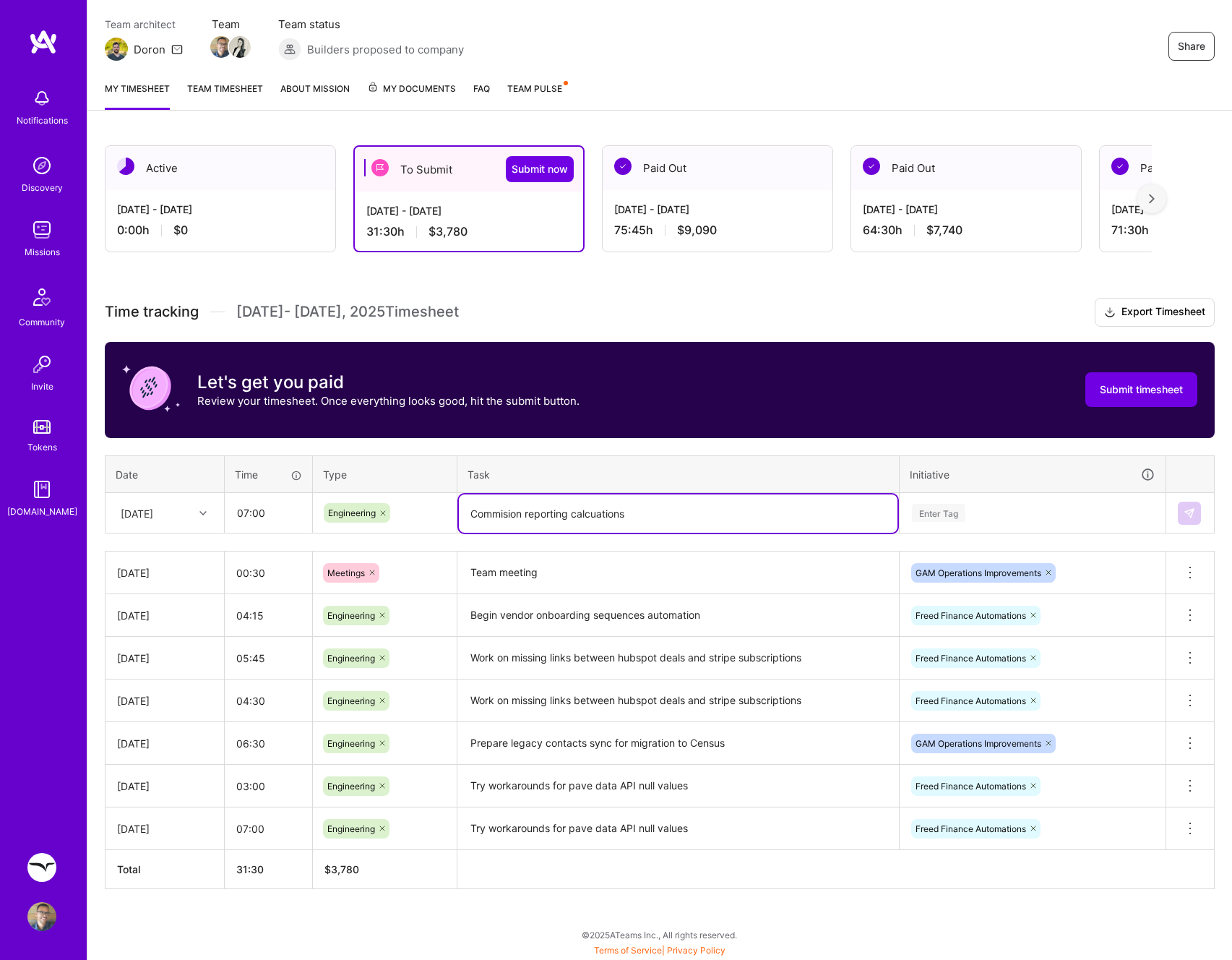
type textarea "Commision reporting calcuations"
click at [984, 510] on div "Enter Tag" at bounding box center [1032, 513] width 245 height 18
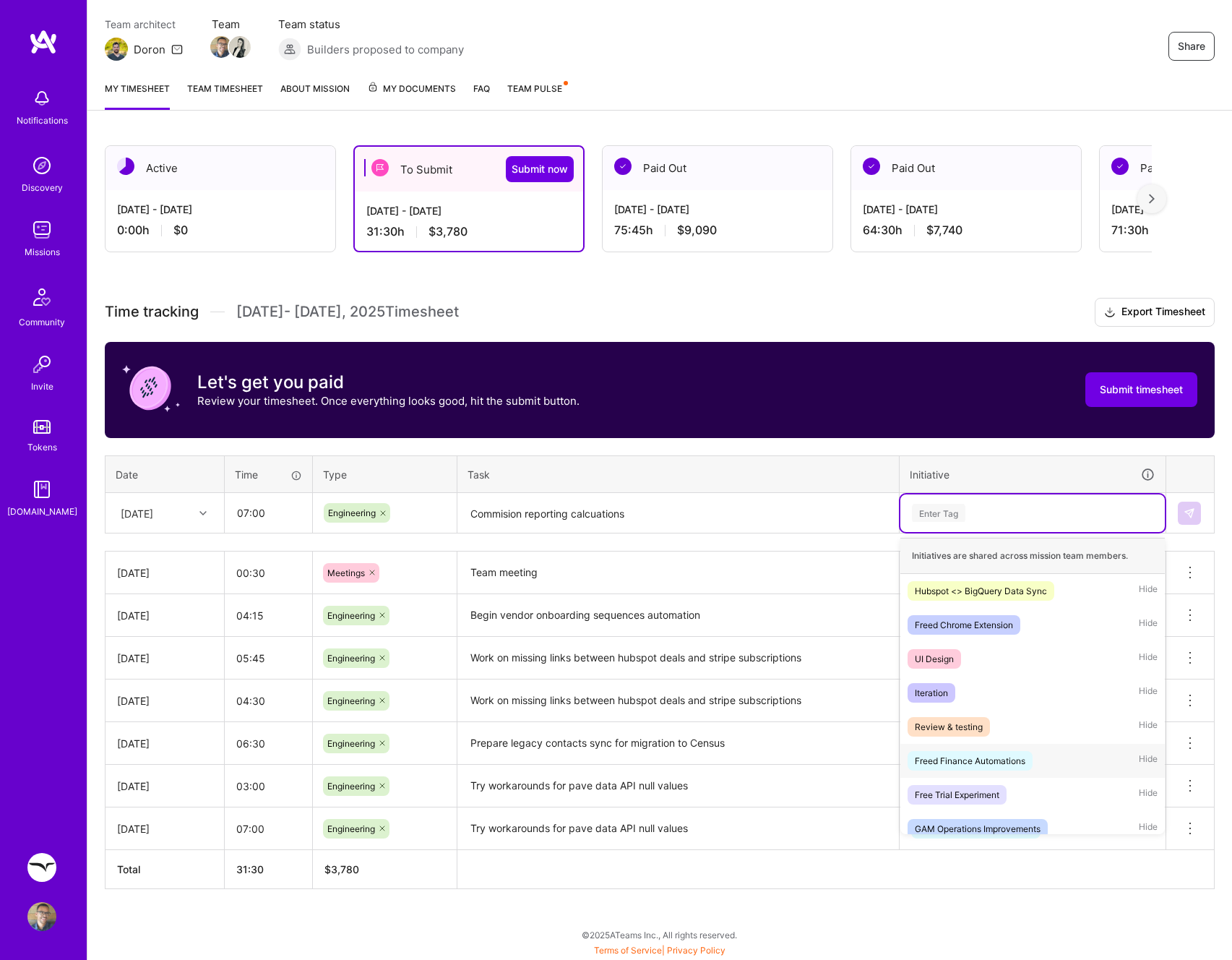
click at [1011, 759] on div "Freed Finance Automations" at bounding box center [970, 761] width 110 height 16
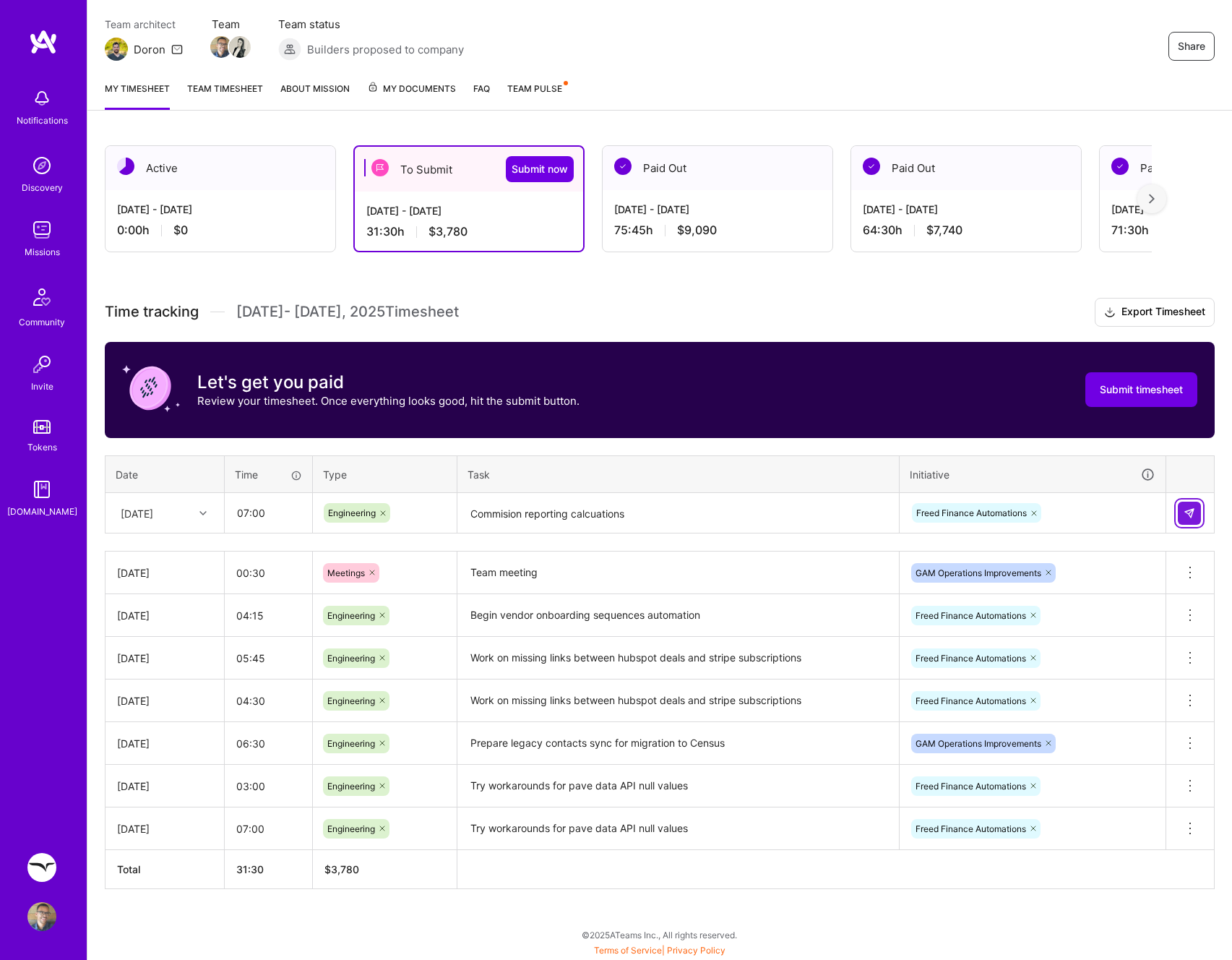
click at [1187, 513] on img at bounding box center [1189, 513] width 12 height 12
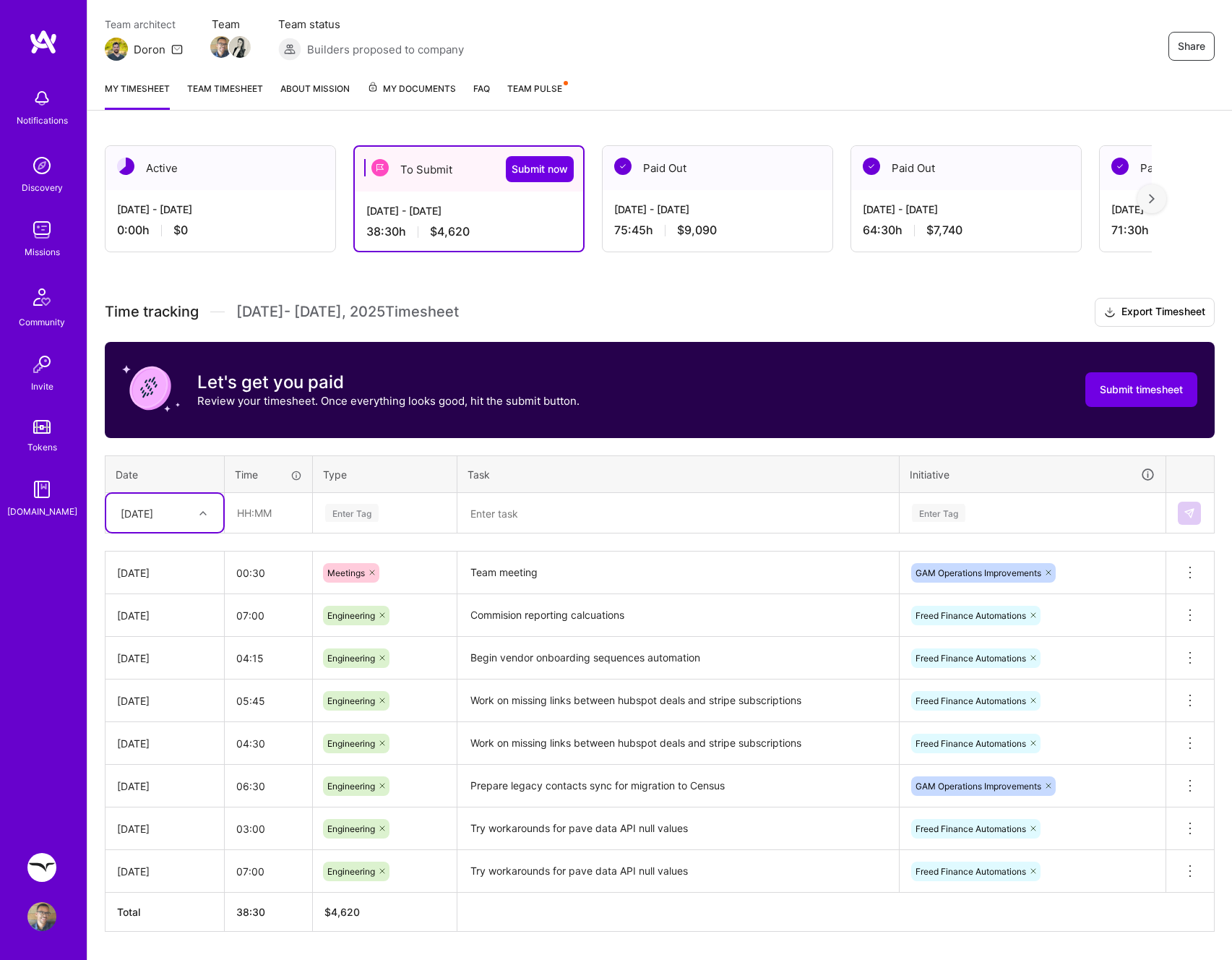
click at [197, 517] on div at bounding box center [204, 513] width 23 height 19
click at [170, 665] on div "Wed, Sep 10" at bounding box center [165, 663] width 117 height 26
click at [276, 518] on input "text" at bounding box center [268, 513] width 86 height 38
type input "06:00"
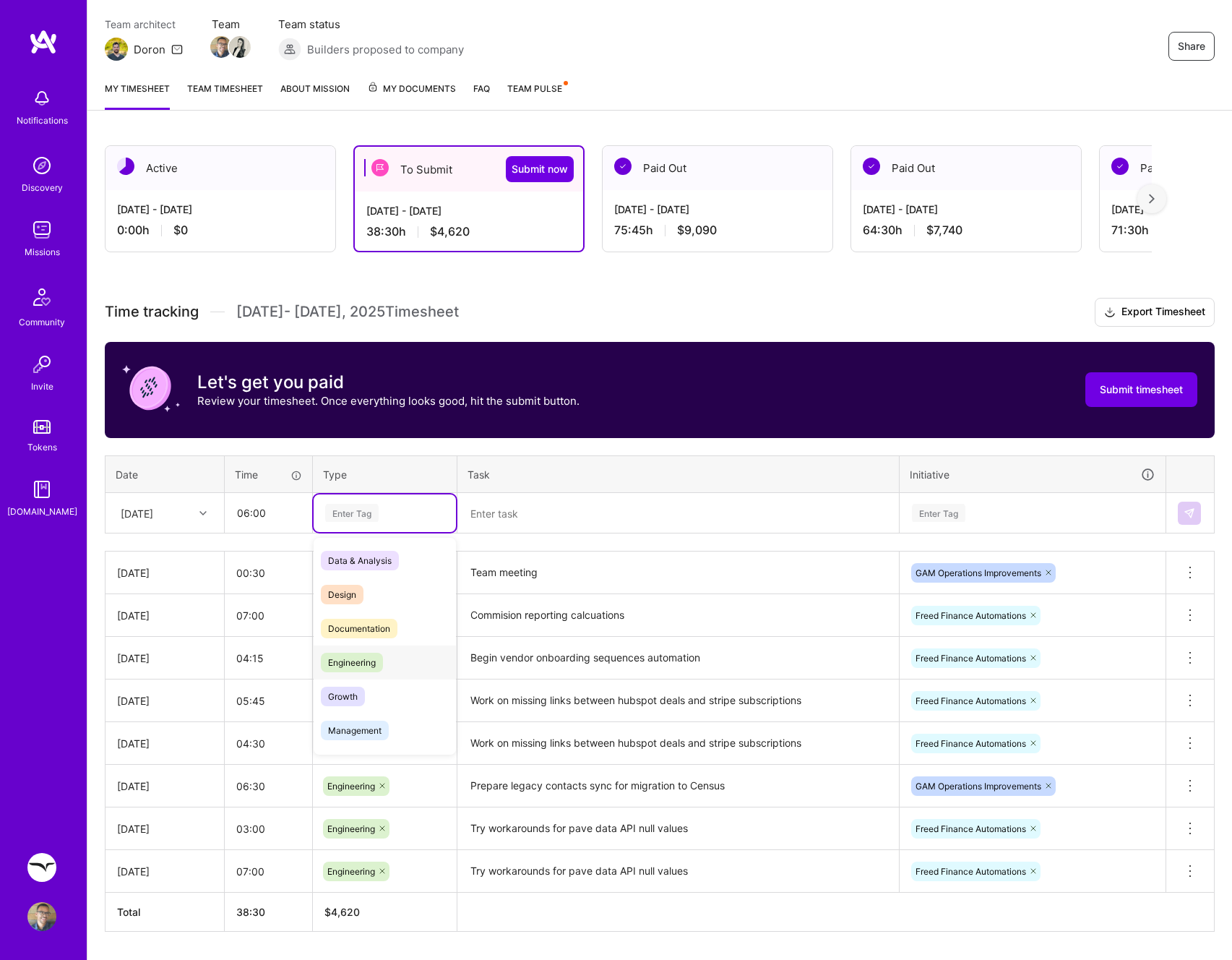
click at [383, 656] on div "Engineering" at bounding box center [384, 663] width 142 height 34
click at [568, 518] on textarea at bounding box center [678, 513] width 439 height 38
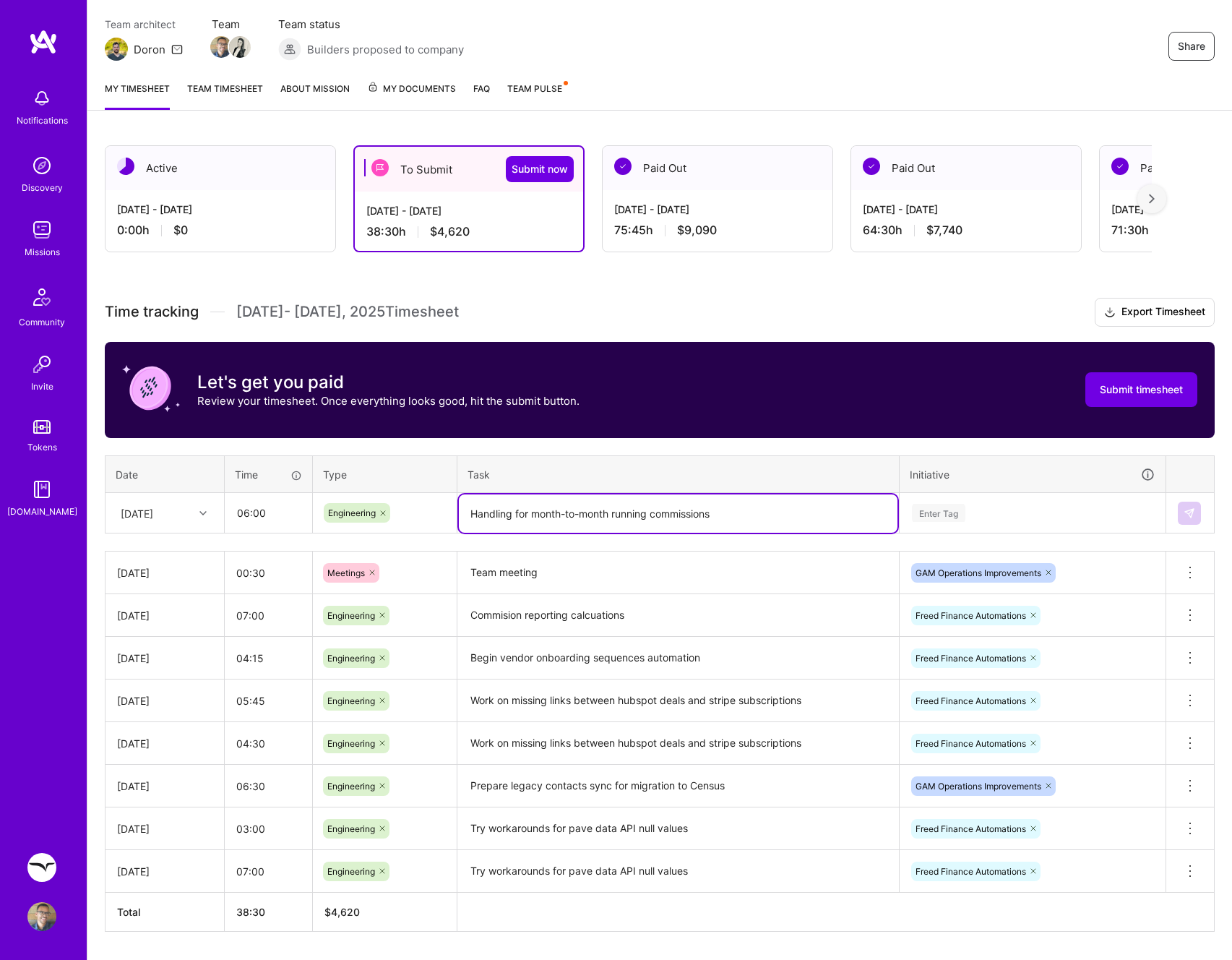
type textarea "Handling for month-to-month running commissions"
click at [979, 508] on div "Enter Tag" at bounding box center [1032, 513] width 245 height 18
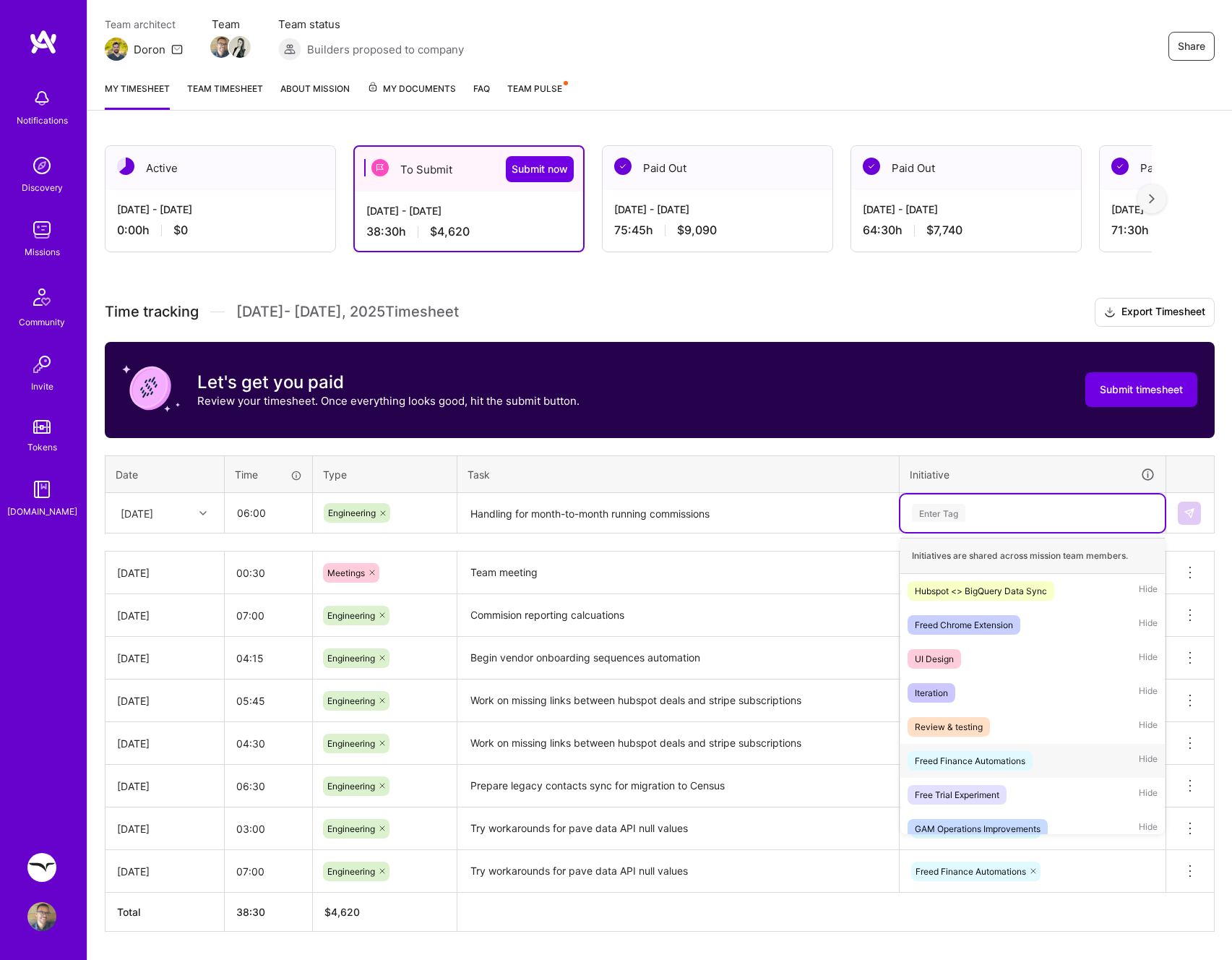
click at [994, 758] on div "Freed Finance Automations" at bounding box center [970, 761] width 110 height 16
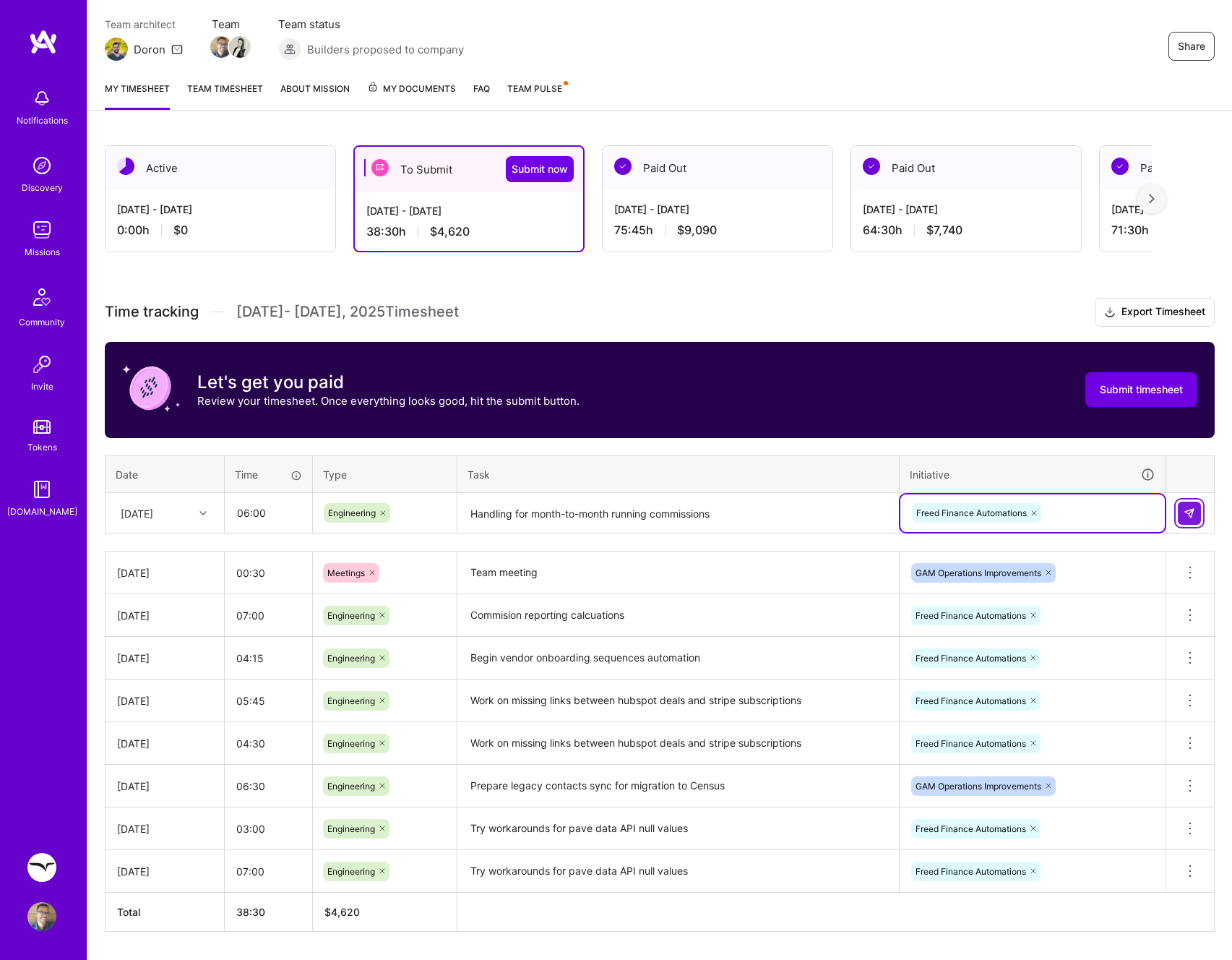
click at [1193, 512] on img at bounding box center [1189, 513] width 12 height 12
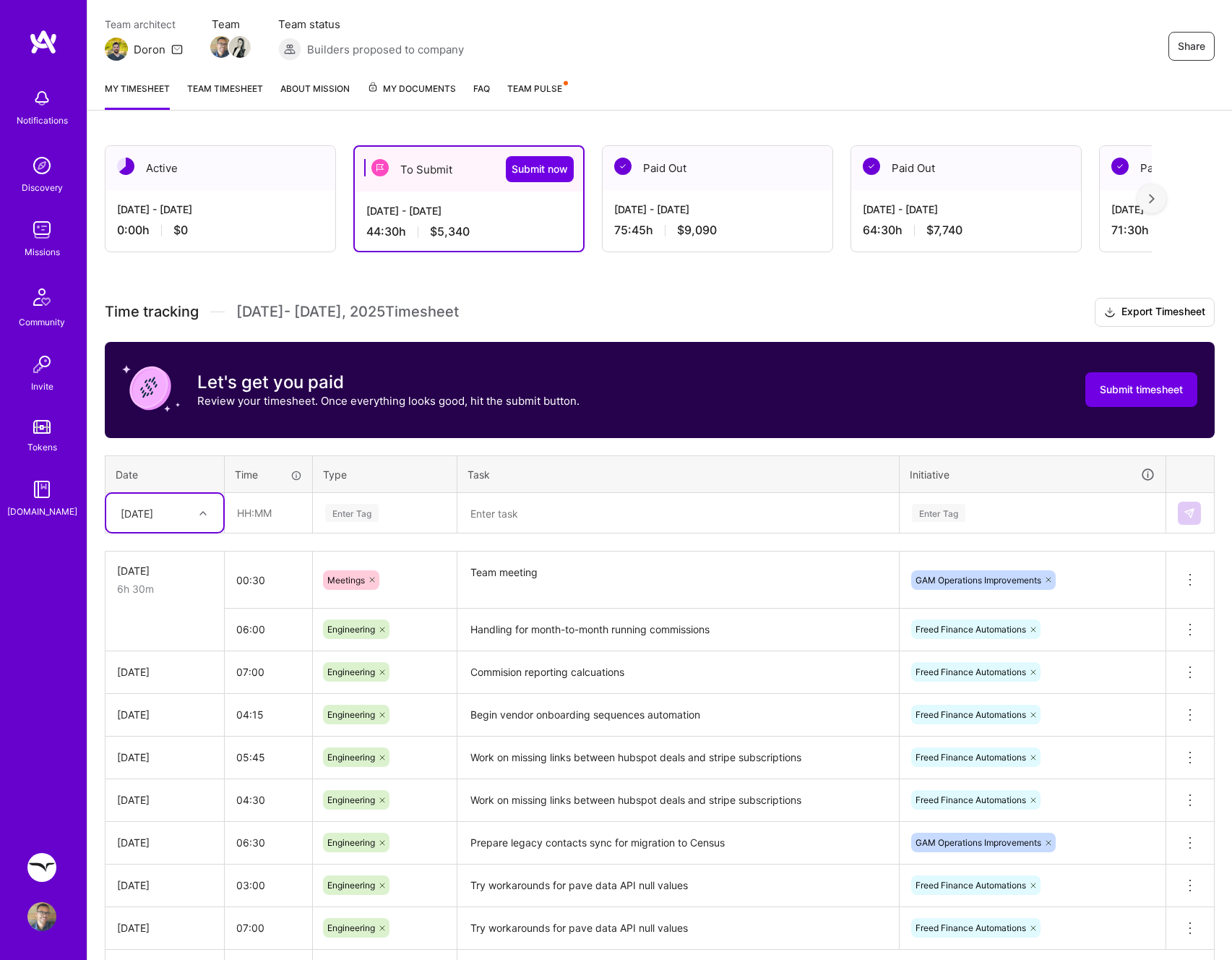
click at [214, 513] on div at bounding box center [204, 513] width 23 height 19
click at [168, 729] on div "Mon, Sep 15" at bounding box center [165, 738] width 117 height 26
click at [290, 514] on input "text" at bounding box center [268, 513] width 86 height 38
type input "07:30"
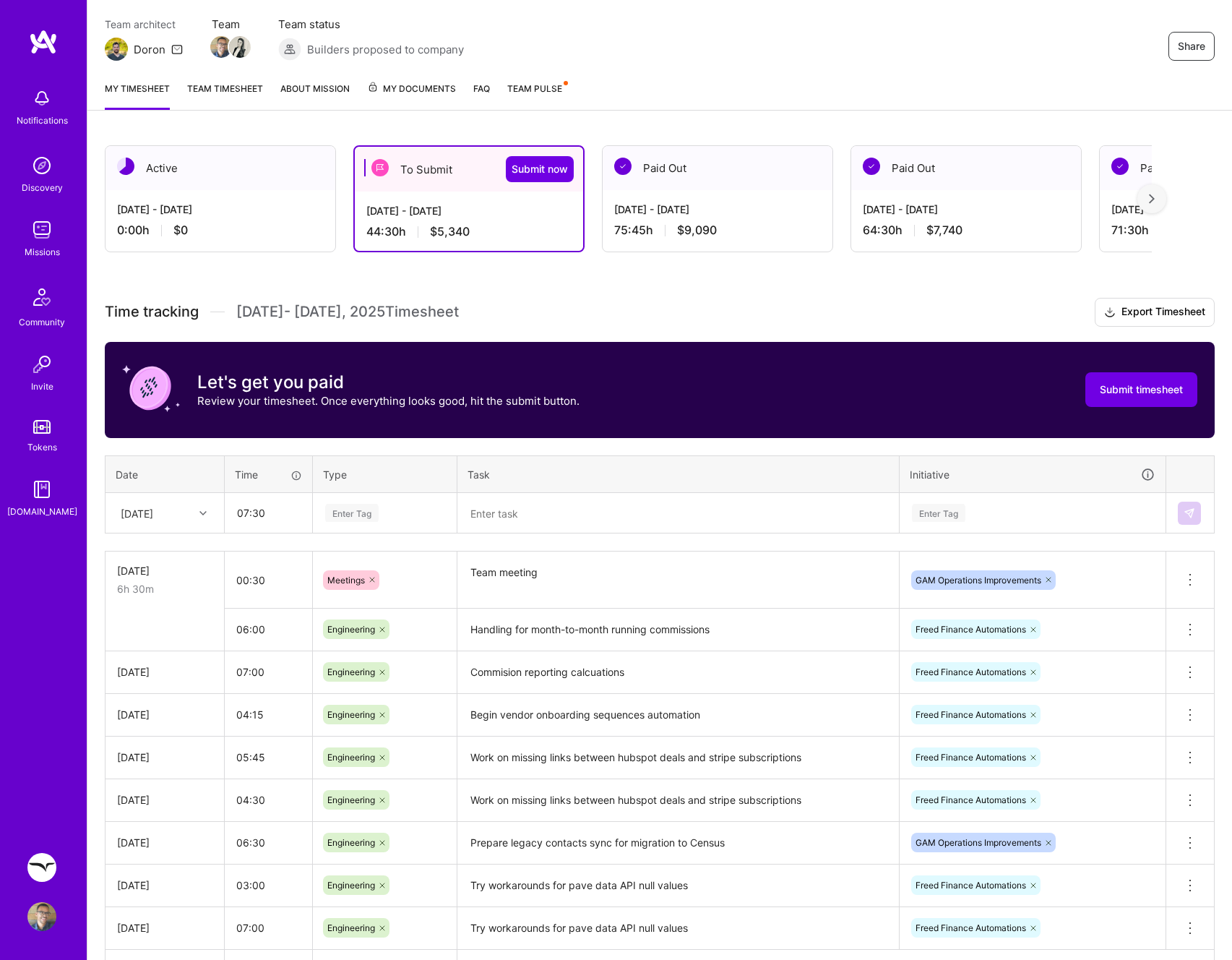
click at [370, 529] on div "Enter Tag" at bounding box center [384, 513] width 142 height 37
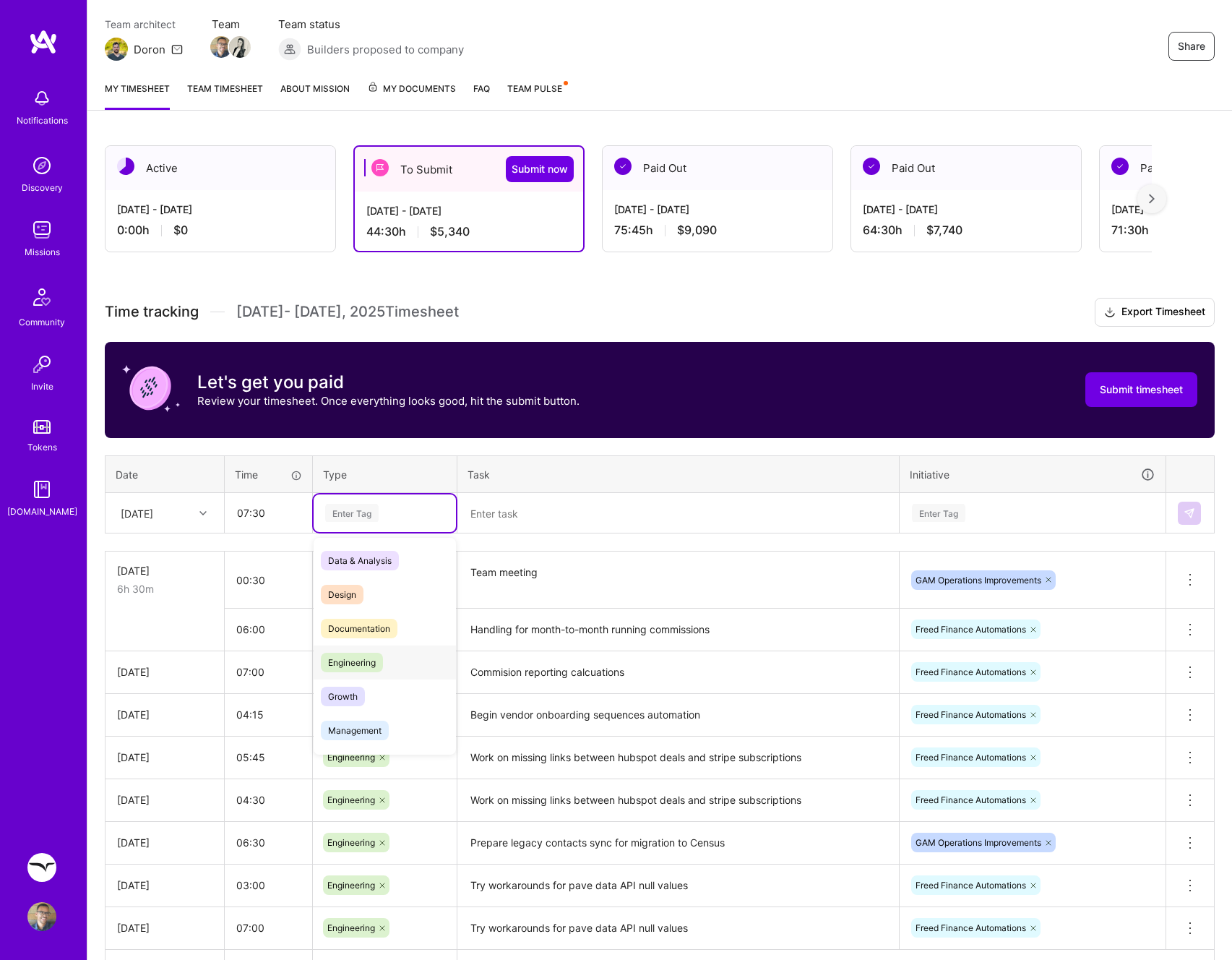
click at [352, 657] on span "Engineering" at bounding box center [352, 662] width 62 height 19
click at [533, 524] on textarea at bounding box center [678, 513] width 439 height 38
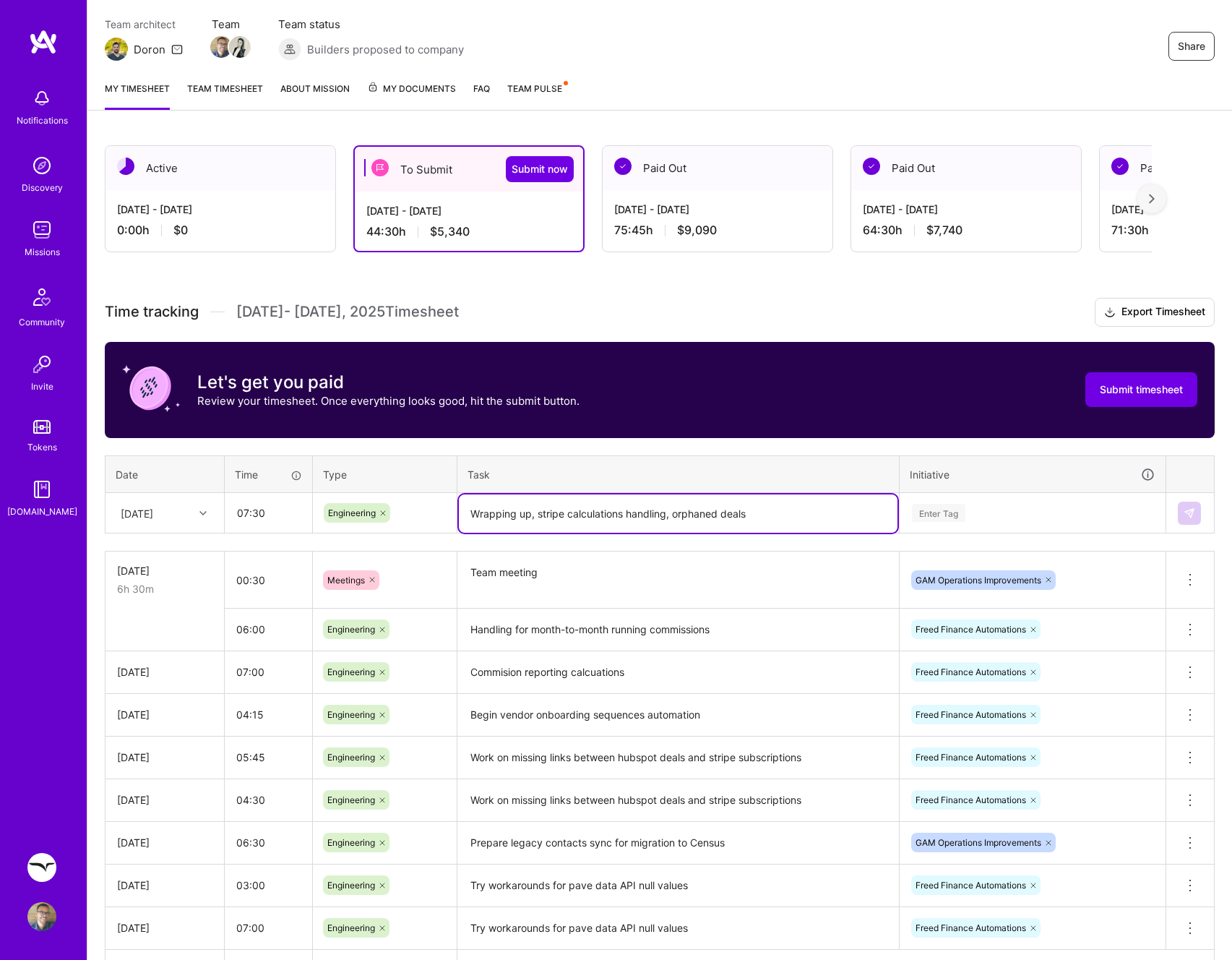
type textarea "Wrapping up, stripe calculations handling, orphaned deals"
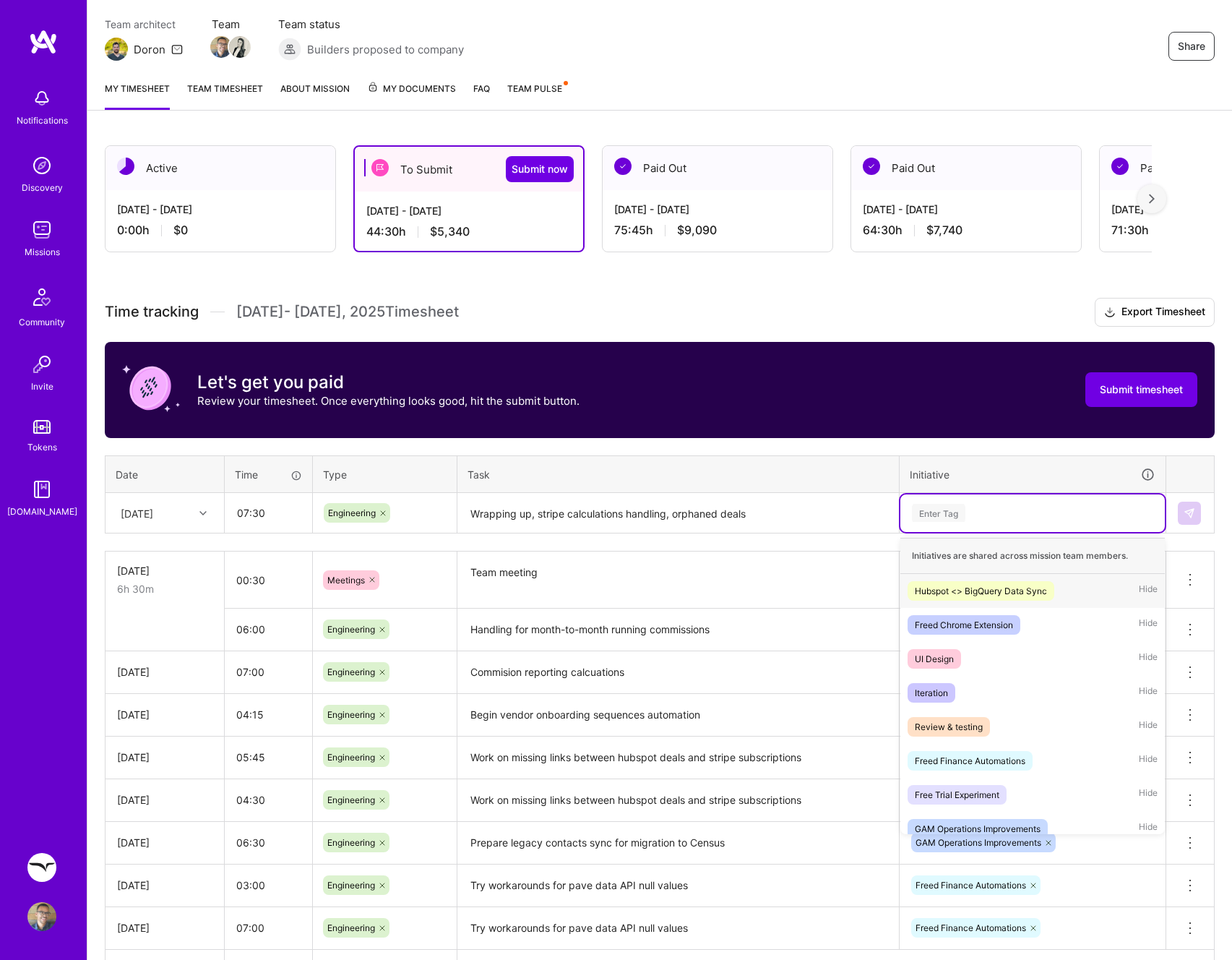
click at [992, 508] on div "Enter Tag" at bounding box center [1032, 513] width 245 height 18
click at [984, 749] on div "Freed Finance Automations Hide" at bounding box center [1032, 761] width 265 height 34
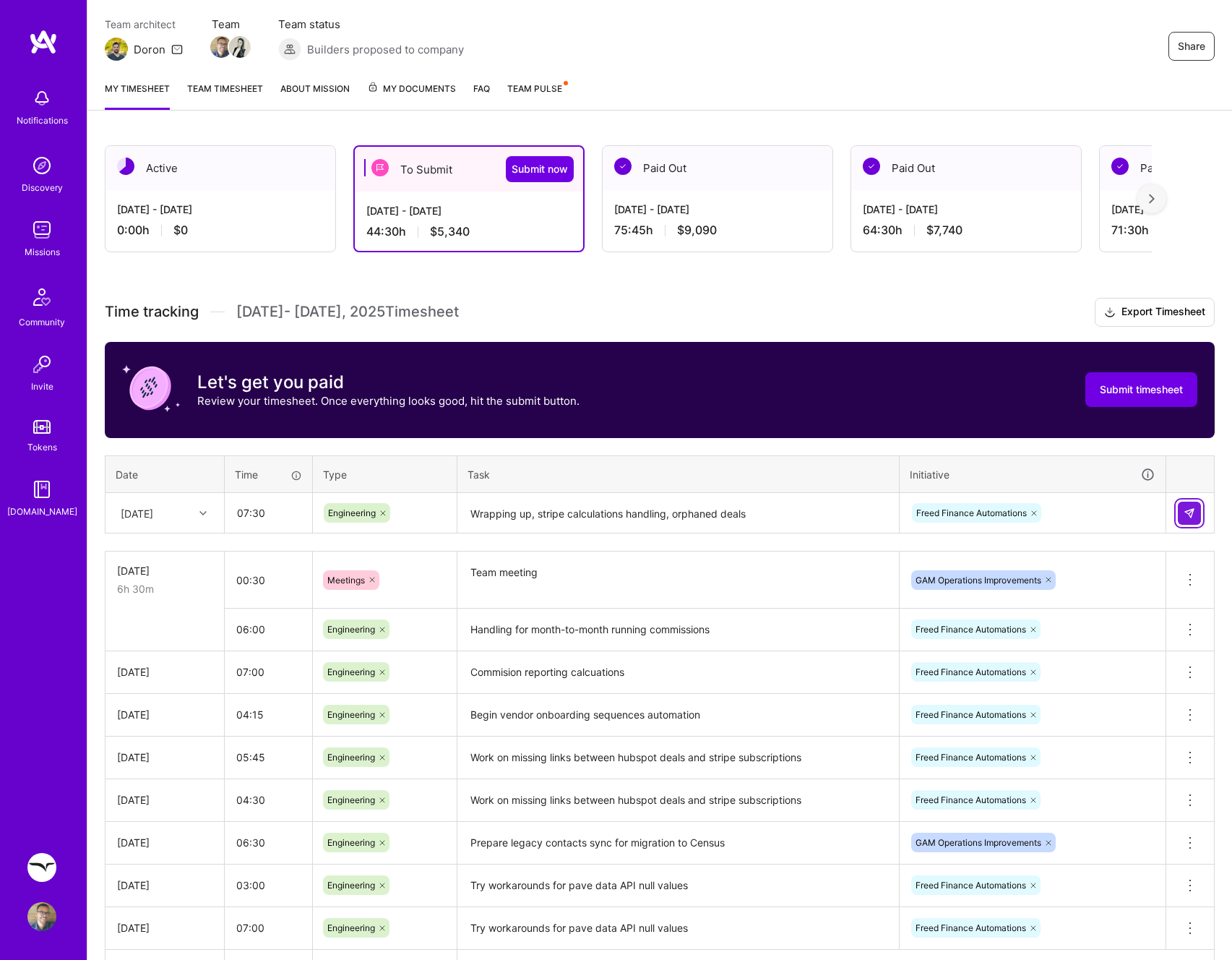
click at [1193, 502] on button at bounding box center [1189, 513] width 23 height 23
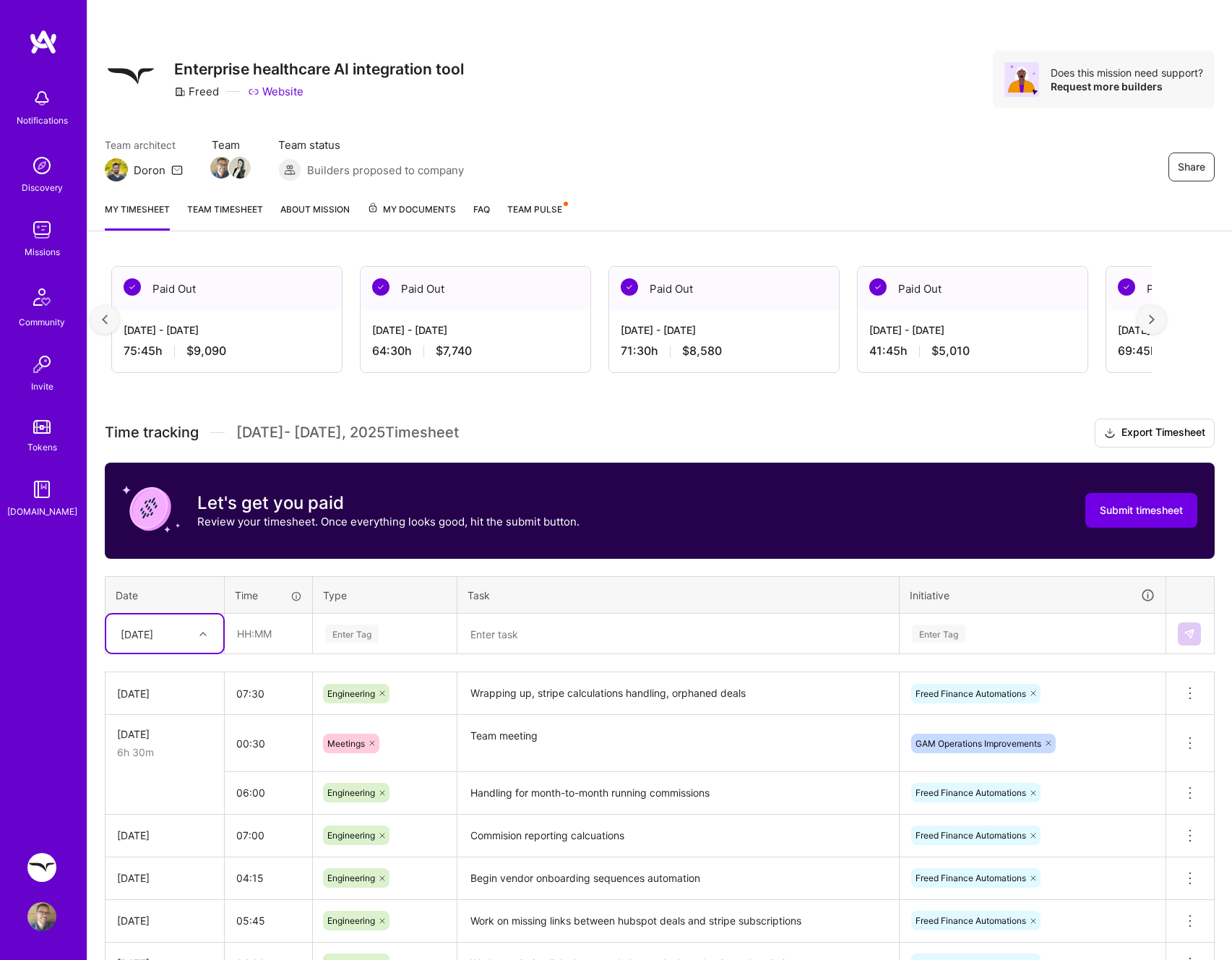
scroll to position [0, 0]
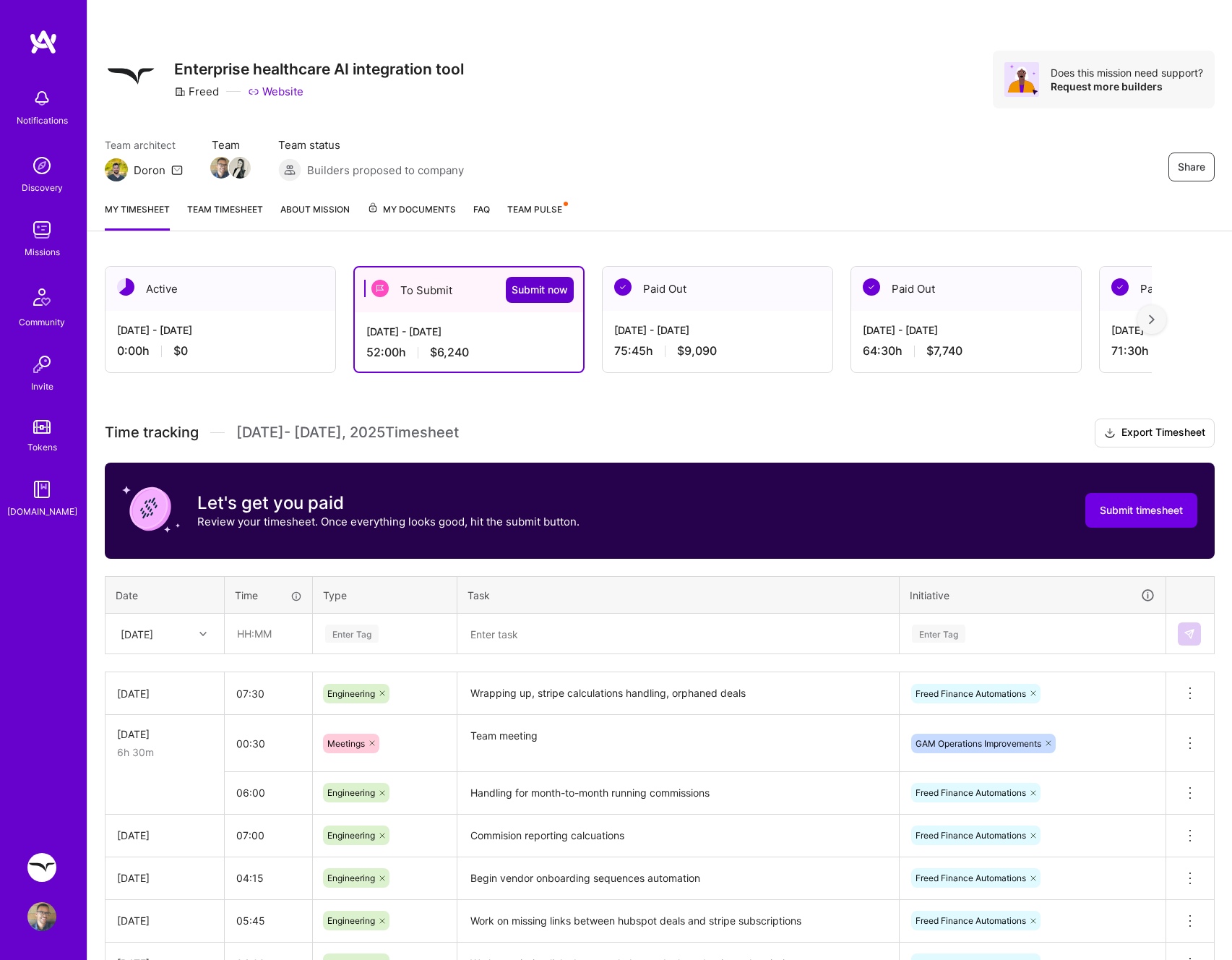
click at [537, 289] on span "Submit now" at bounding box center [540, 290] width 57 height 15
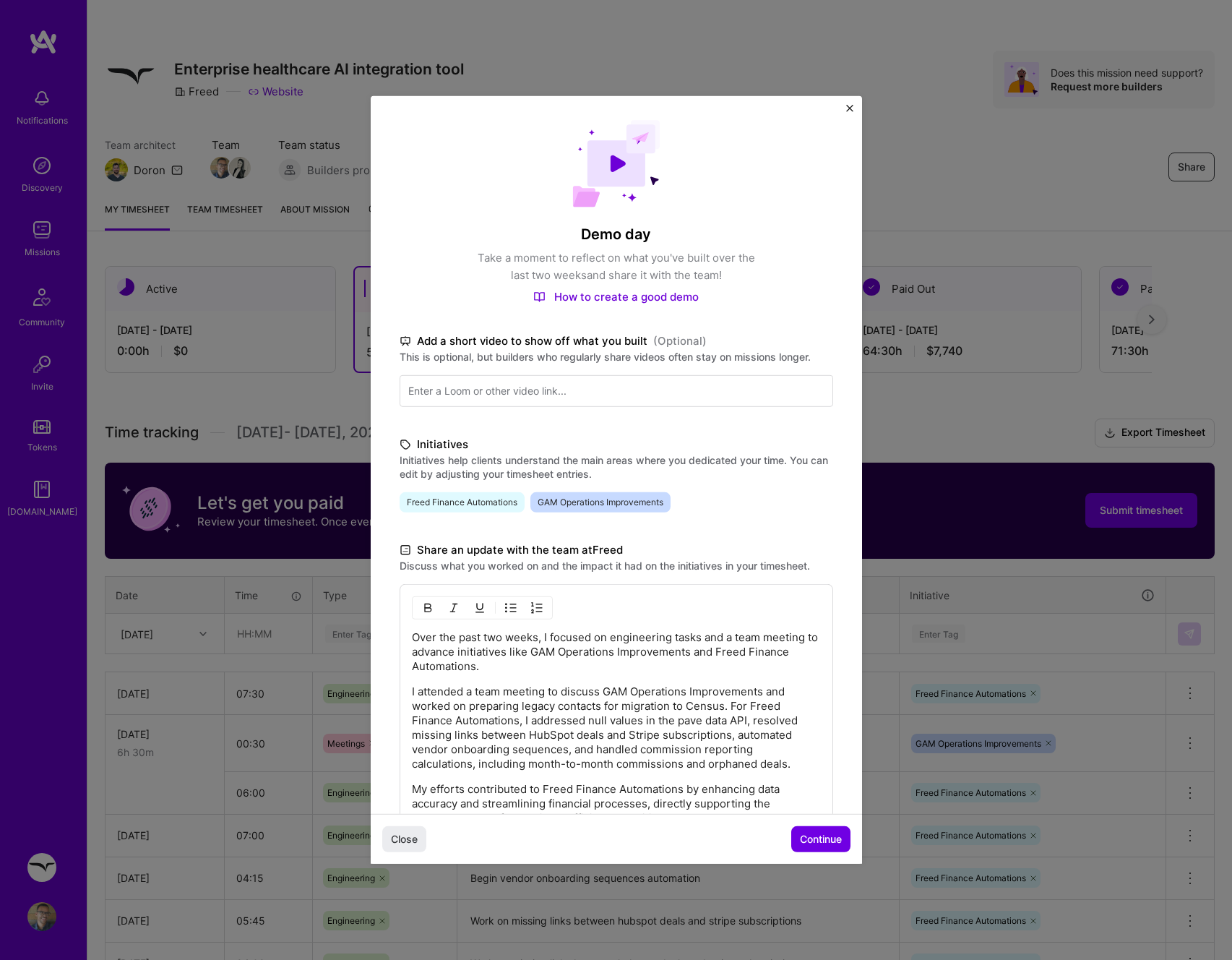
scroll to position [16, 0]
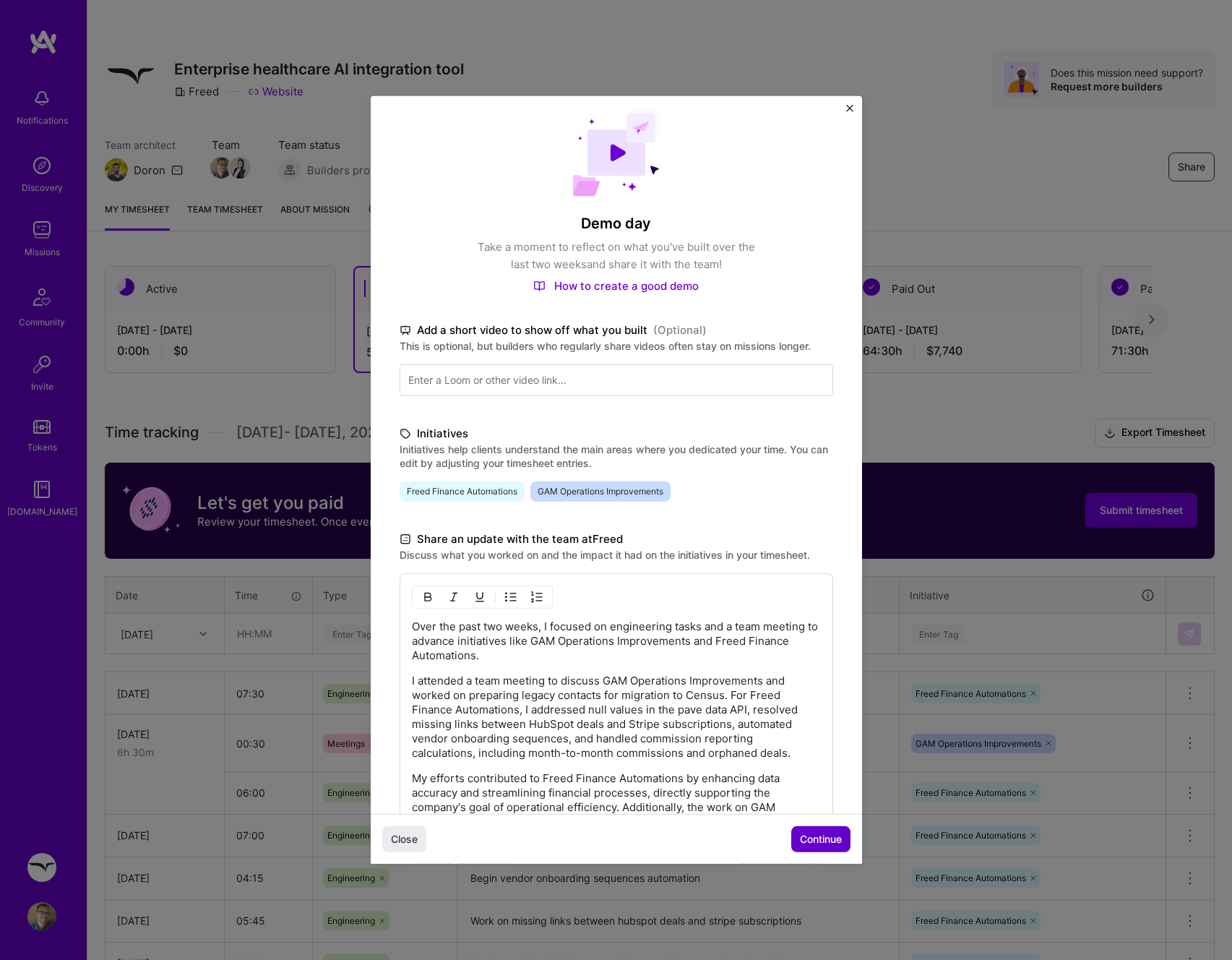
click at [805, 843] on span "Continue" at bounding box center [821, 839] width 42 height 15
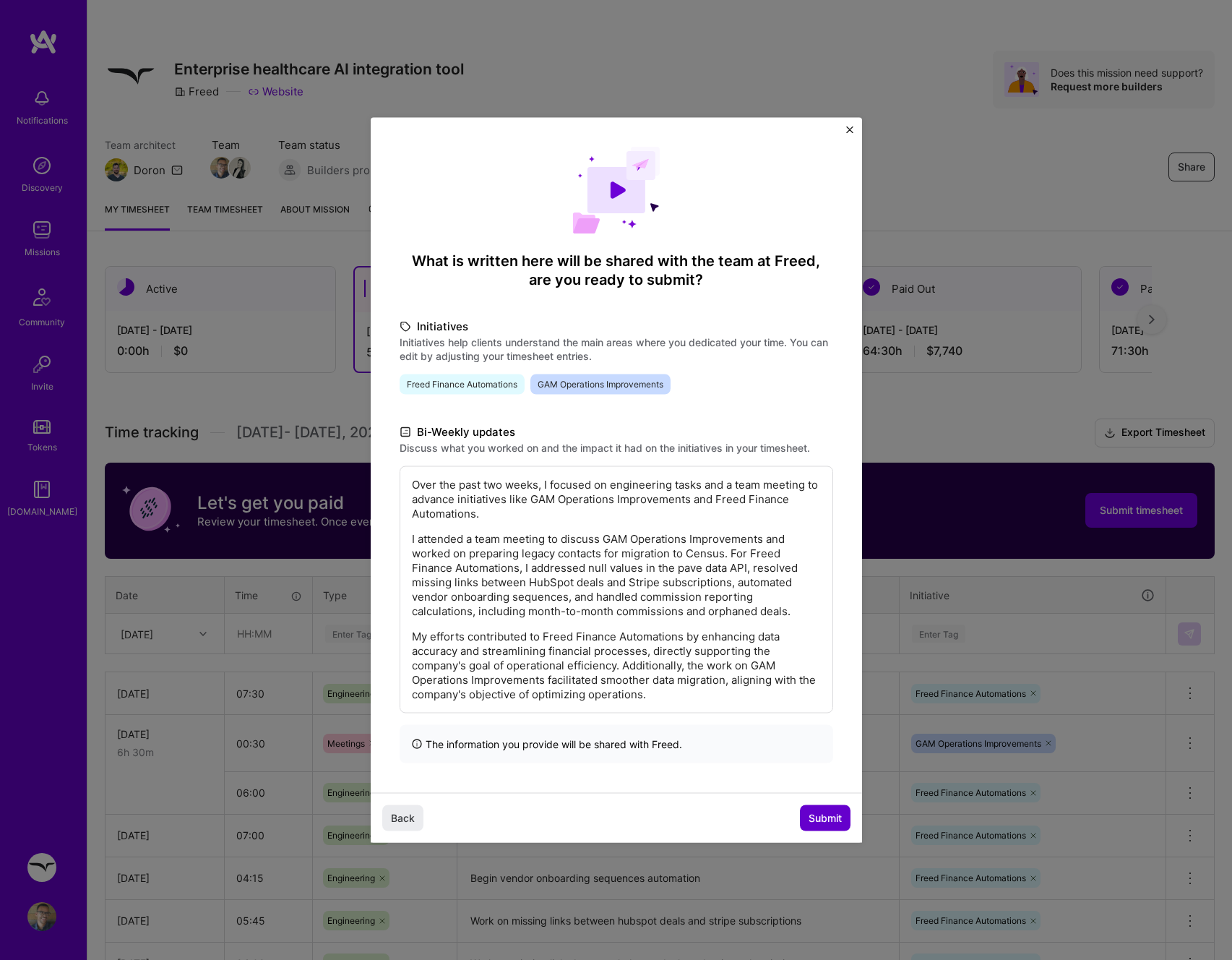
click at [821, 817] on span "Submit" at bounding box center [824, 817] width 33 height 15
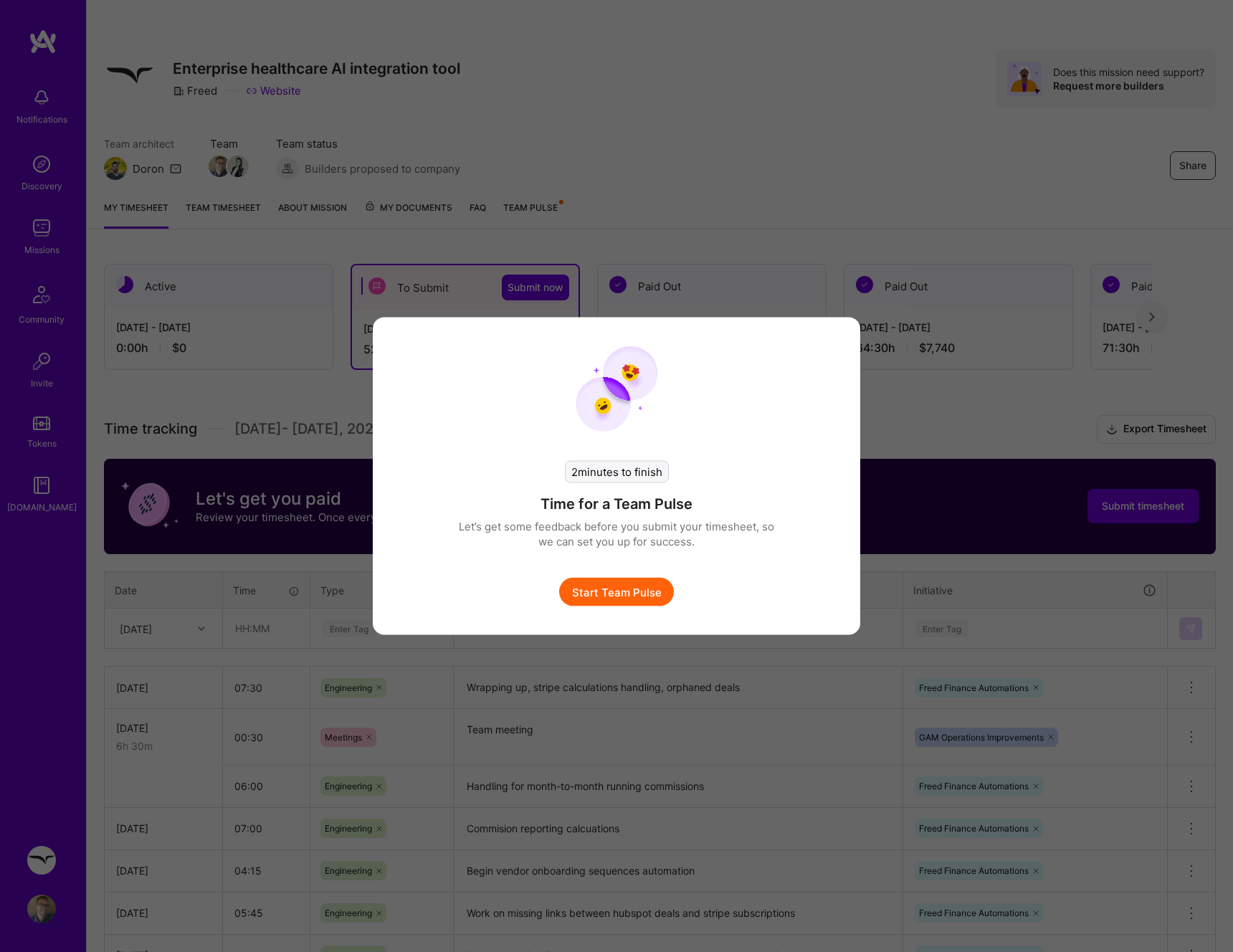
click at [645, 593] on button "Start Team Pulse" at bounding box center [616, 592] width 115 height 28
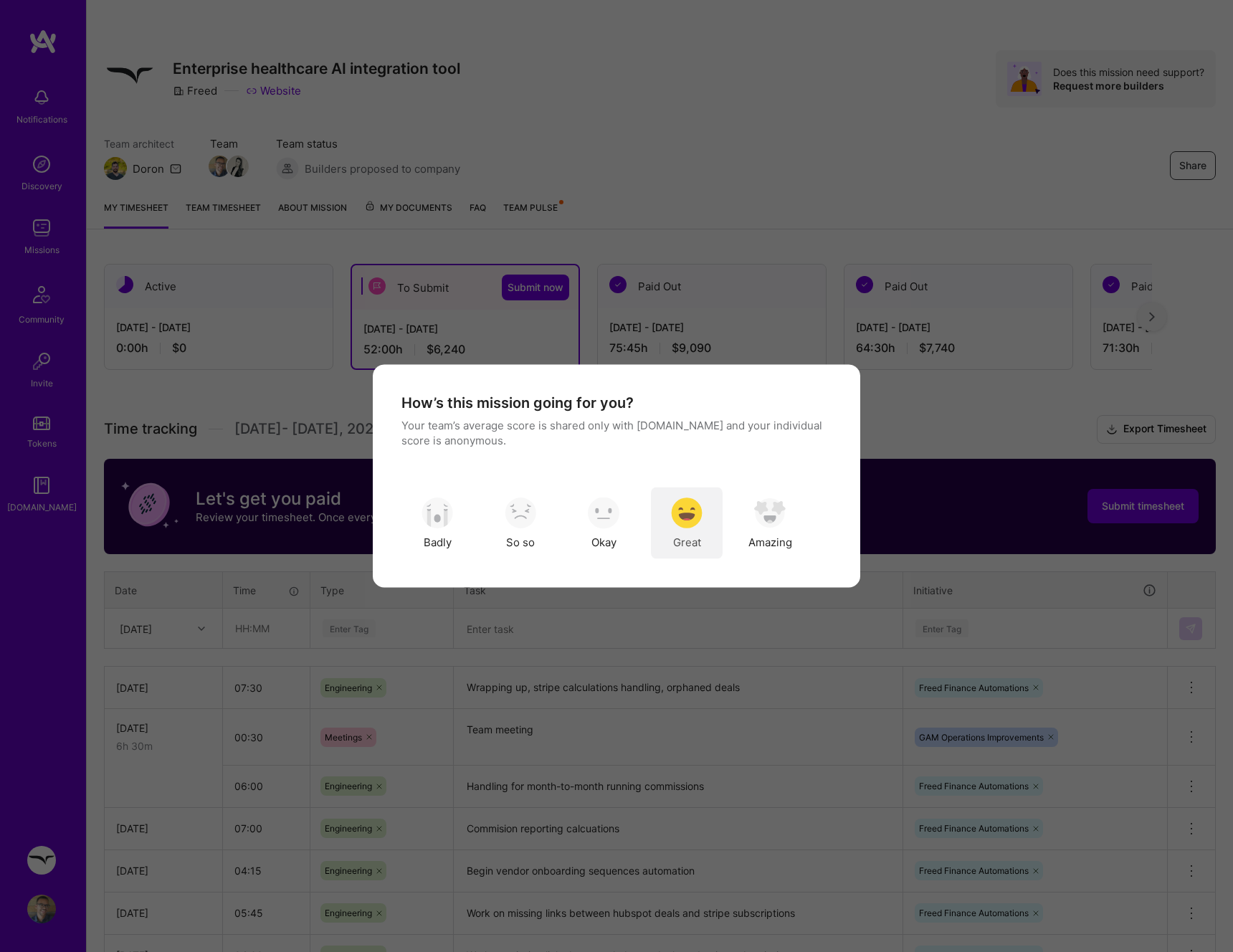
click at [702, 518] on div "Great" at bounding box center [686, 523] width 72 height 72
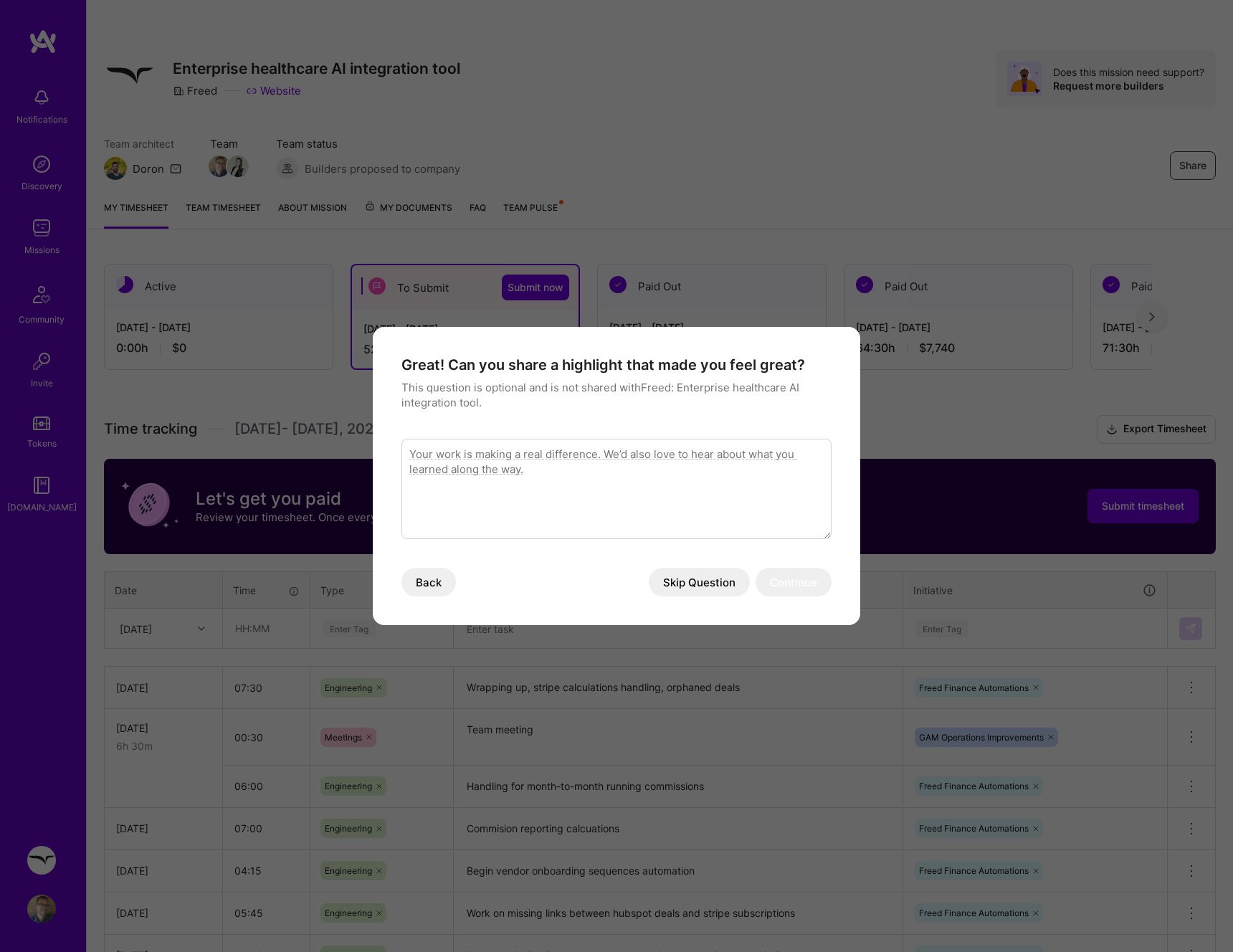
click at [695, 577] on button "Skip Question" at bounding box center [699, 582] width 101 height 28
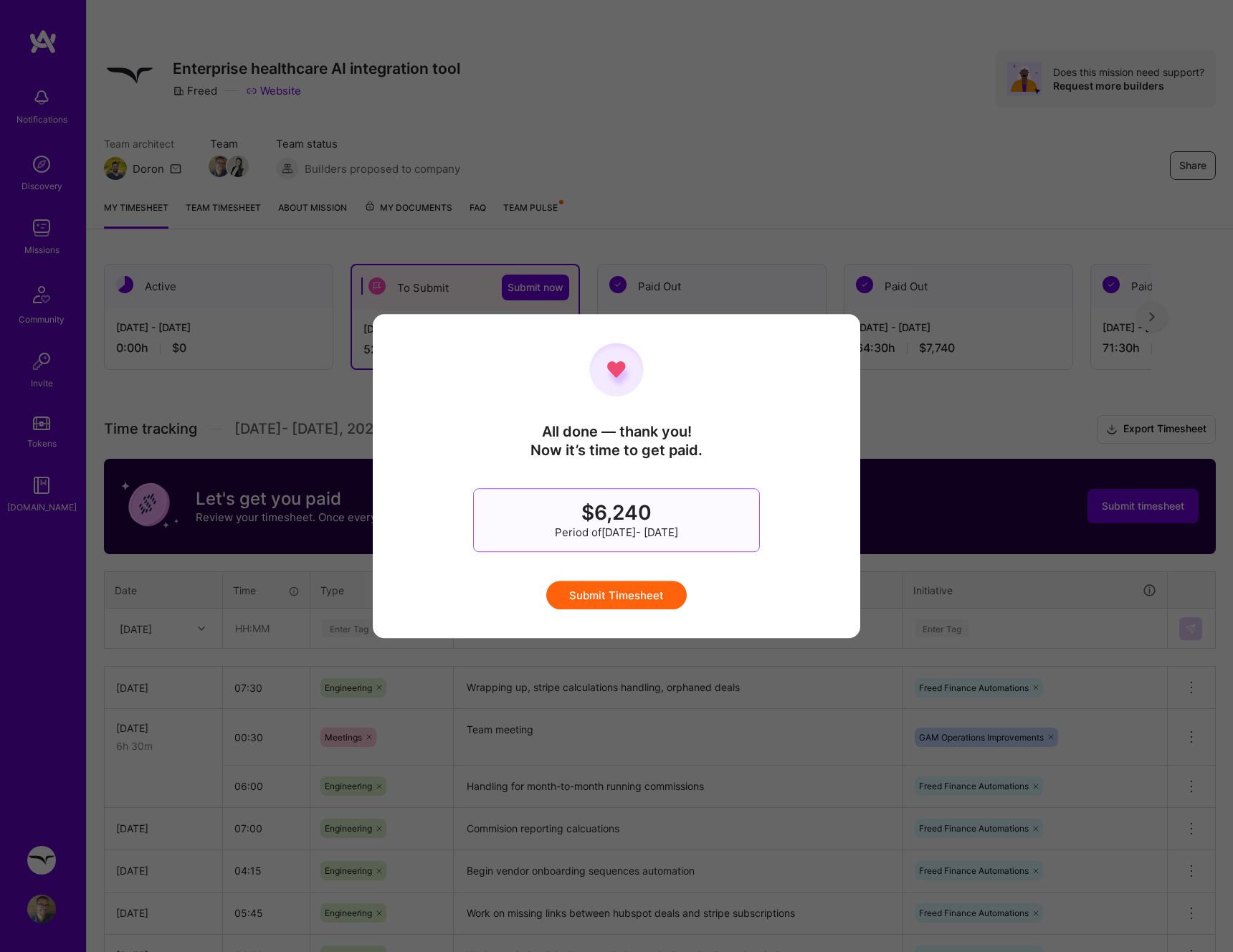
click at [646, 588] on button "Submit Timesheet" at bounding box center [616, 595] width 140 height 28
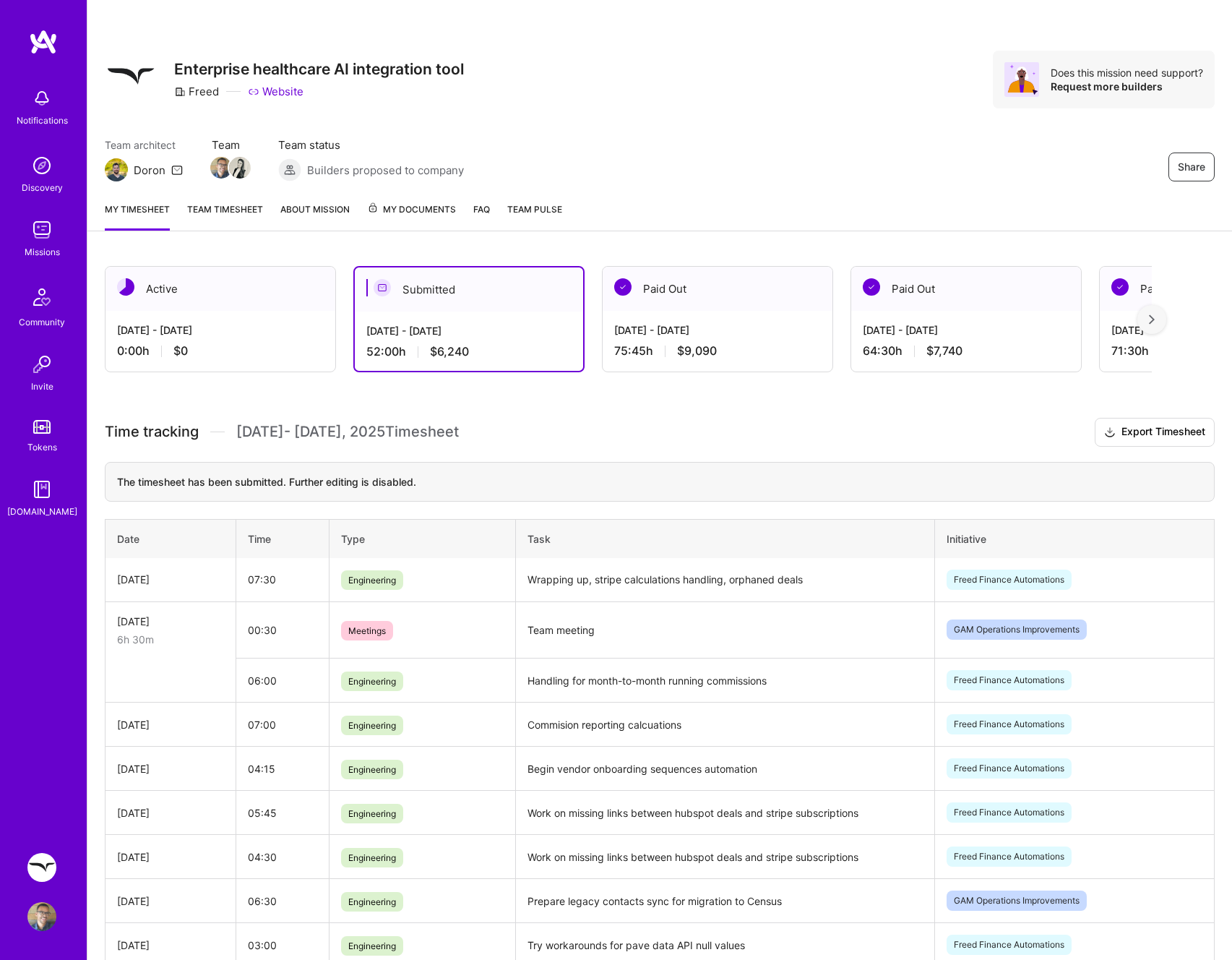
click at [745, 176] on div "Team architect Doron Team Team status Builders proposed to company Share" at bounding box center [659, 159] width 1109 height 44
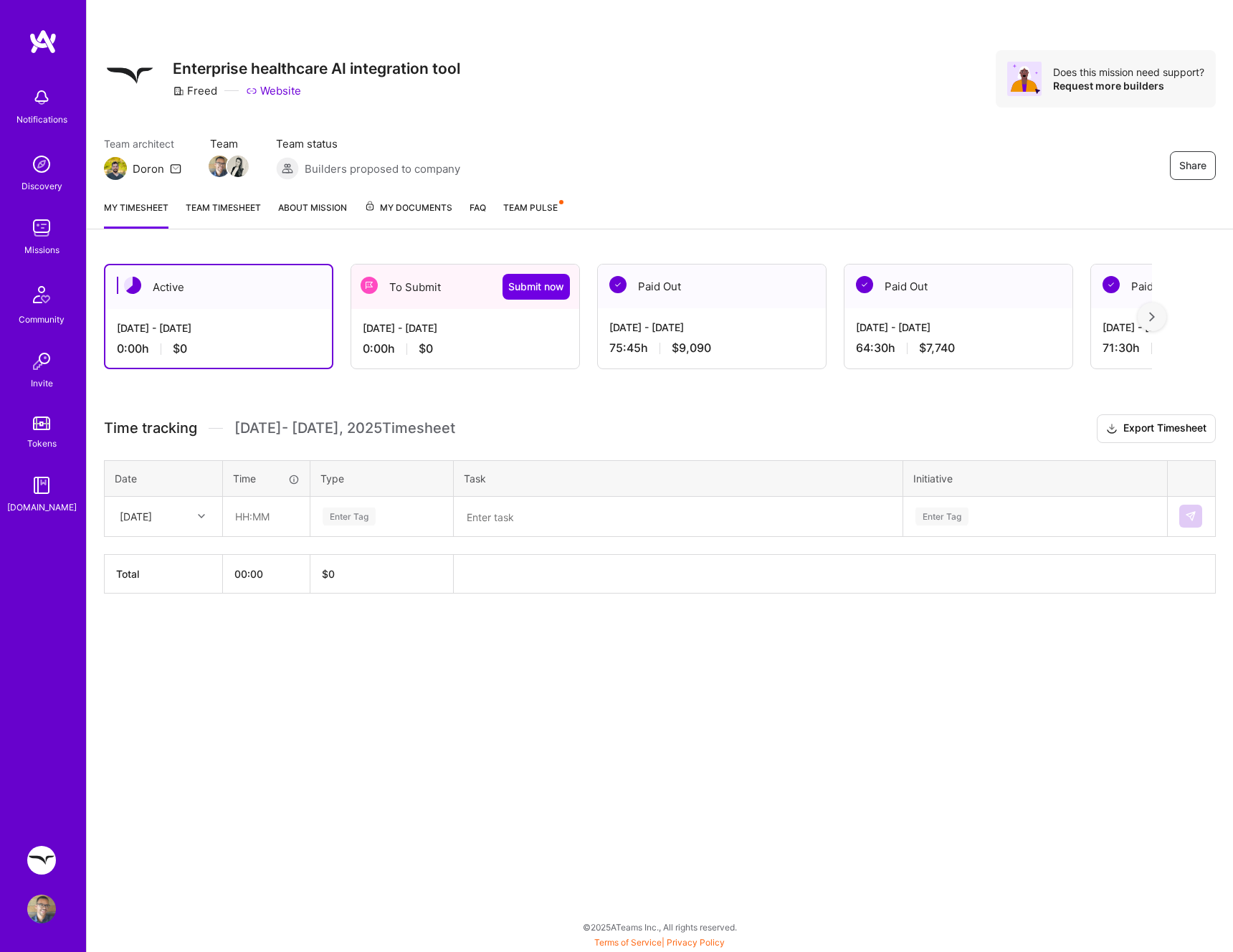
click at [712, 310] on div "[DATE] - [DATE] 75:45 h $9,090" at bounding box center [712, 337] width 228 height 59
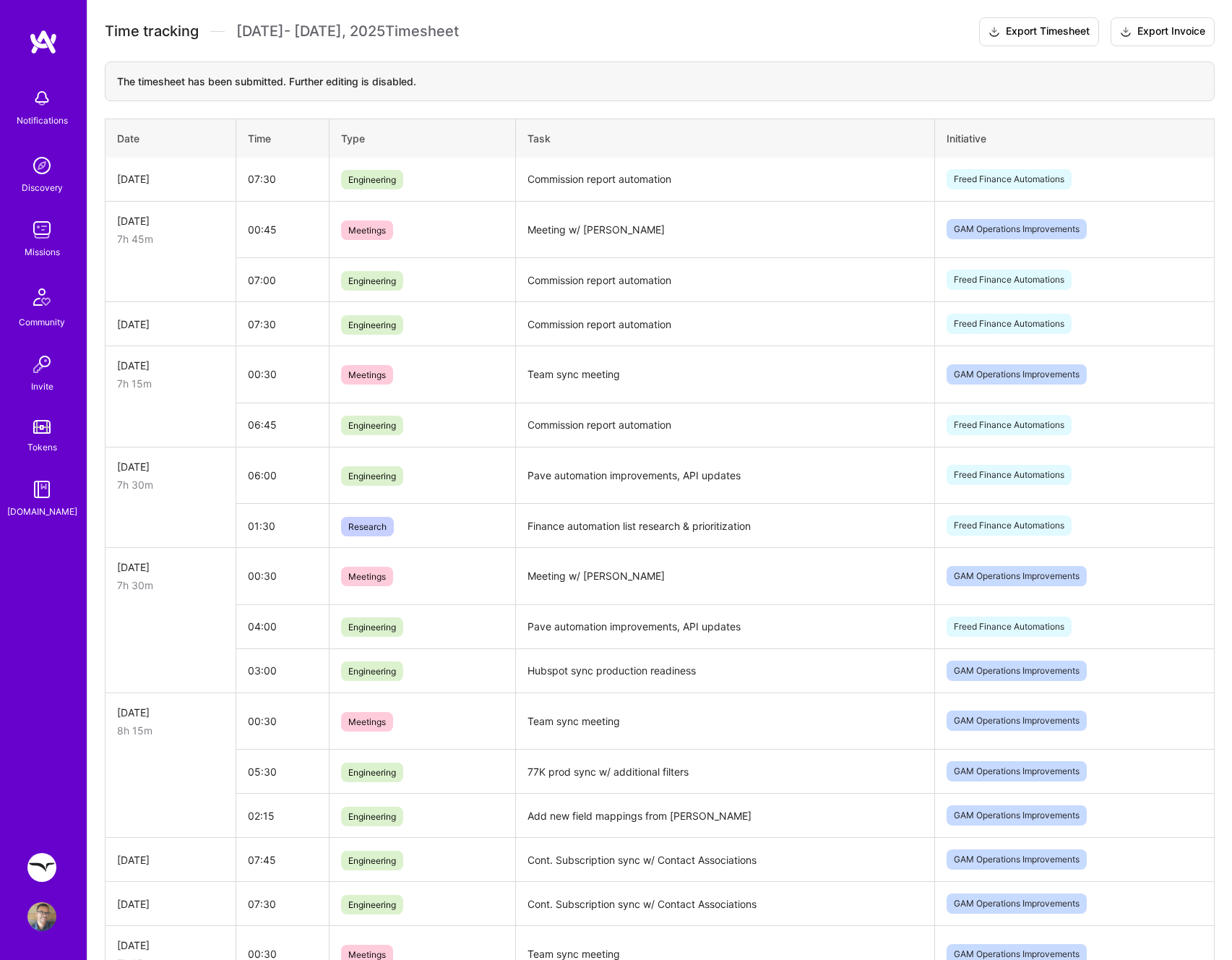
scroll to position [400, 0]
click at [658, 178] on td "Commission report automation" at bounding box center [725, 180] width 419 height 44
